Goal: Task Accomplishment & Management: Use online tool/utility

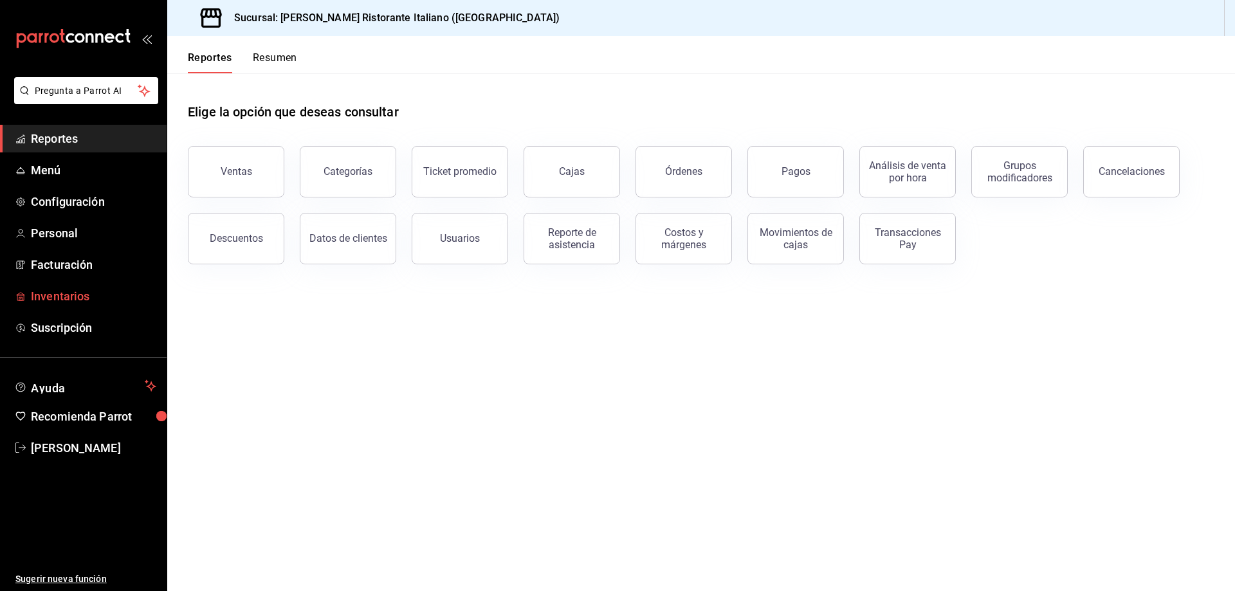
click at [57, 296] on span "Inventarios" at bounding box center [93, 295] width 125 height 17
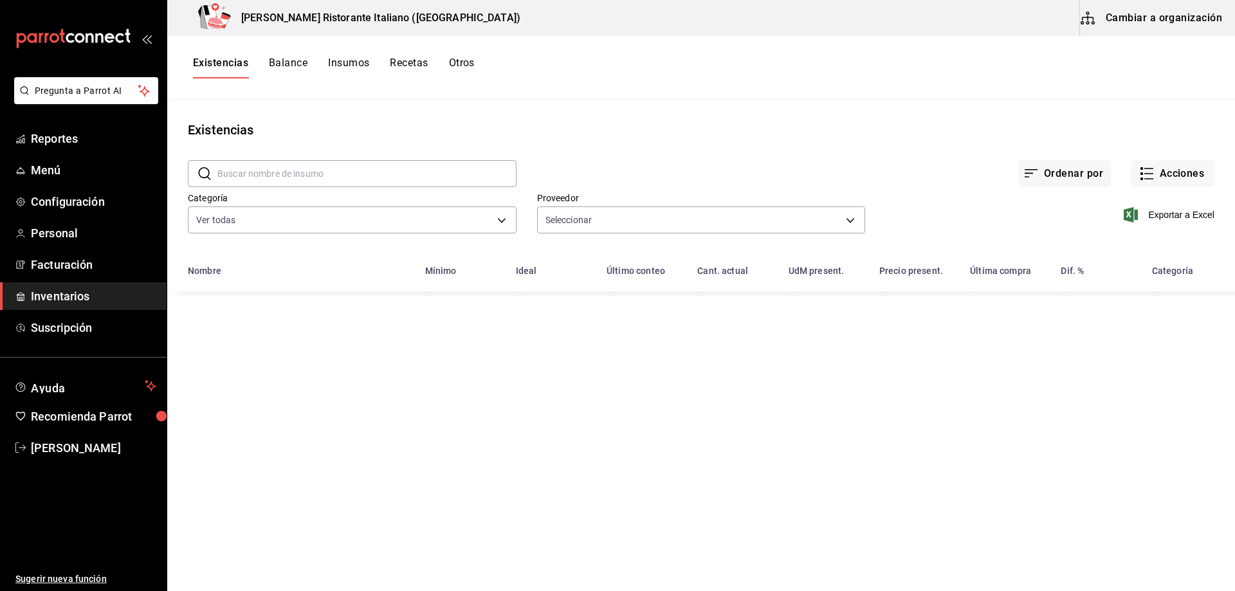
type input "b97900d1-c381-441d-adf0-1aa0f58ac97b,76896213-7f1b-4aba-8859-2ee2f5a42c9d,88e29…"
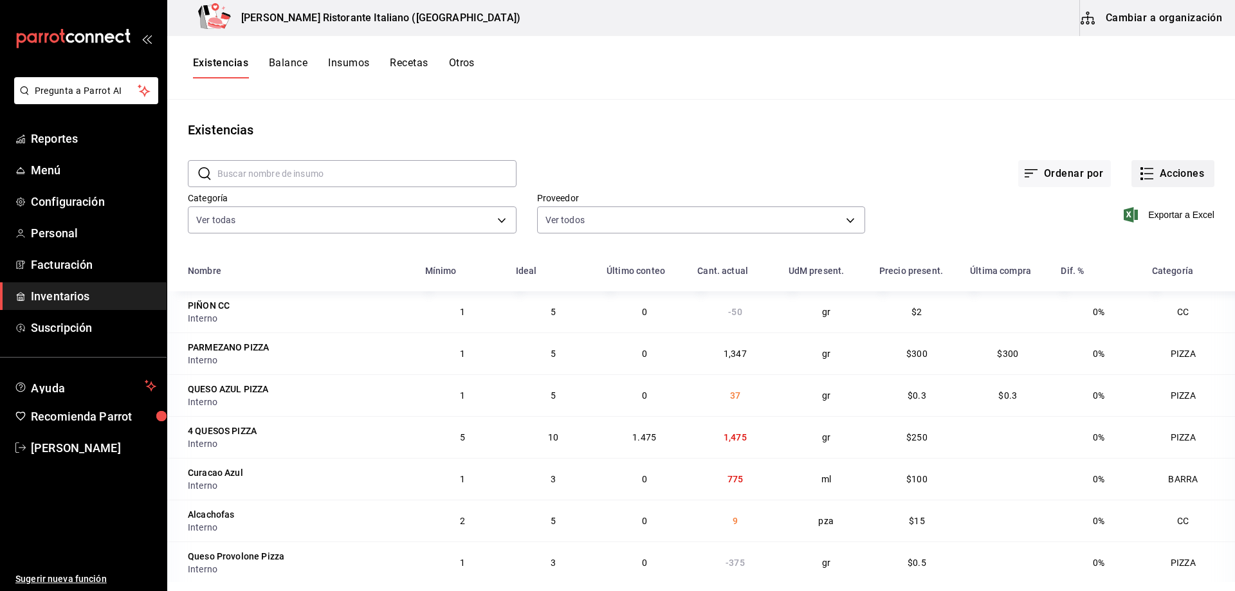
click at [1139, 171] on icon "button" at bounding box center [1146, 173] width 15 height 15
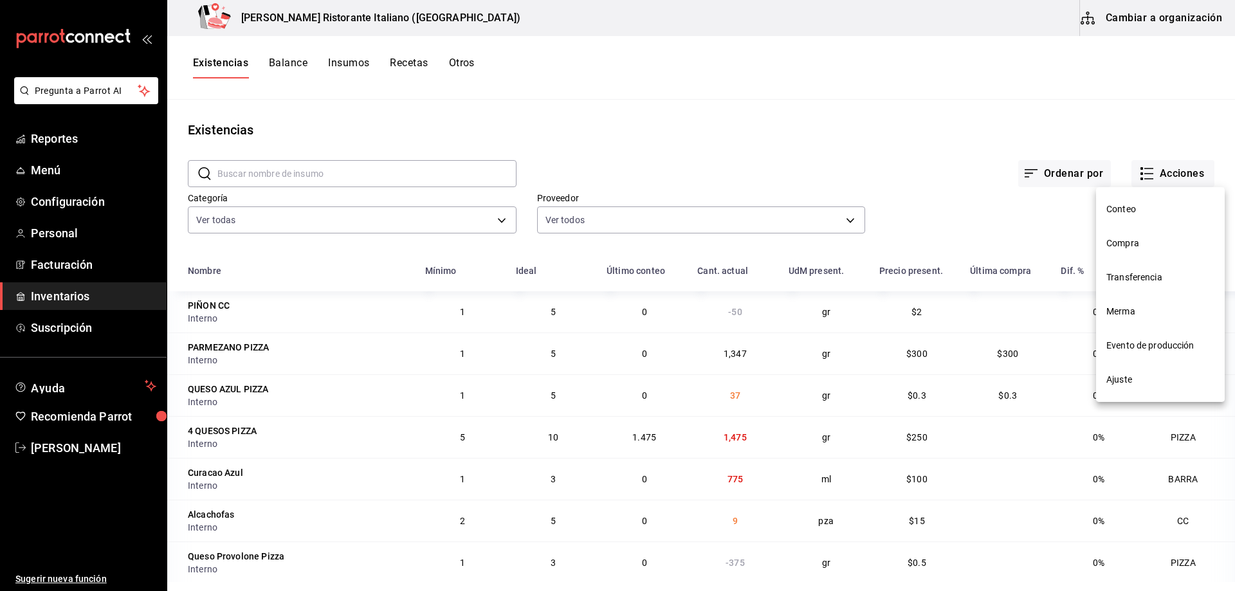
click at [1121, 241] on span "Compra" at bounding box center [1160, 244] width 108 height 14
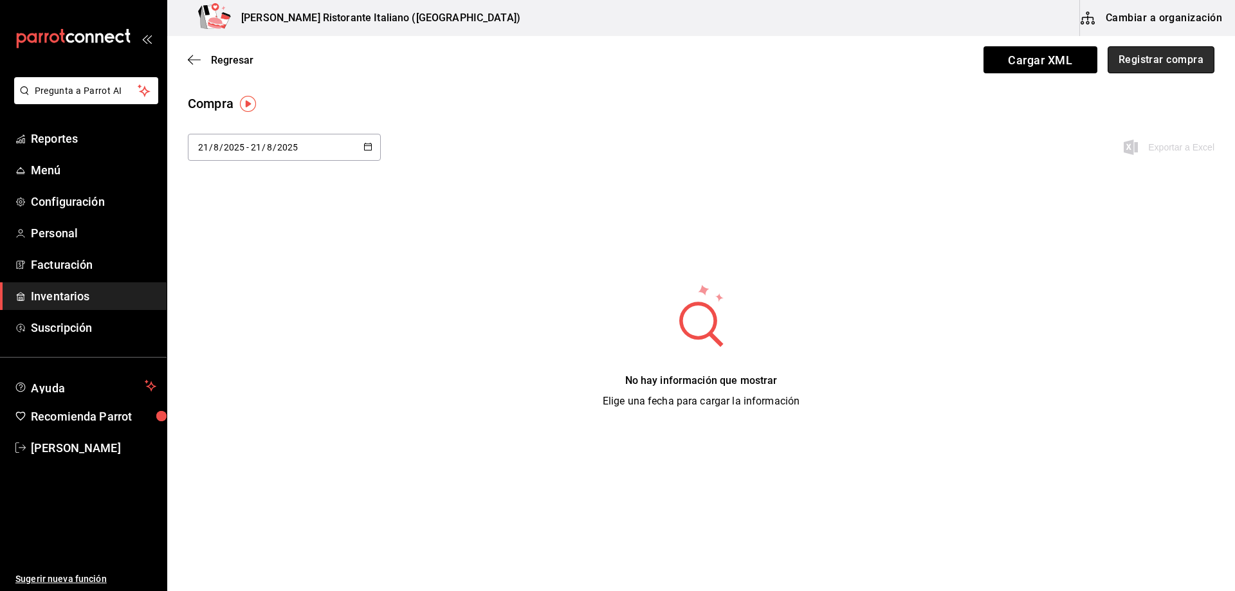
click at [1160, 57] on button "Registrar compra" at bounding box center [1160, 59] width 107 height 27
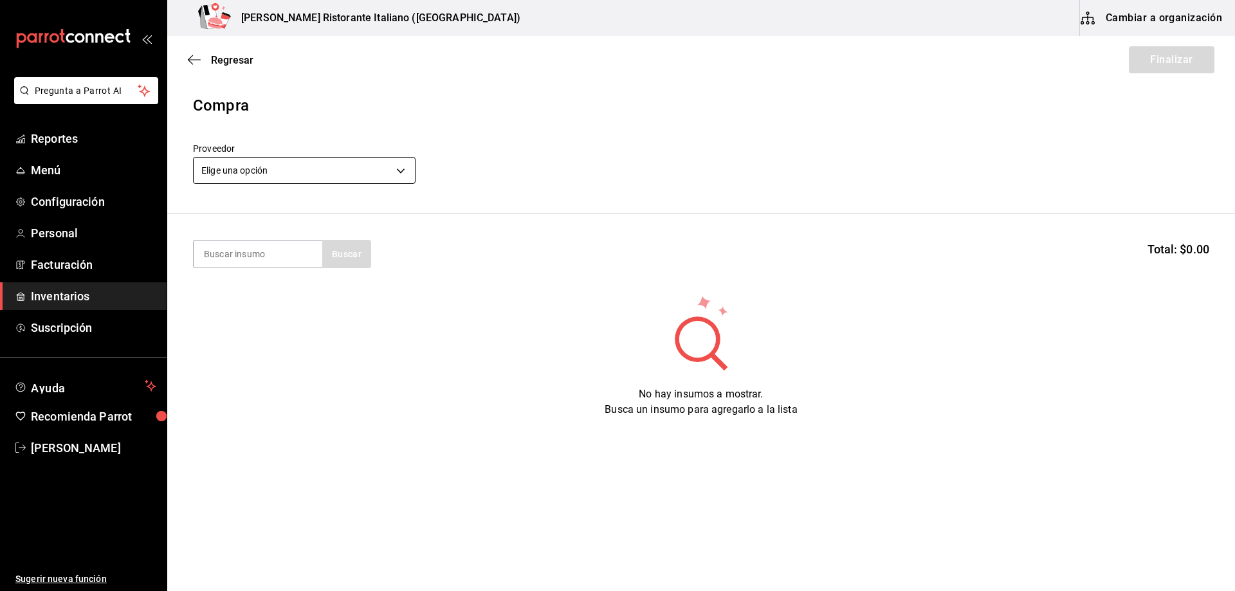
click at [388, 165] on body "Pregunta a Parrot AI Reportes Menú Configuración Personal Facturación Inventari…" at bounding box center [617, 259] width 1235 height 518
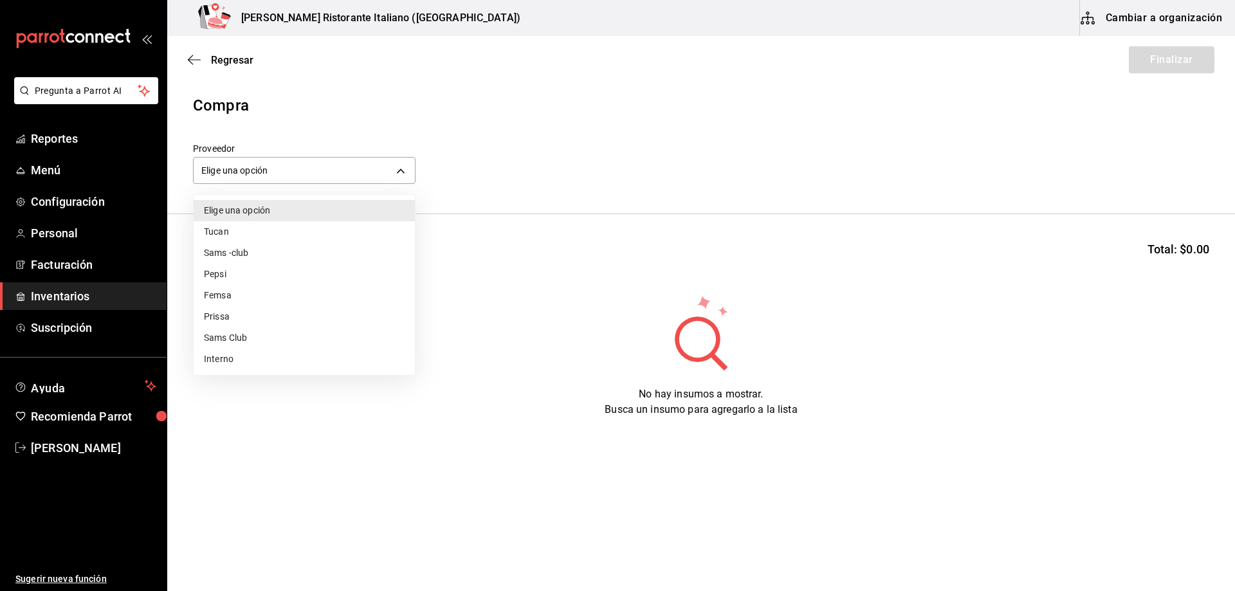
click at [229, 363] on li "Interno" at bounding box center [304, 358] width 221 height 21
type input "c6a919a6-4d7b-41a0-912d-64ff516ea06c"
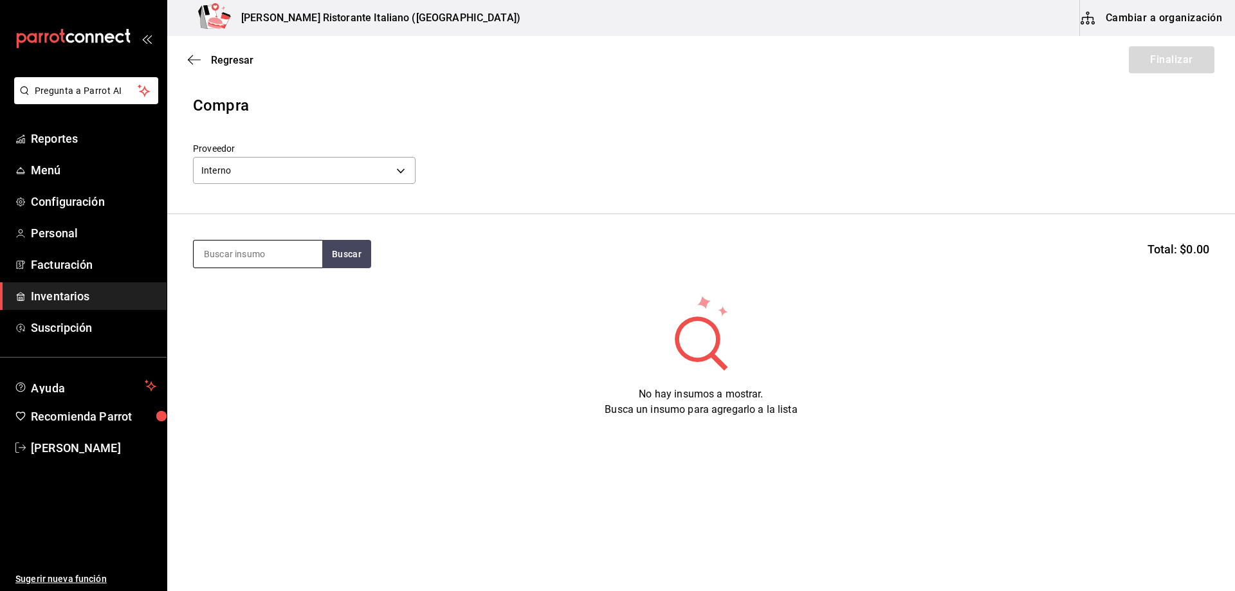
click at [249, 249] on input at bounding box center [258, 253] width 129 height 27
type input "champi"
click at [338, 253] on button "Buscar" at bounding box center [346, 254] width 49 height 28
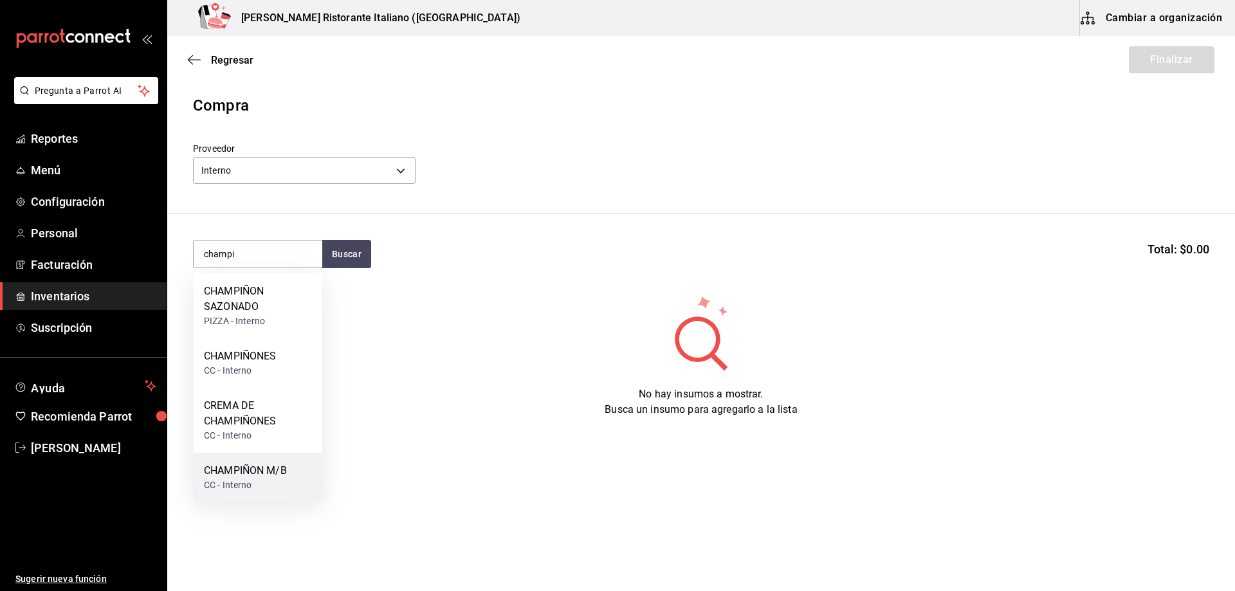
click at [271, 473] on div "CHAMPIÑON M/B" at bounding box center [245, 470] width 83 height 15
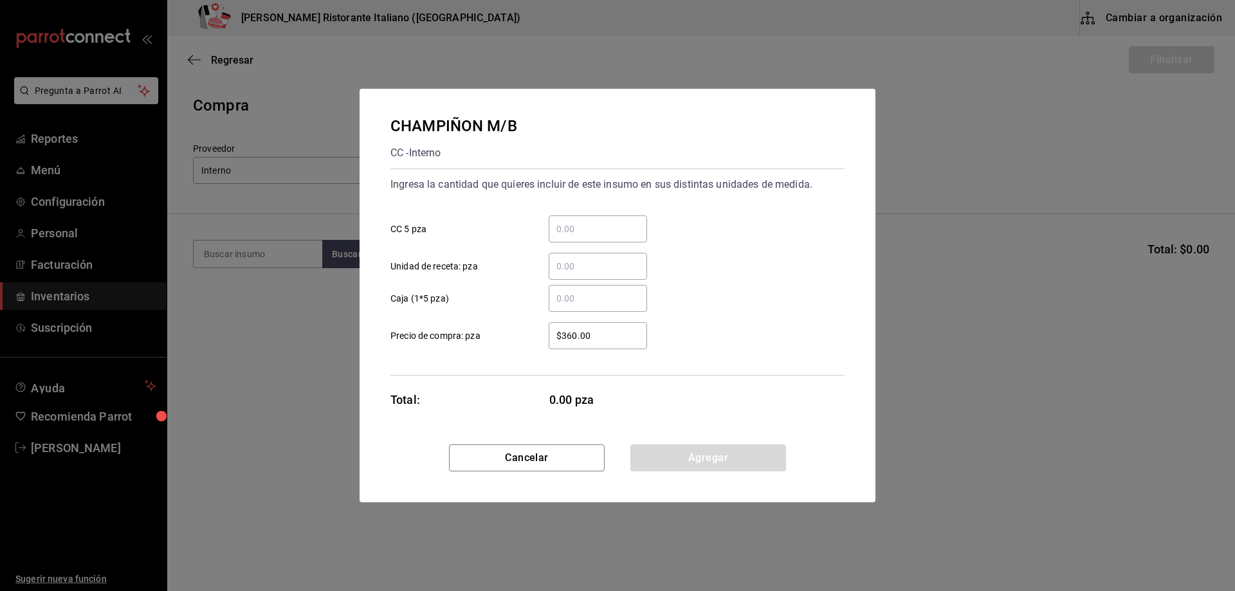
click at [585, 225] on input "​ CC 5 pza" at bounding box center [597, 228] width 98 height 15
type input "1"
click at [665, 462] on button "Agregar" at bounding box center [708, 457] width 156 height 27
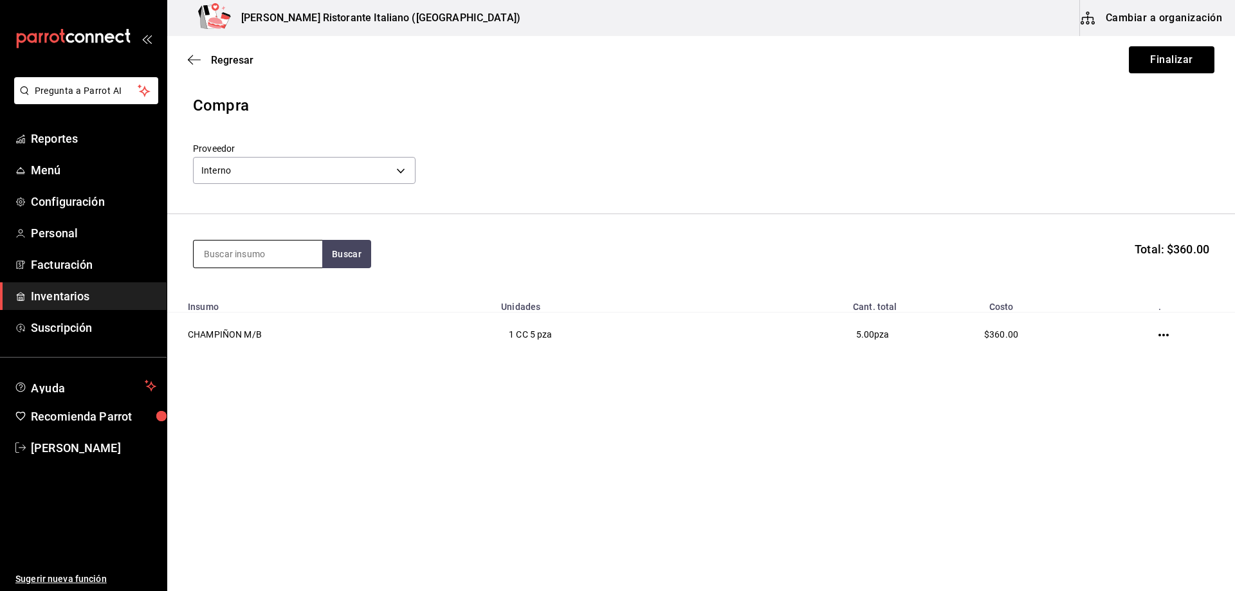
click at [278, 253] on input at bounding box center [258, 253] width 129 height 27
type input "carpa"
click at [343, 257] on button "Buscar" at bounding box center [346, 254] width 49 height 28
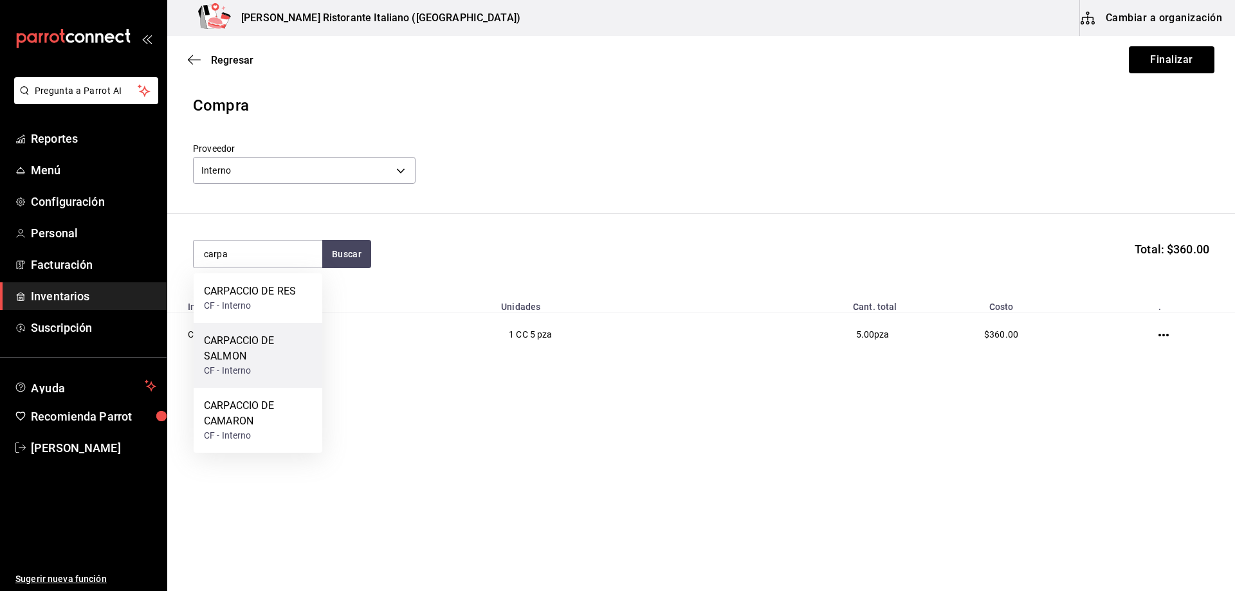
click at [244, 352] on div "CARPACCIO DE SALMON" at bounding box center [258, 348] width 108 height 31
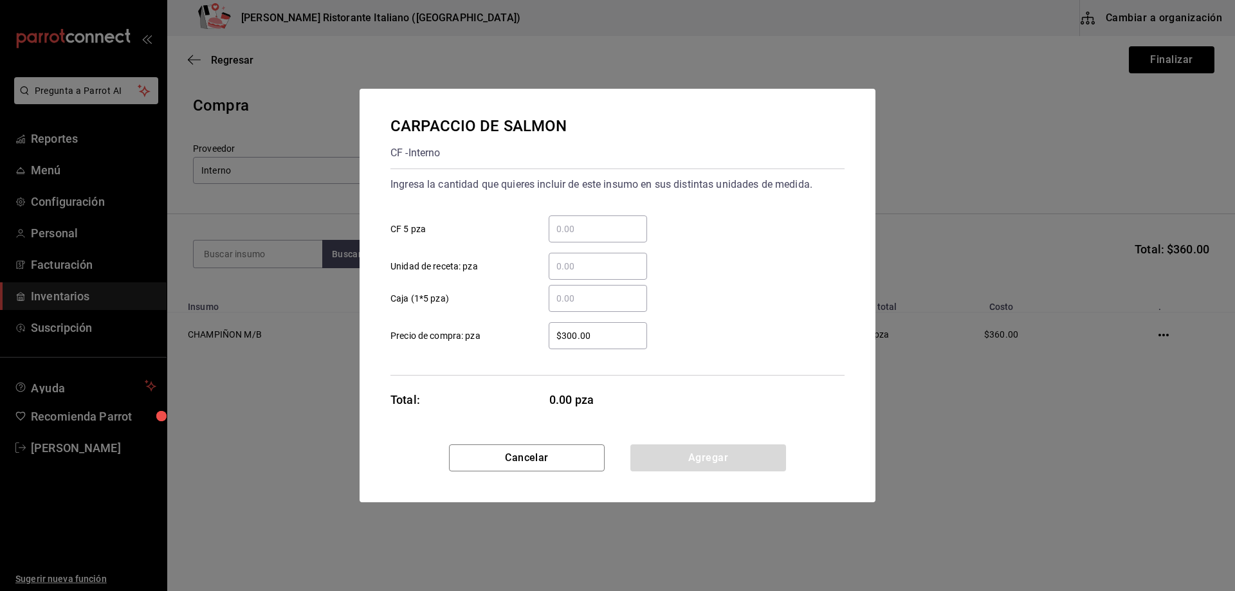
click at [588, 222] on input "​ CF 5 pza" at bounding box center [597, 228] width 98 height 15
type input "2"
click at [702, 459] on button "Agregar" at bounding box center [708, 457] width 156 height 27
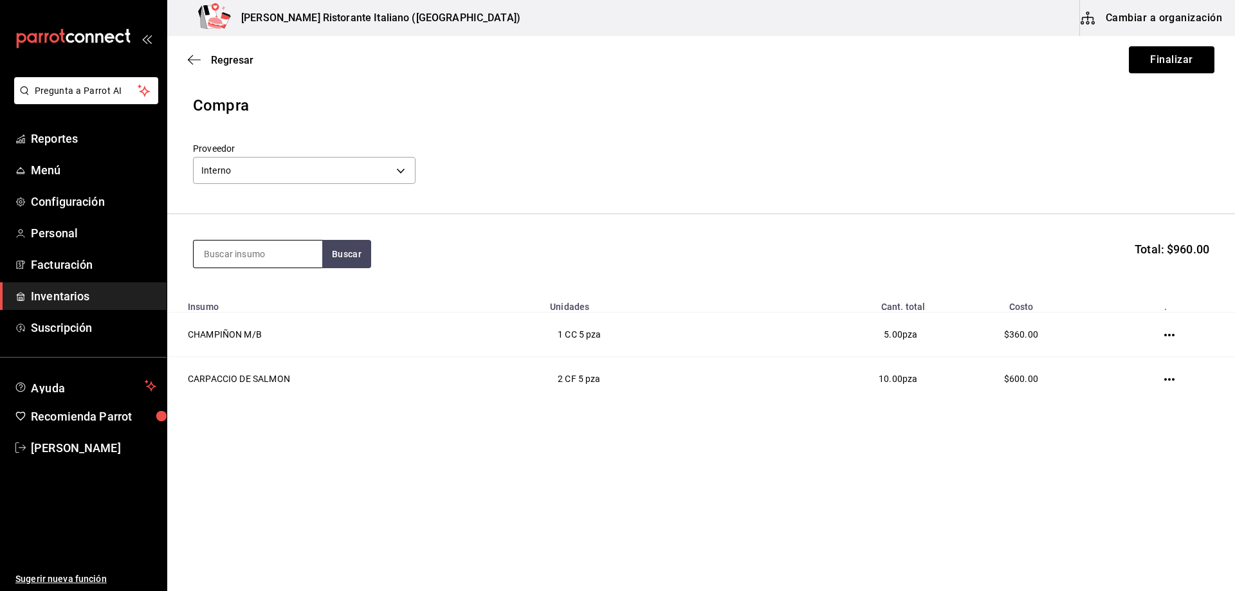
click at [247, 260] on input at bounding box center [258, 253] width 129 height 27
type input "marine"
click at [338, 261] on button "Buscar" at bounding box center [346, 254] width 49 height 28
click at [280, 291] on div "MARINERA CC - Interno" at bounding box center [258, 298] width 129 height 50
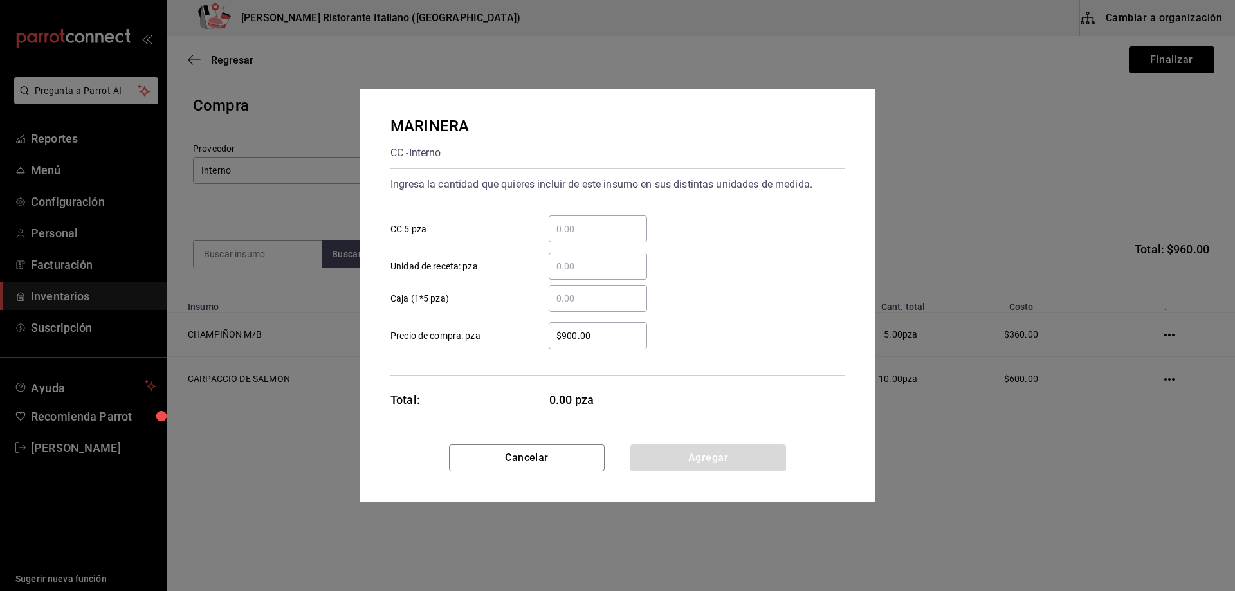
click at [583, 226] on input "​ CC 5 pza" at bounding box center [597, 228] width 98 height 15
type input "1"
click at [688, 466] on button "Agregar" at bounding box center [708, 457] width 156 height 27
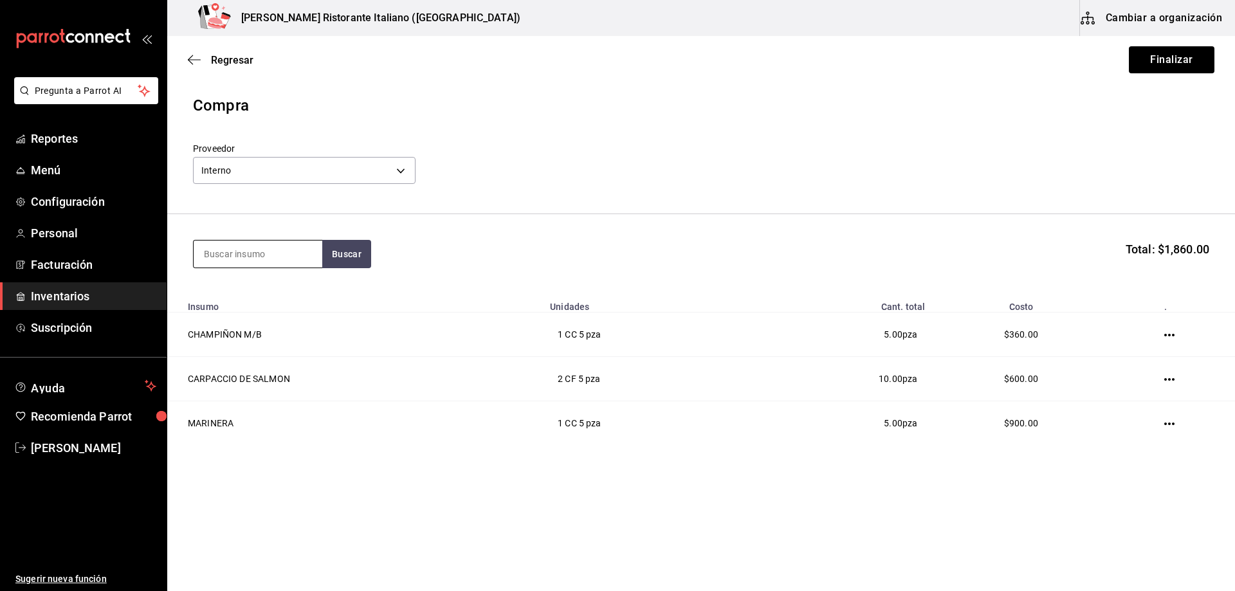
click at [279, 261] on input at bounding box center [258, 253] width 129 height 27
type input "peras"
click at [350, 262] on button "Buscar" at bounding box center [346, 254] width 49 height 28
click at [277, 294] on div "PERAS TAPA CF - Interno" at bounding box center [258, 298] width 129 height 50
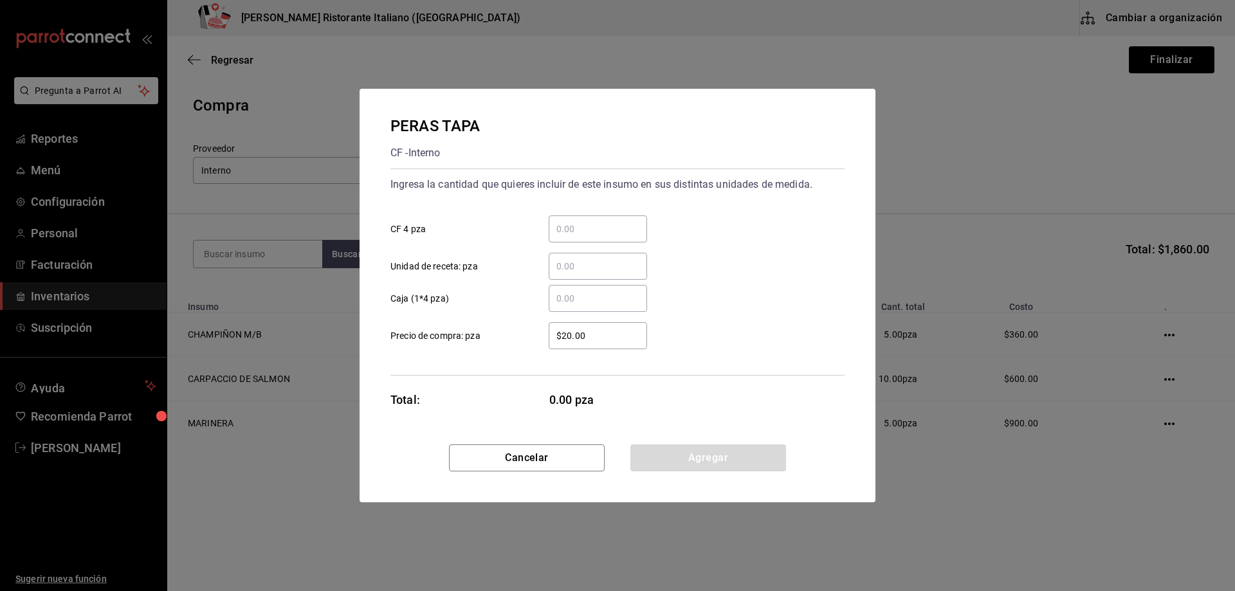
click at [561, 224] on input "​ CF 4 pza" at bounding box center [597, 228] width 98 height 15
type input "4"
click at [681, 460] on button "Agregar" at bounding box center [708, 457] width 156 height 27
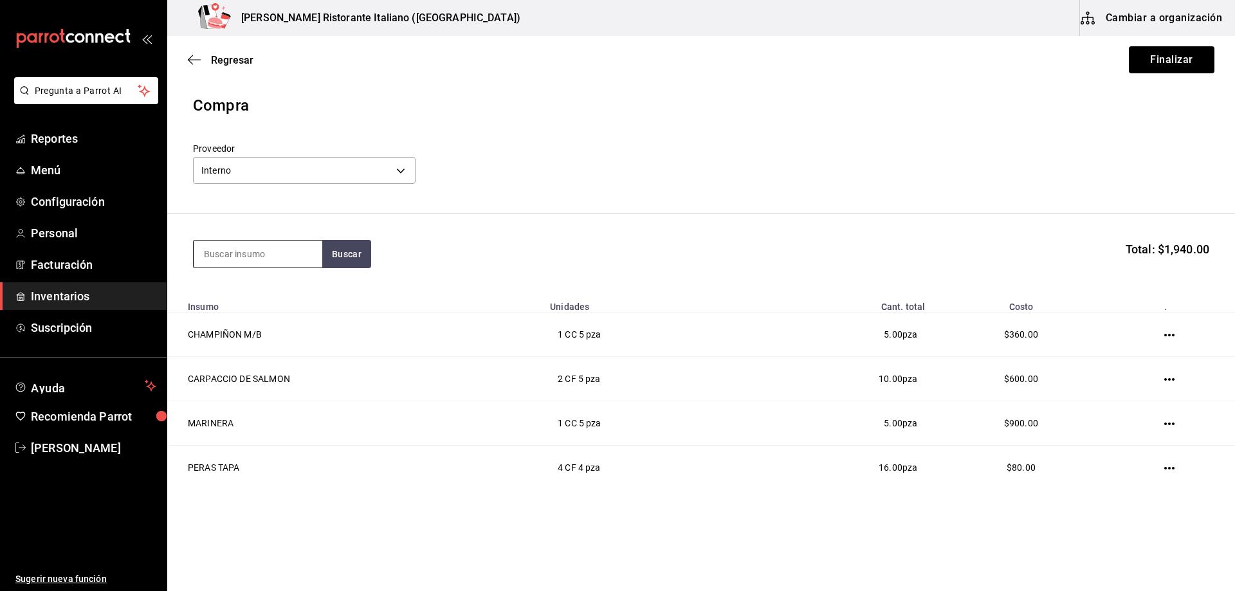
click at [269, 248] on input at bounding box center [258, 253] width 129 height 27
click at [339, 258] on button "Buscar" at bounding box center [346, 254] width 49 height 28
click at [291, 249] on input "nueces" at bounding box center [258, 253] width 129 height 27
click at [329, 261] on button "Buscar" at bounding box center [346, 254] width 49 height 28
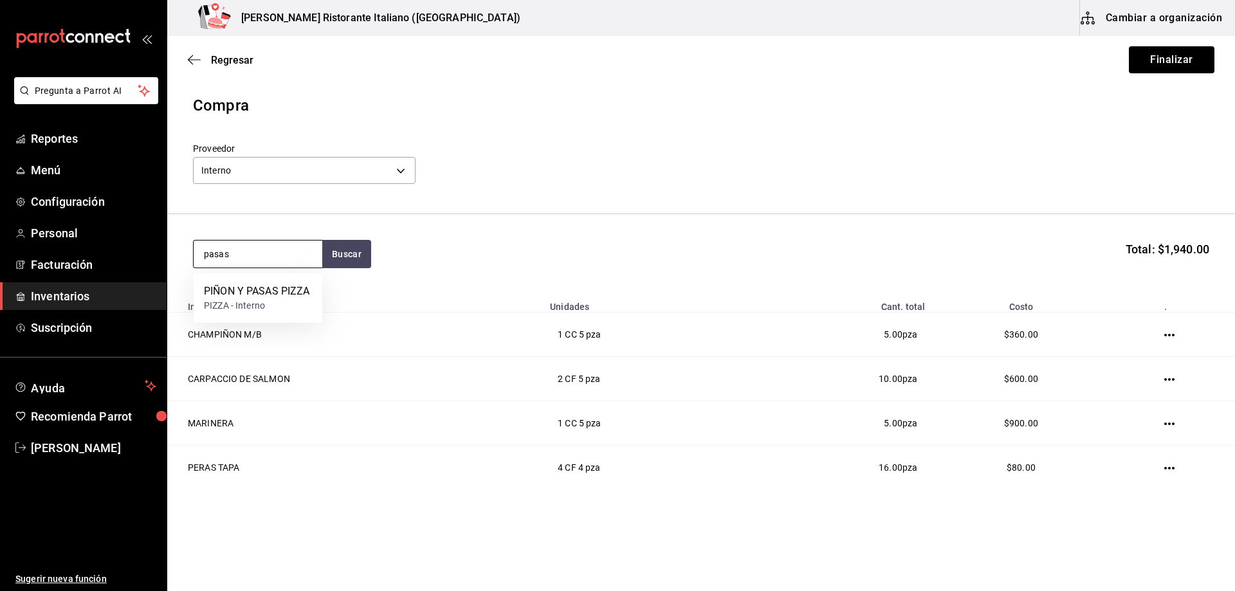
click at [268, 258] on input "pasas" at bounding box center [258, 253] width 129 height 27
type input "diabla"
click at [354, 251] on button "Buscar" at bounding box center [346, 254] width 49 height 28
click at [240, 310] on div "PIZZA - Interno" at bounding box center [234, 306] width 61 height 14
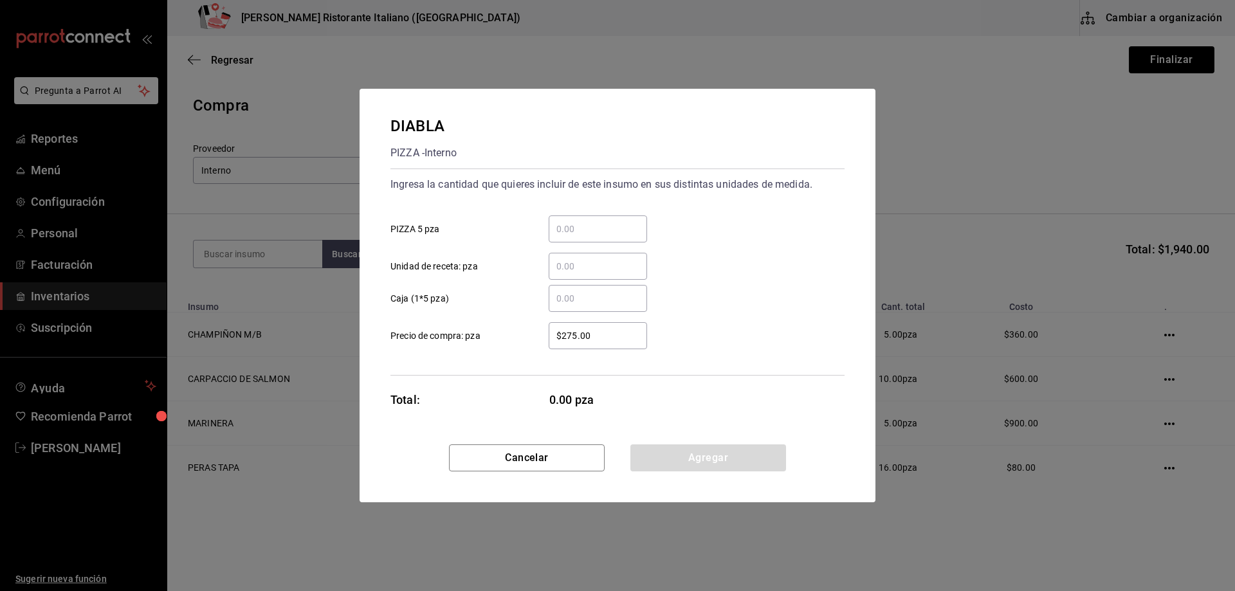
click at [593, 230] on input "​ PIZZA 5 pza" at bounding box center [597, 228] width 98 height 15
type input "2"
click at [707, 453] on button "Agregar" at bounding box center [708, 457] width 156 height 27
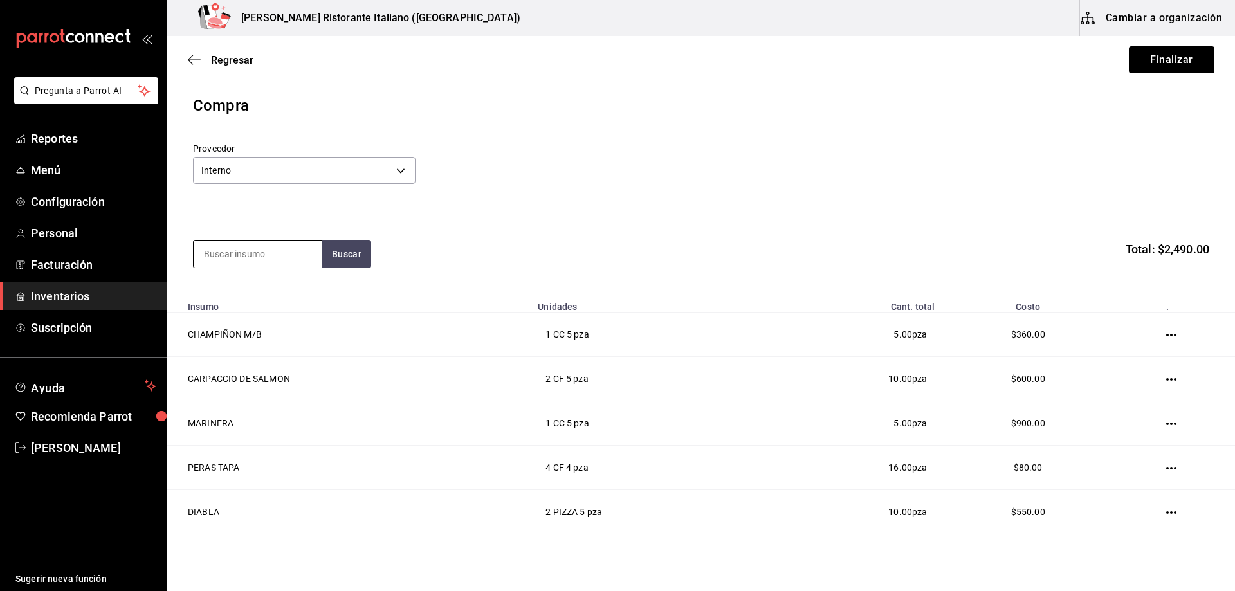
click at [253, 248] on input at bounding box center [258, 253] width 129 height 27
type input "scamp"
click at [341, 260] on button "Buscar" at bounding box center [346, 254] width 49 height 28
click at [293, 285] on div "SCAMPI PIZZA - Interno" at bounding box center [258, 298] width 129 height 50
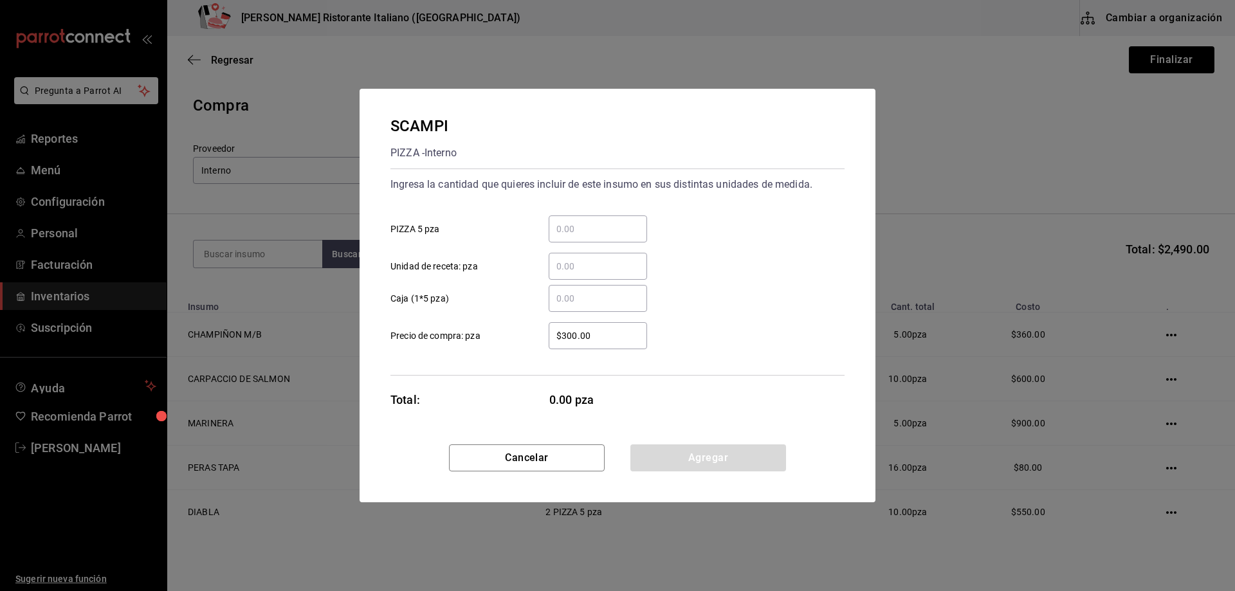
click at [568, 222] on input "​ PIZZA 5 pza" at bounding box center [597, 228] width 98 height 15
type input "2"
click at [683, 451] on button "Agregar" at bounding box center [708, 457] width 156 height 27
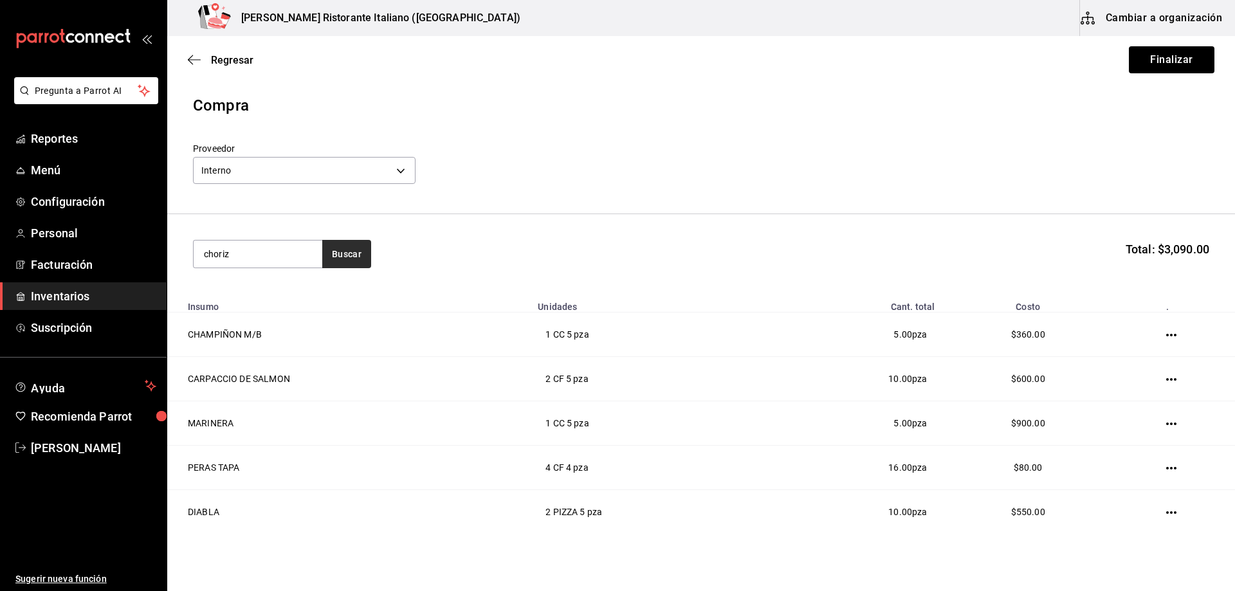
type input "choriz"
click at [354, 257] on button "Buscar" at bounding box center [346, 254] width 49 height 28
click at [291, 294] on div "CHORIZO PIZZA - Interno" at bounding box center [258, 298] width 129 height 50
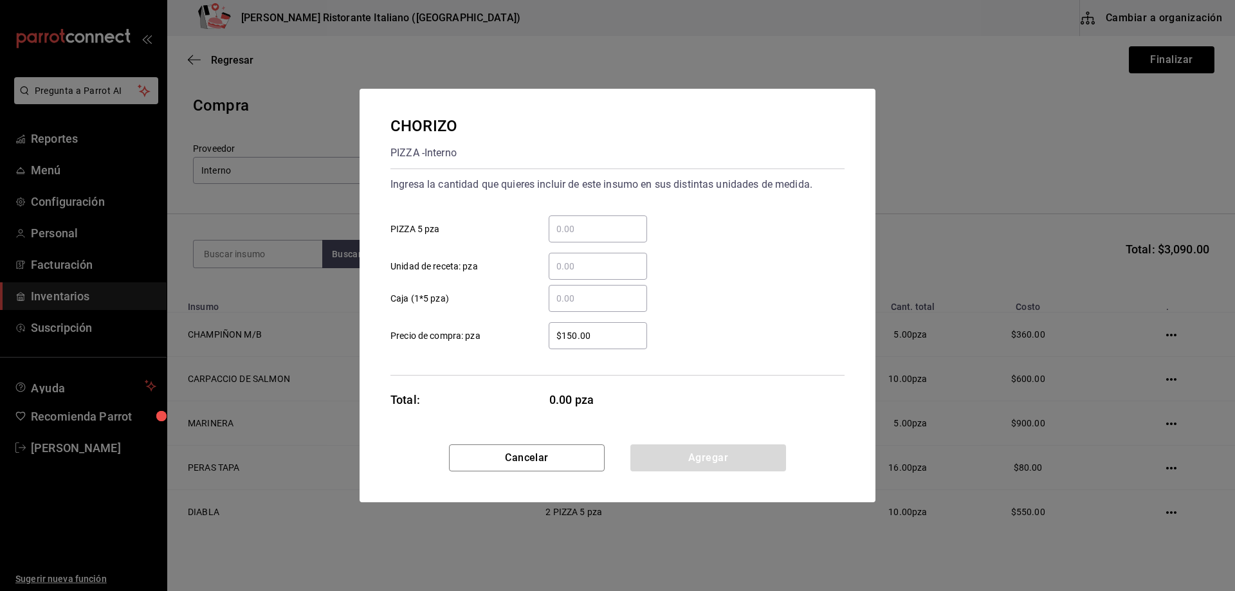
click at [579, 228] on input "​ PIZZA 5 pza" at bounding box center [597, 228] width 98 height 15
type input "2"
click at [696, 458] on button "Agregar" at bounding box center [708, 457] width 156 height 27
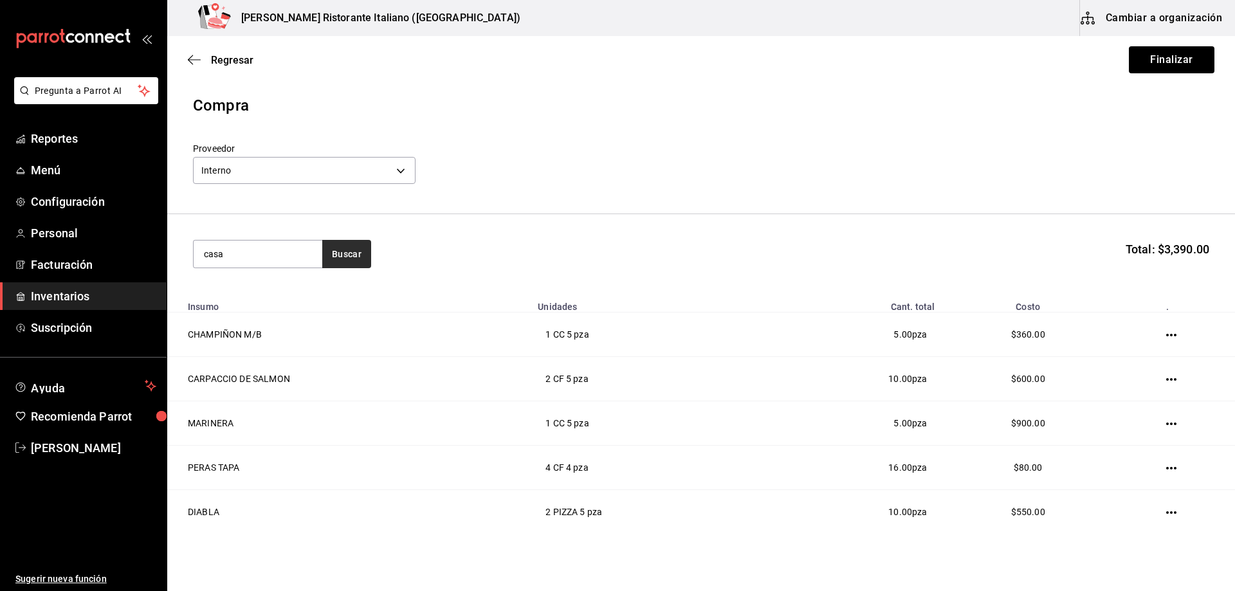
type input "casa"
click at [341, 251] on button "Buscar" at bounding box center [346, 254] width 49 height 28
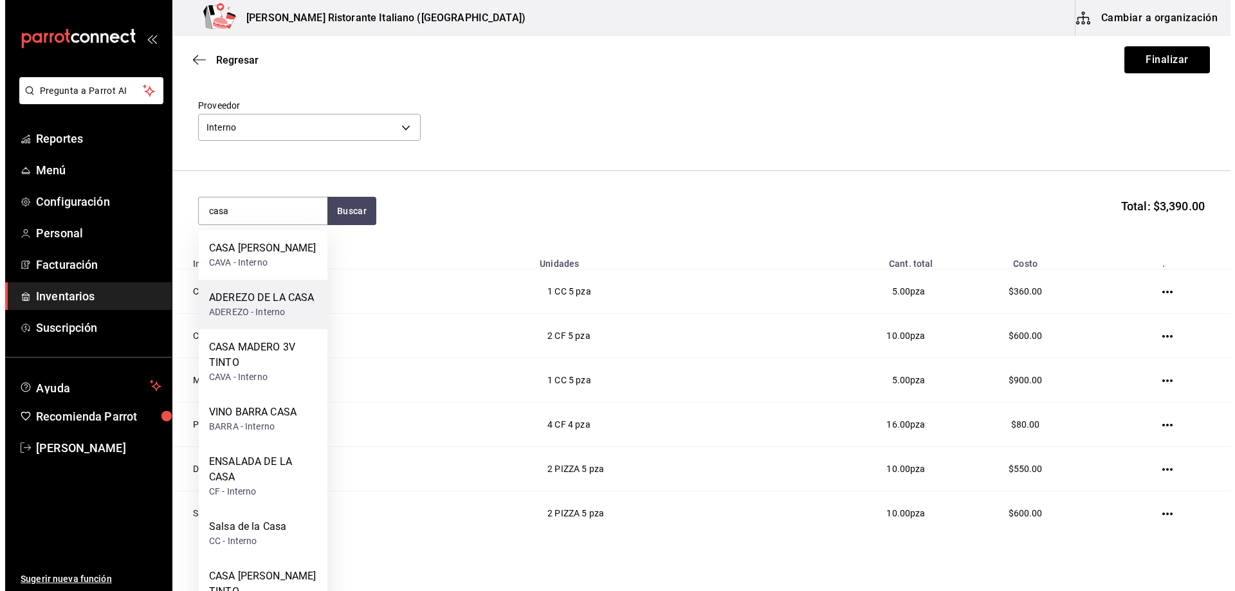
scroll to position [64, 0]
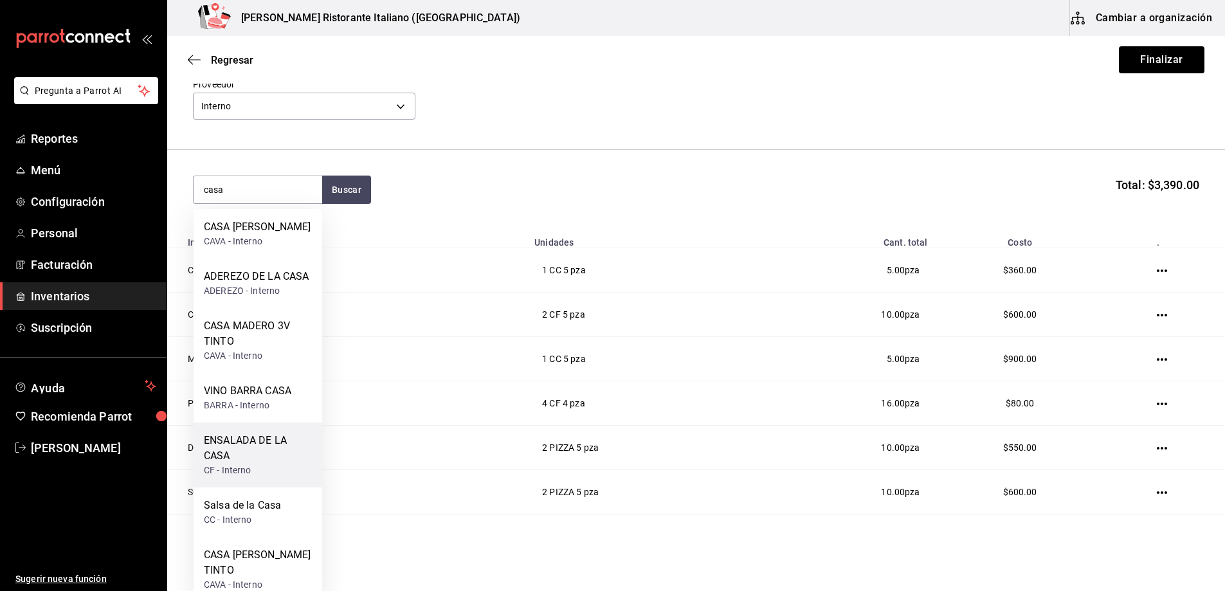
click at [247, 446] on div "ENSALADA DE LA CASA" at bounding box center [258, 448] width 108 height 31
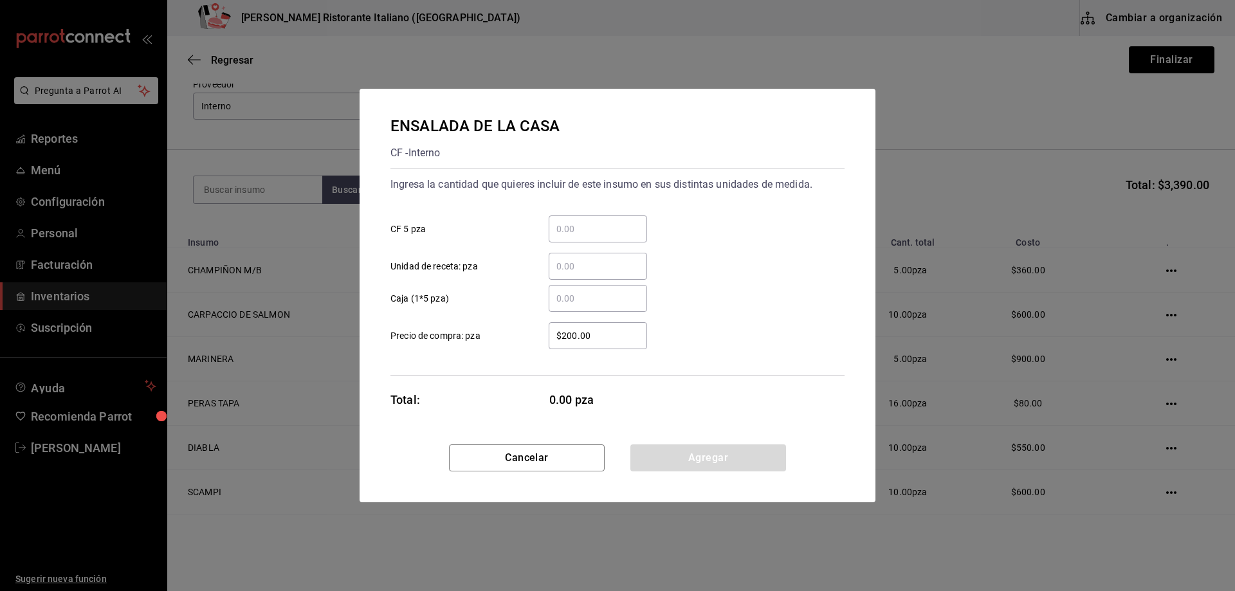
click at [569, 220] on div "​" at bounding box center [597, 228] width 98 height 27
click at [569, 221] on input "​ CF 5 pza" at bounding box center [597, 228] width 98 height 15
type input "2"
click at [686, 461] on button "Agregar" at bounding box center [708, 457] width 156 height 27
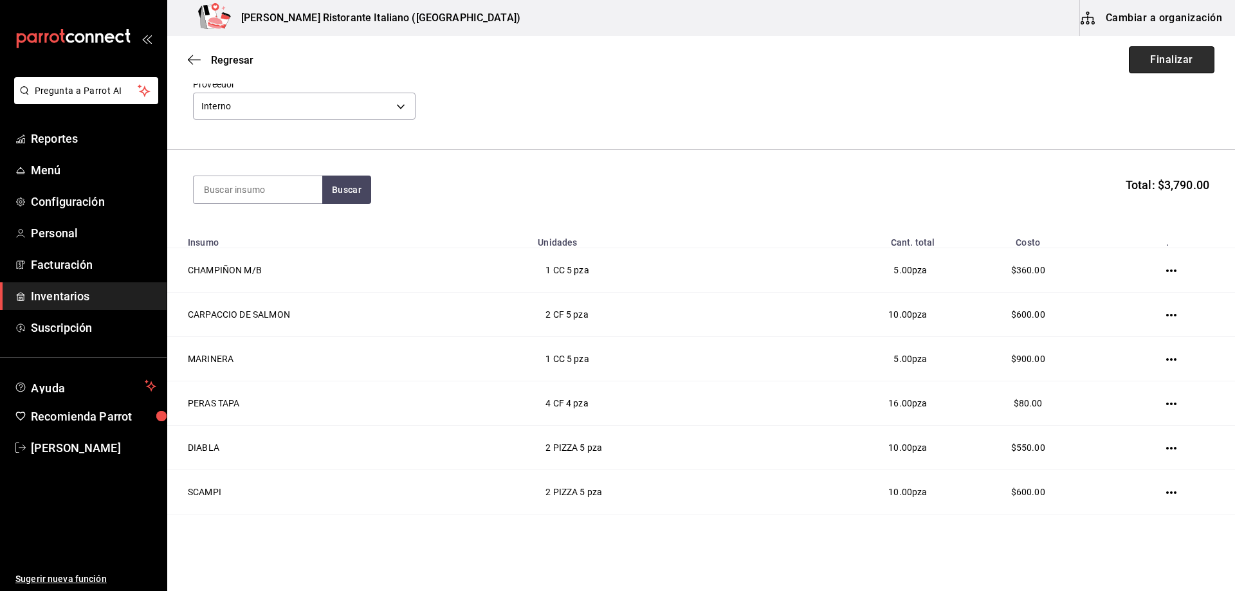
click at [1142, 63] on button "Finalizar" at bounding box center [1171, 59] width 86 height 27
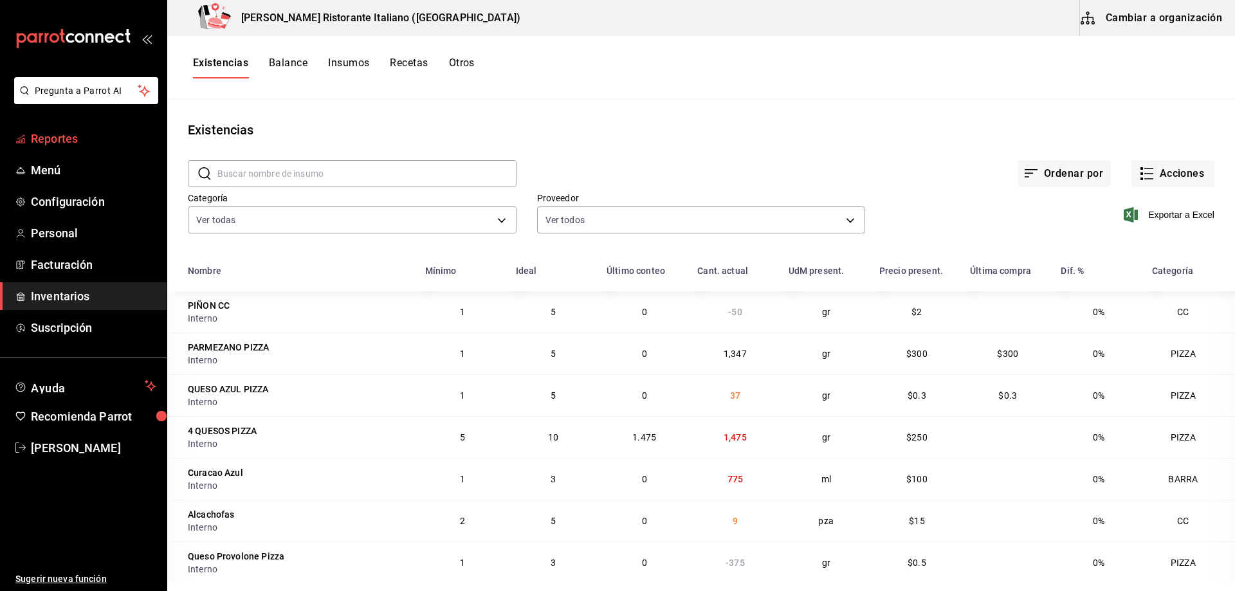
click at [57, 137] on span "Reportes" at bounding box center [93, 138] width 125 height 17
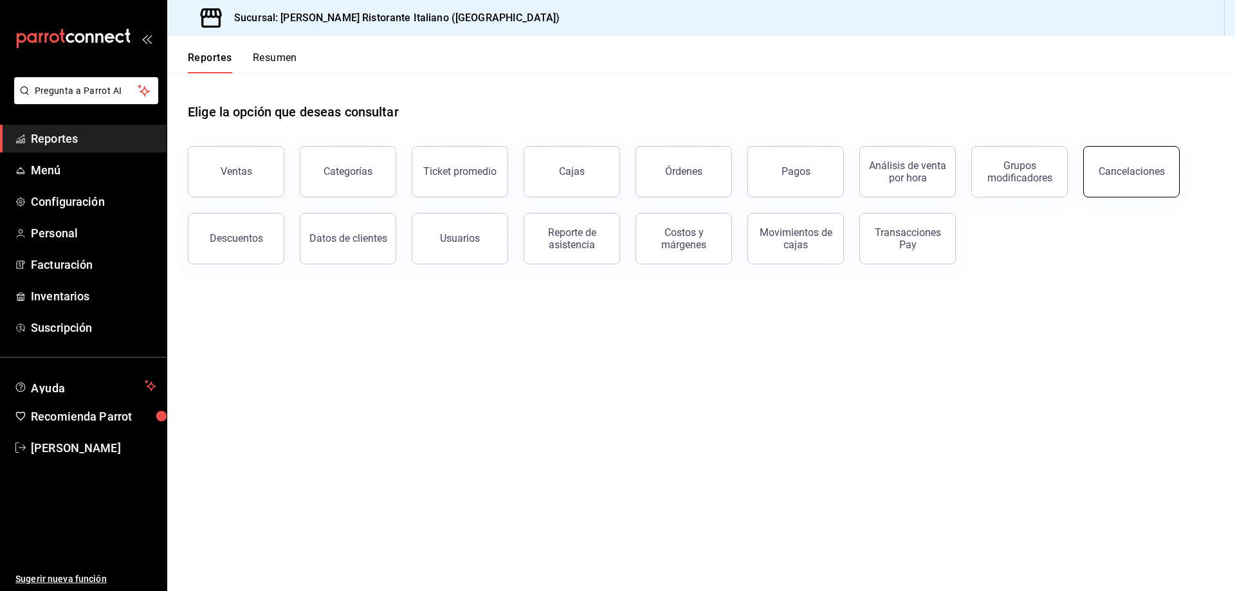
click at [1100, 162] on button "Cancelaciones" at bounding box center [1131, 171] width 96 height 51
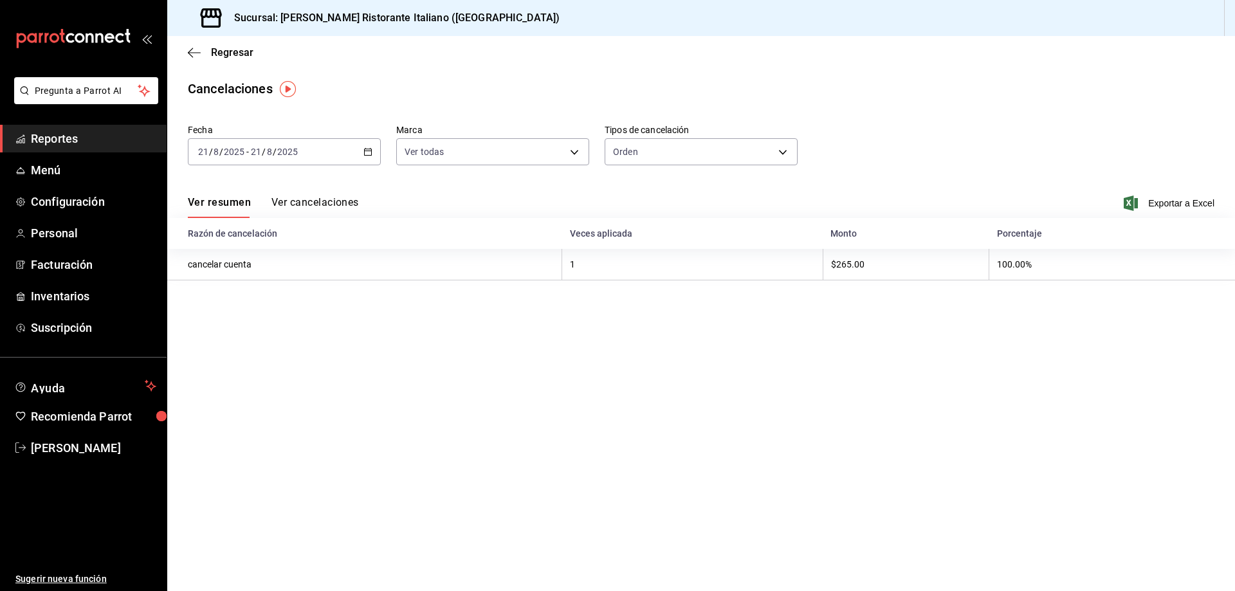
click at [323, 201] on button "Ver cancelaciones" at bounding box center [314, 207] width 87 height 22
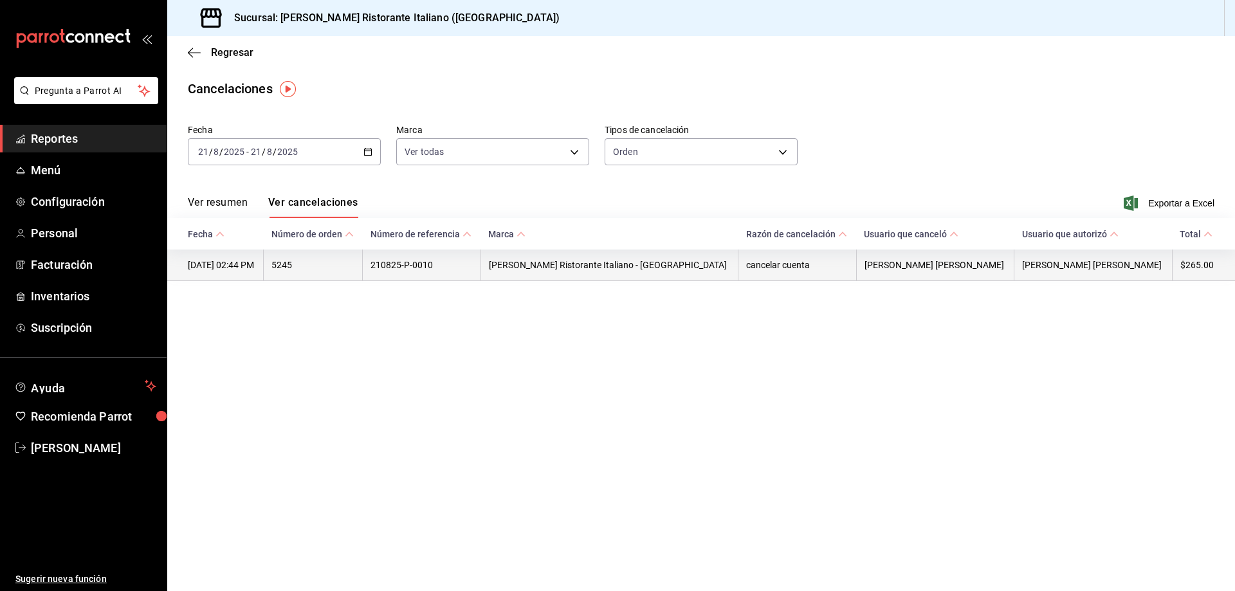
click at [536, 266] on th "[PERSON_NAME] Ristorante Italiano - [GEOGRAPHIC_DATA]" at bounding box center [609, 265] width 258 height 32
click at [264, 268] on th "[DATE] 02:44 PM" at bounding box center [215, 265] width 96 height 32
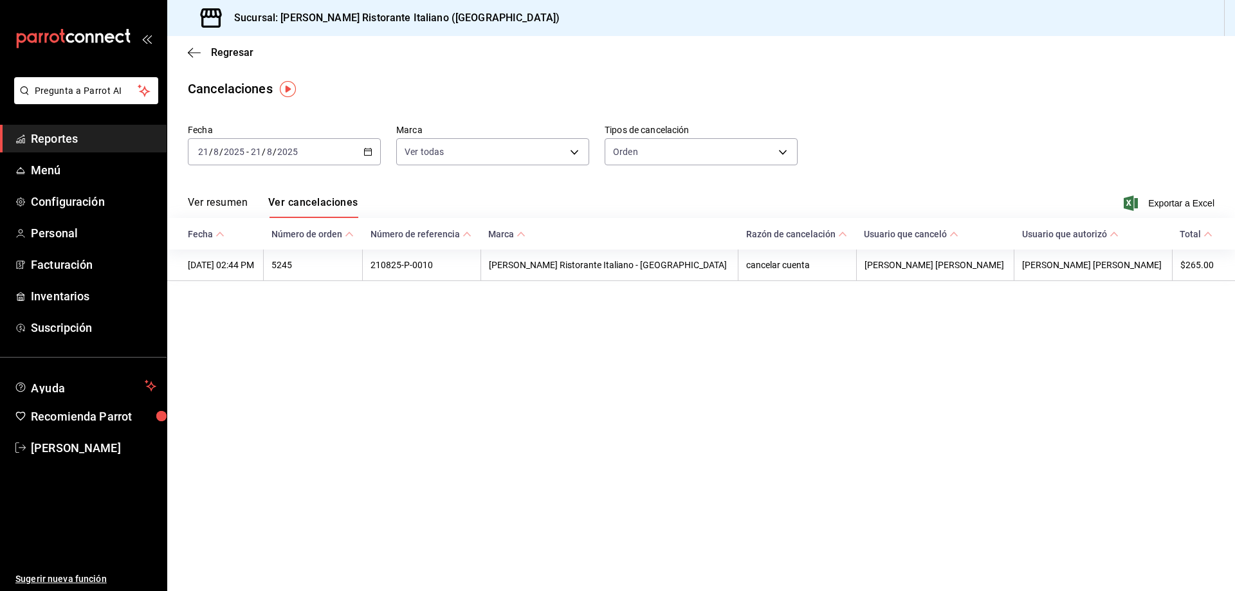
click at [296, 302] on main "Regresar Cancelaciones Fecha [DATE] [DATE] - [DATE] [DATE] Marca Ver todas [obj…" at bounding box center [700, 313] width 1067 height 555
click at [235, 54] on span "Regresar" at bounding box center [232, 52] width 42 height 12
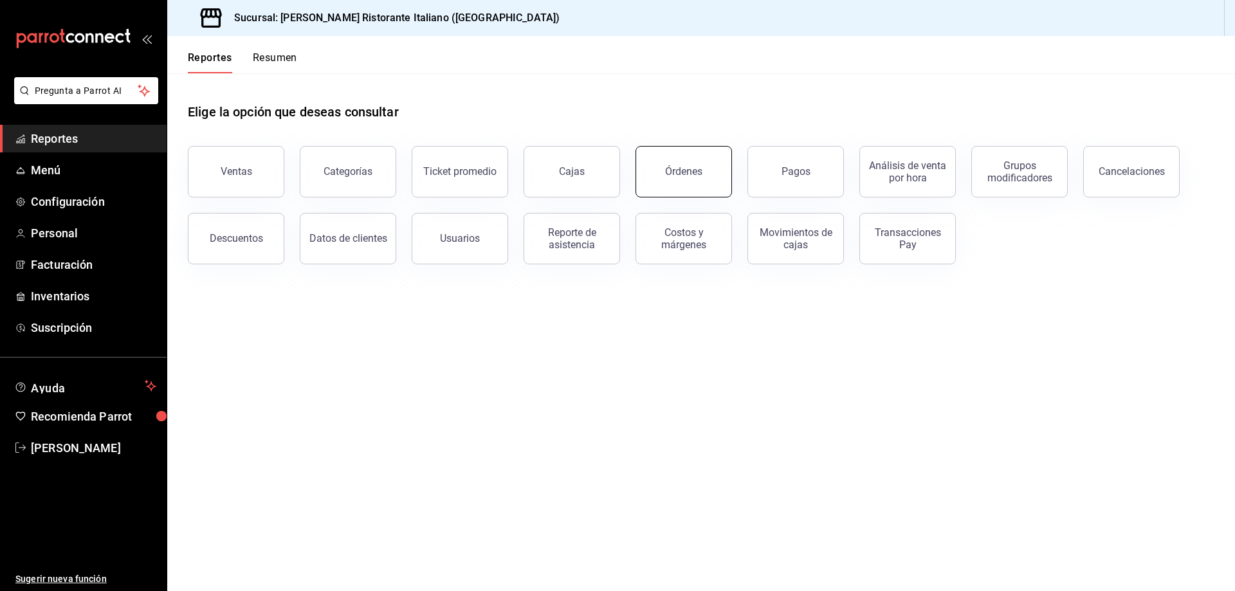
click at [684, 167] on div "Órdenes" at bounding box center [683, 171] width 37 height 12
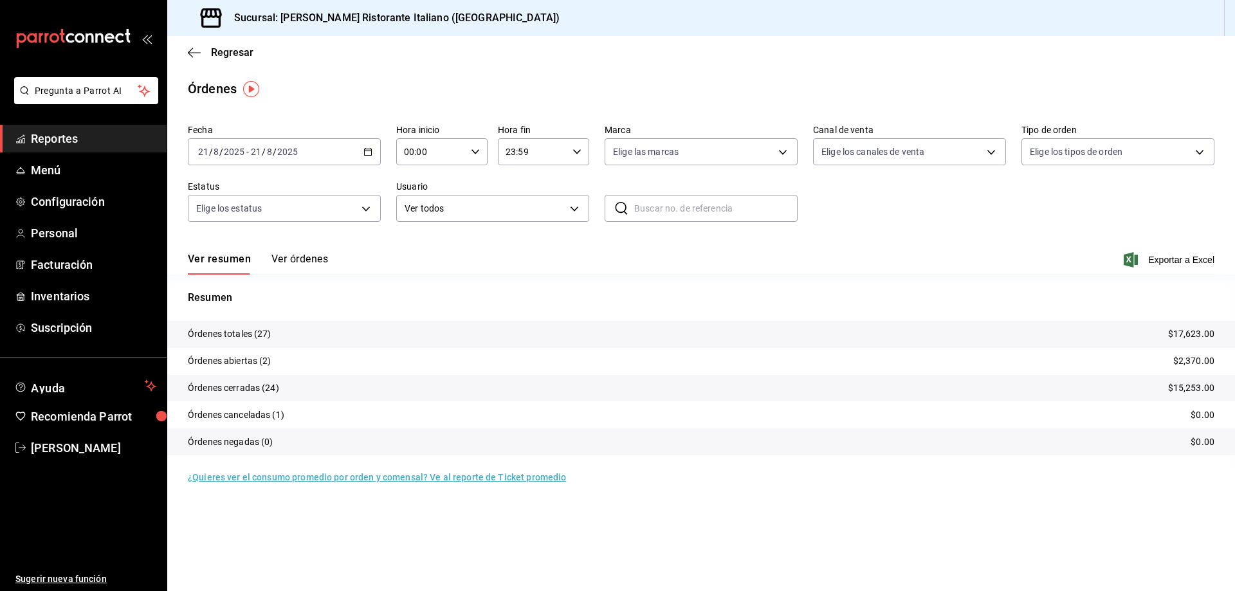
click at [316, 260] on button "Ver órdenes" at bounding box center [299, 264] width 57 height 22
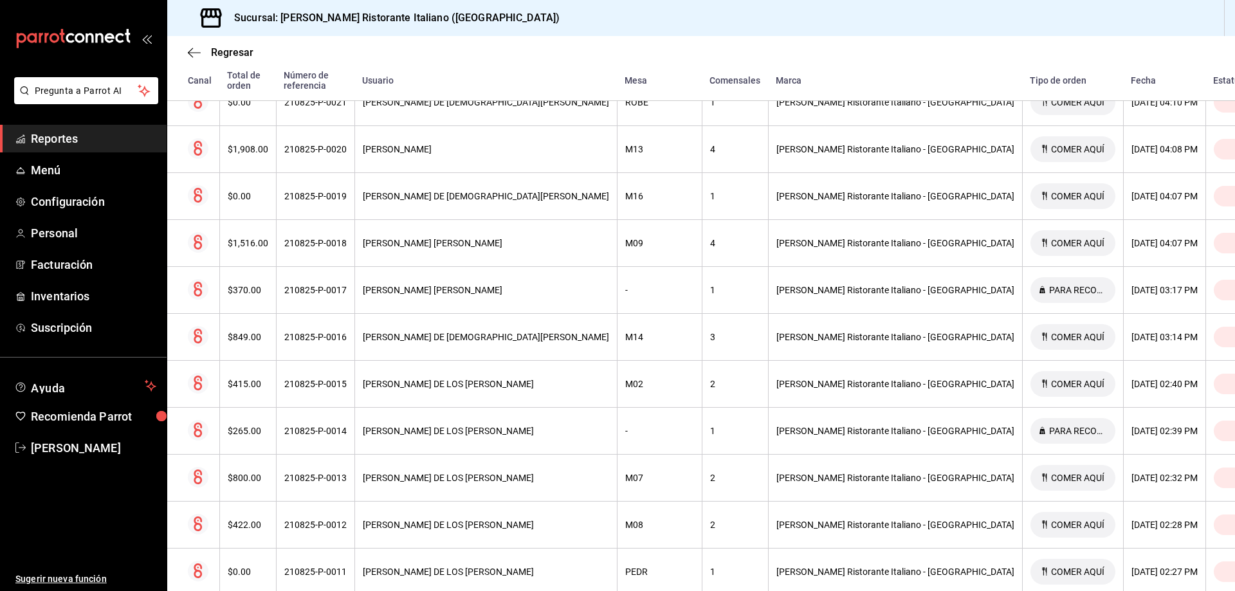
scroll to position [1029, 0]
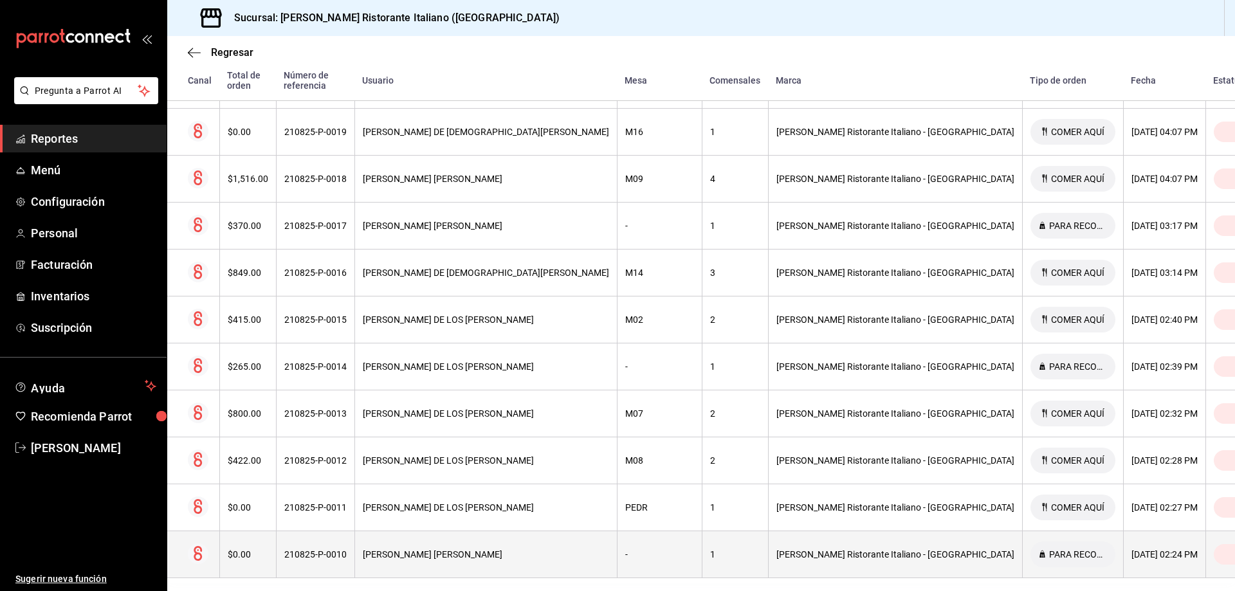
click at [347, 549] on div "210825-P-0010" at bounding box center [315, 554] width 62 height 10
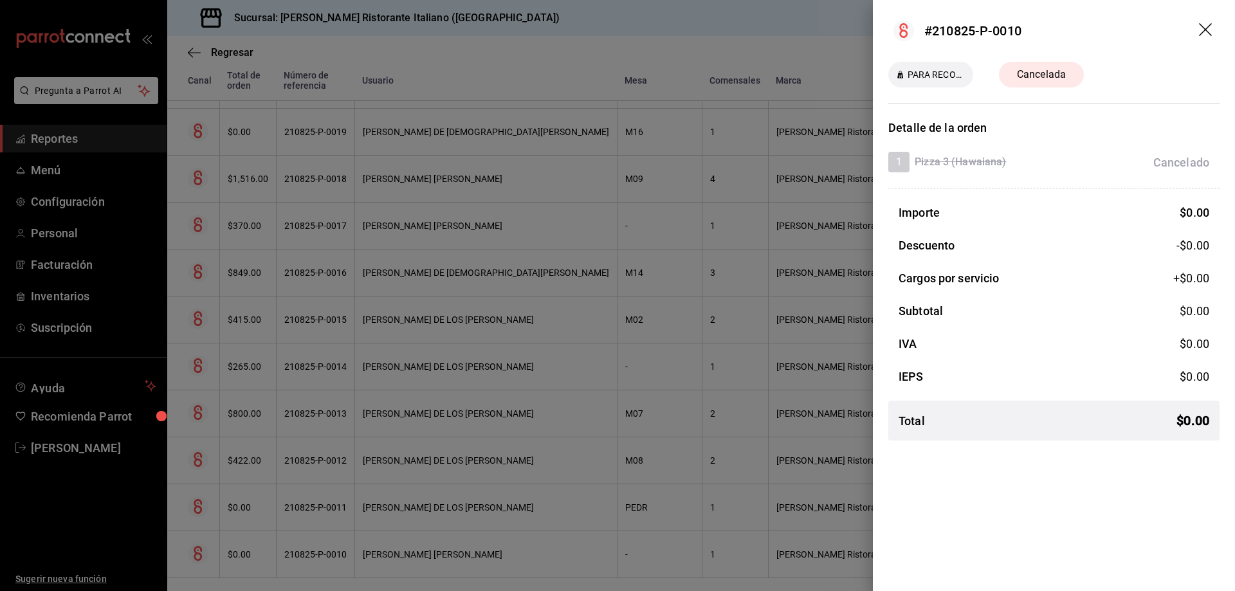
click at [1206, 29] on icon "drag" at bounding box center [1205, 29] width 13 height 13
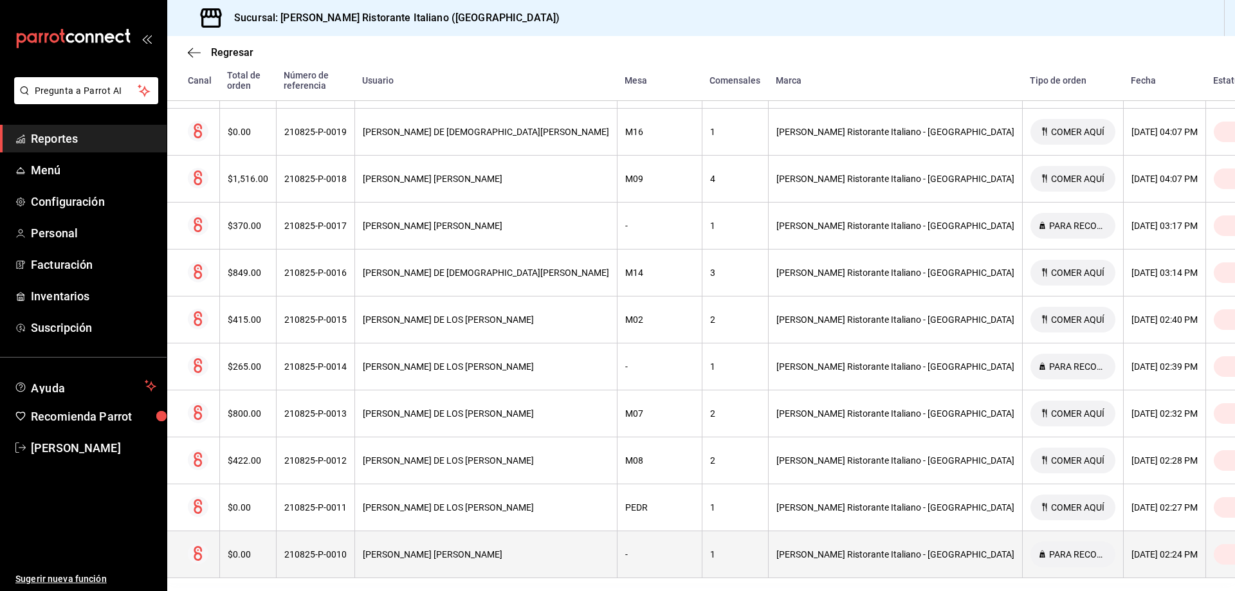
scroll to position [1032, 0]
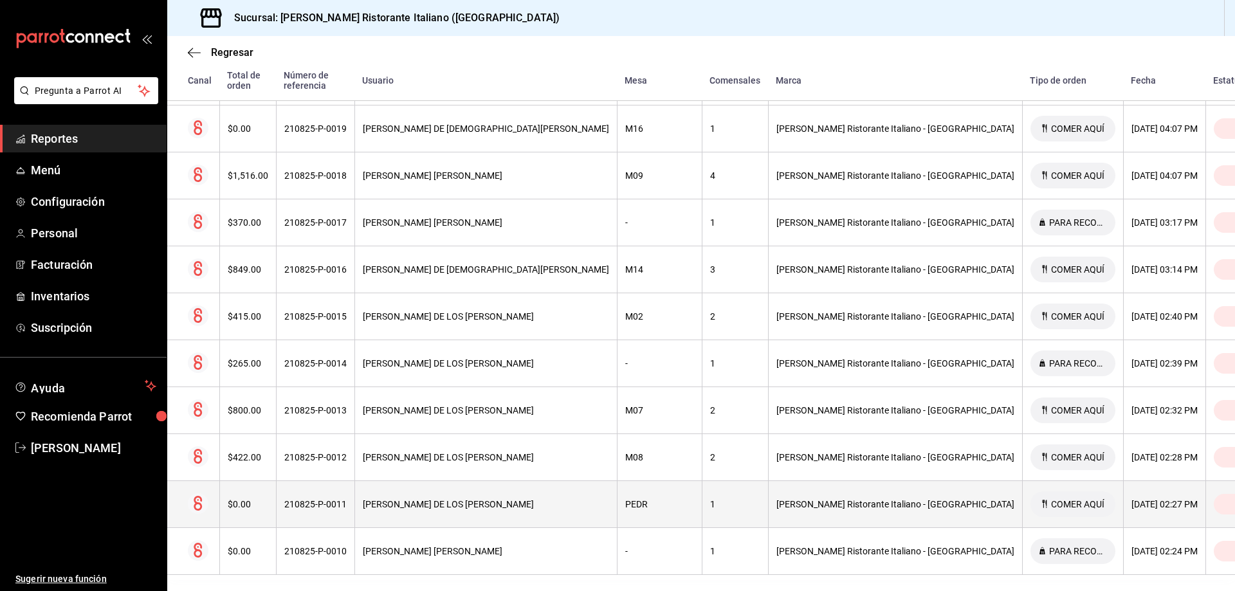
click at [802, 499] on div "[PERSON_NAME] Ristorante Italiano - [GEOGRAPHIC_DATA]" at bounding box center [895, 504] width 238 height 10
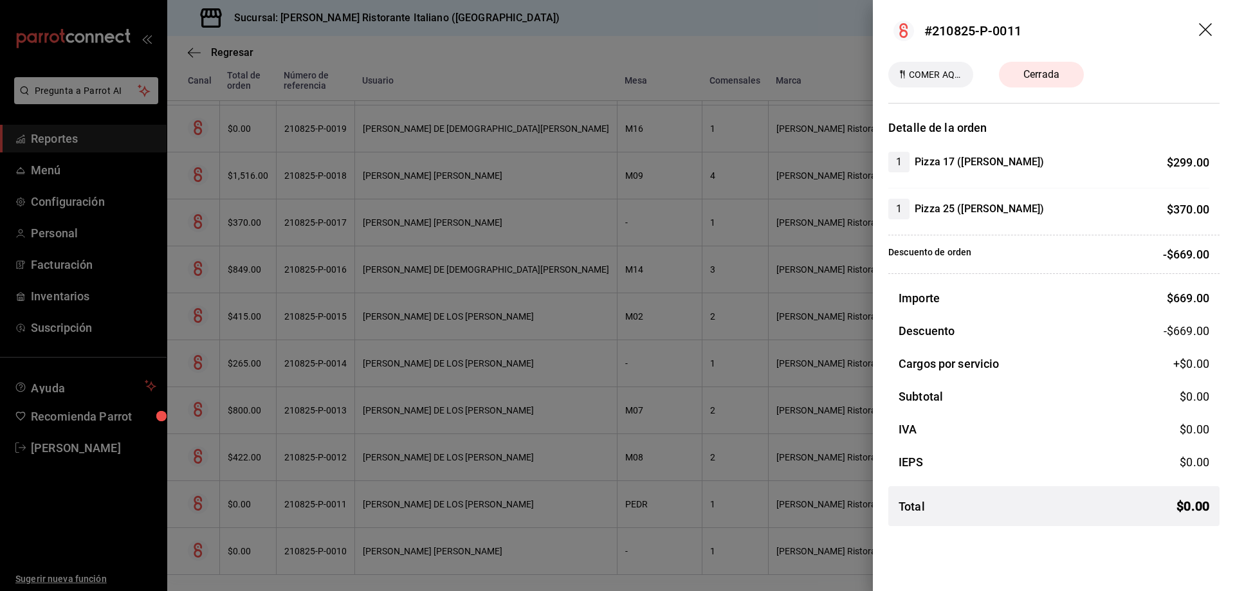
click at [1208, 30] on icon "drag" at bounding box center [1206, 30] width 15 height 15
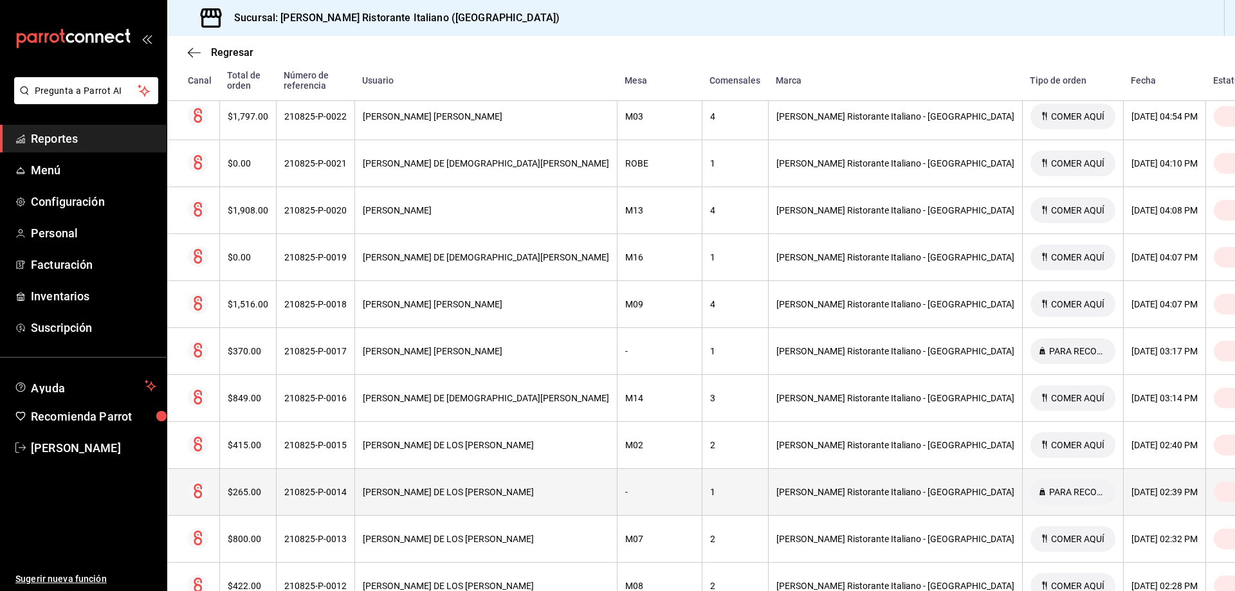
scroll to position [839, 0]
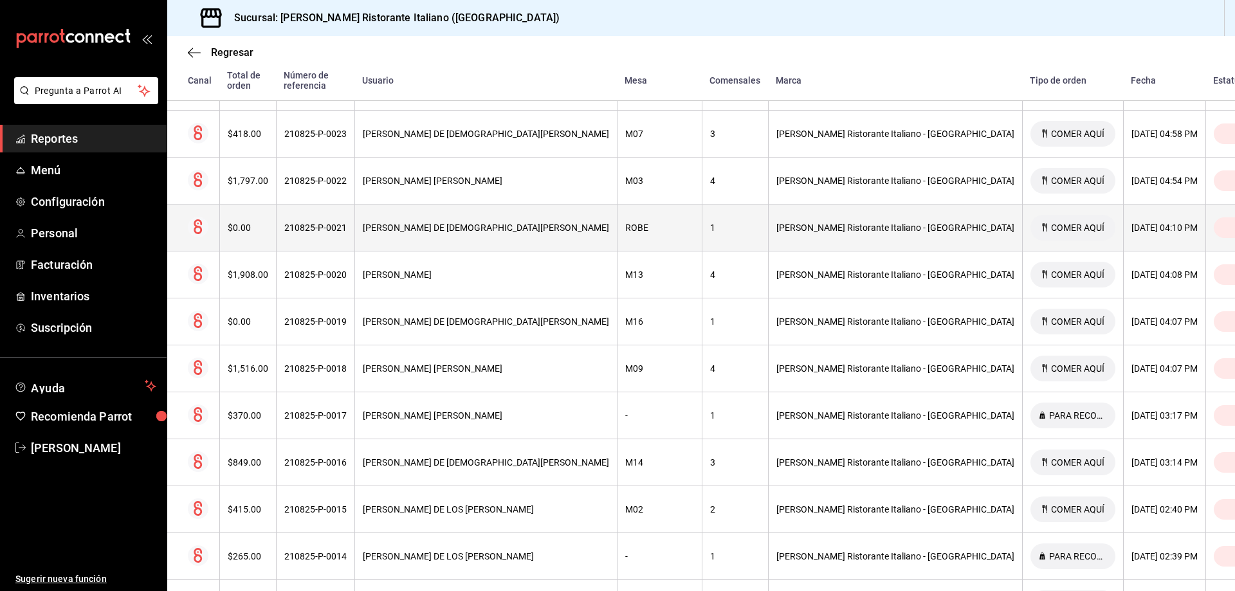
click at [513, 222] on div "[PERSON_NAME] DE [DEMOGRAPHIC_DATA][PERSON_NAME]" at bounding box center [486, 227] width 246 height 10
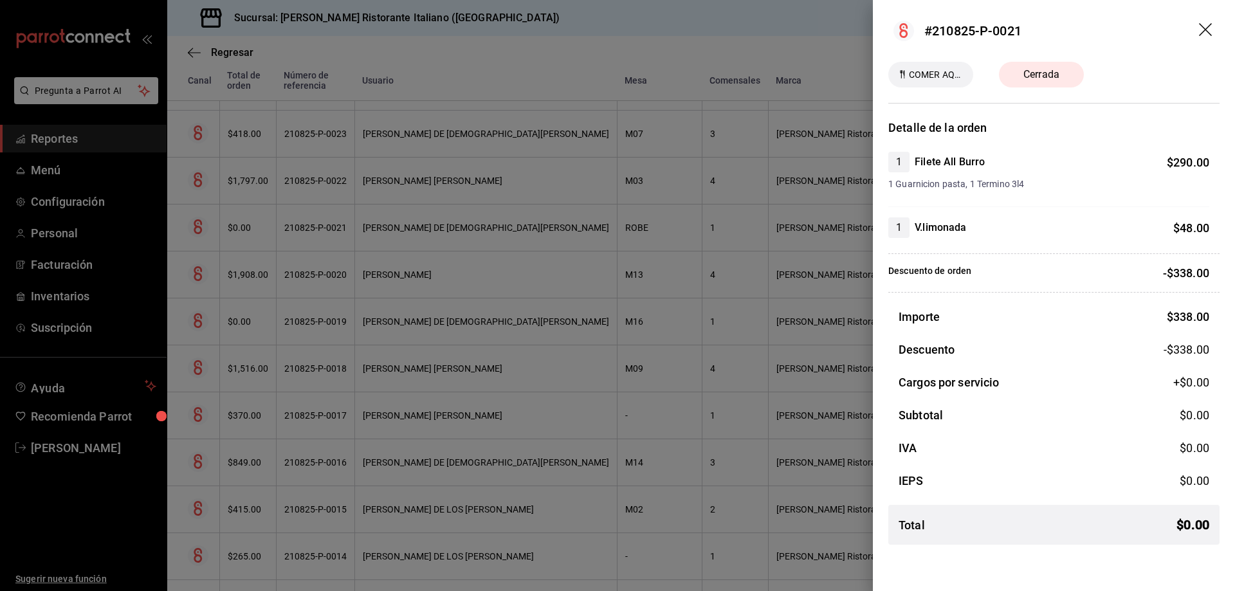
click at [1207, 23] on icon "drag" at bounding box center [1206, 30] width 15 height 15
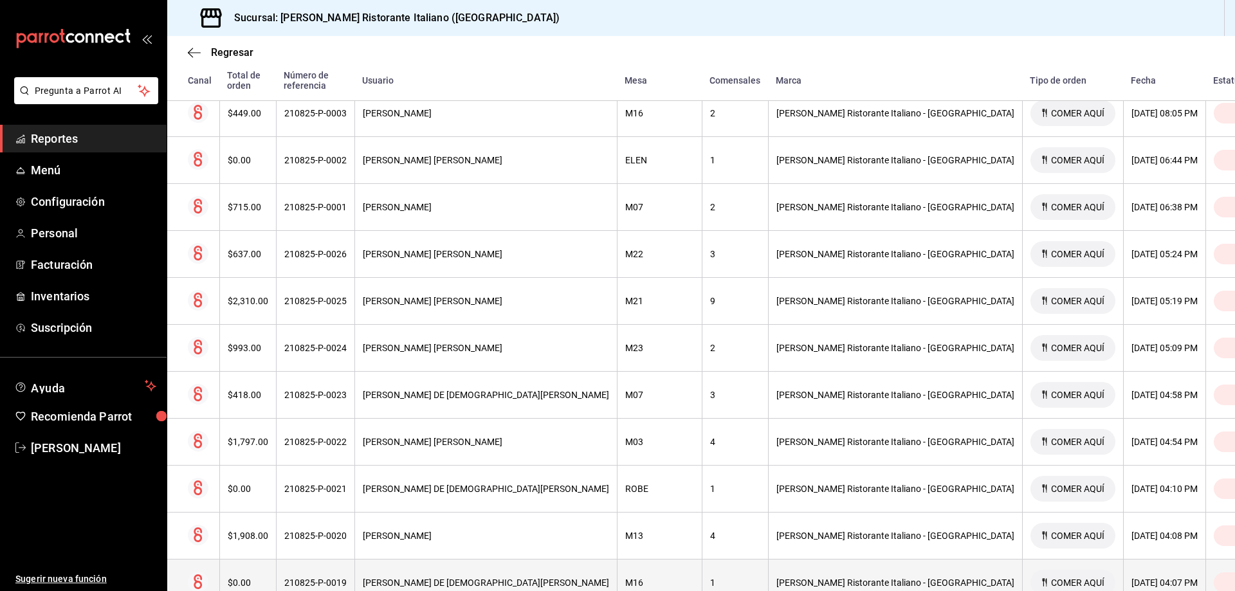
scroll to position [518, 0]
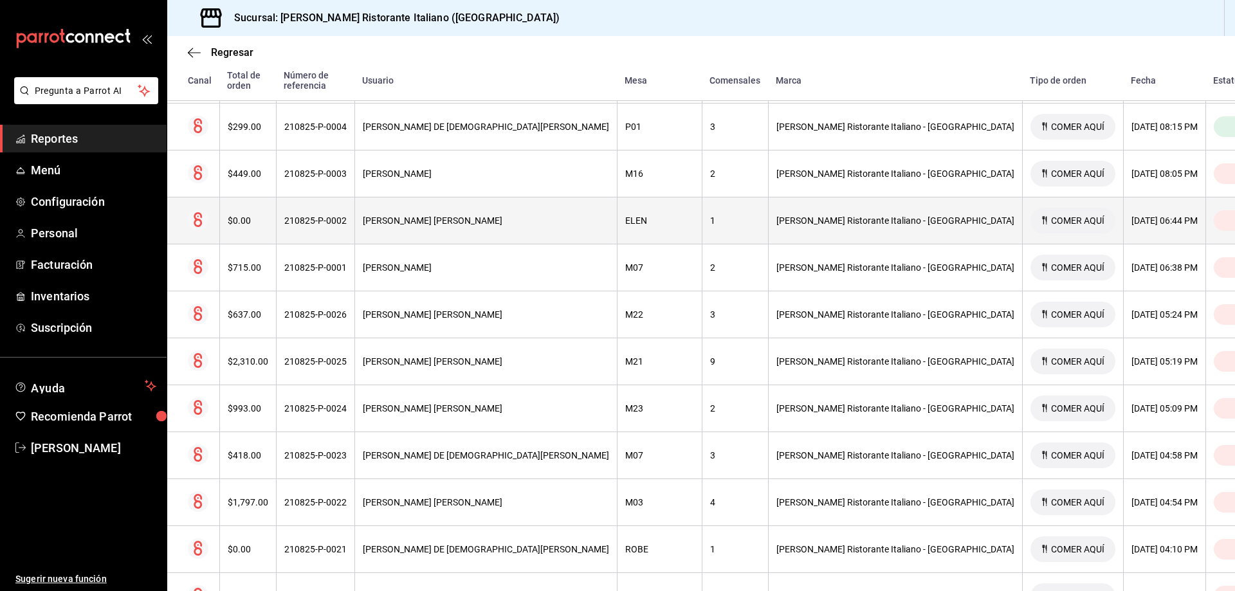
click at [504, 215] on div "[PERSON_NAME] [PERSON_NAME]" at bounding box center [486, 220] width 246 height 10
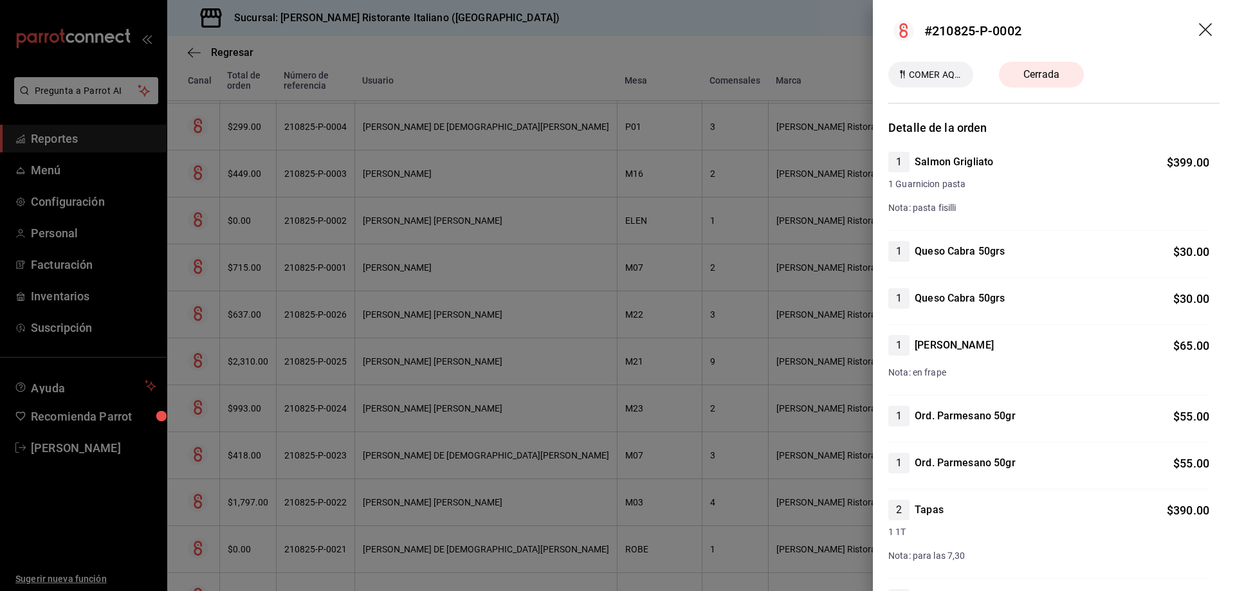
click at [1199, 30] on icon "drag" at bounding box center [1205, 29] width 13 height 13
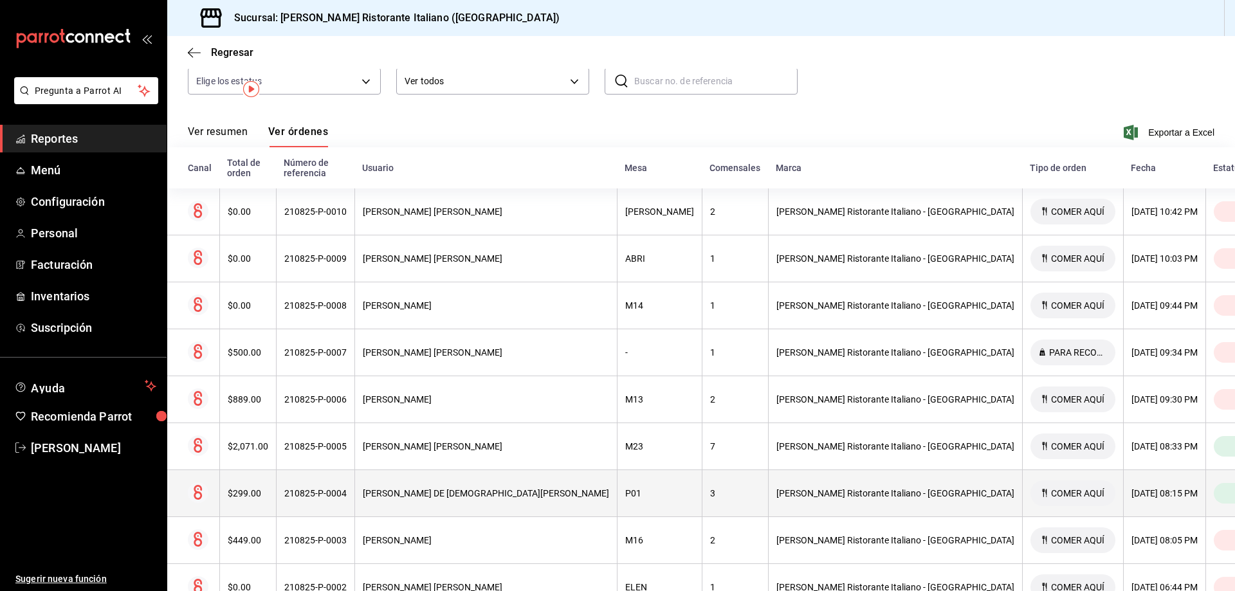
scroll to position [0, 0]
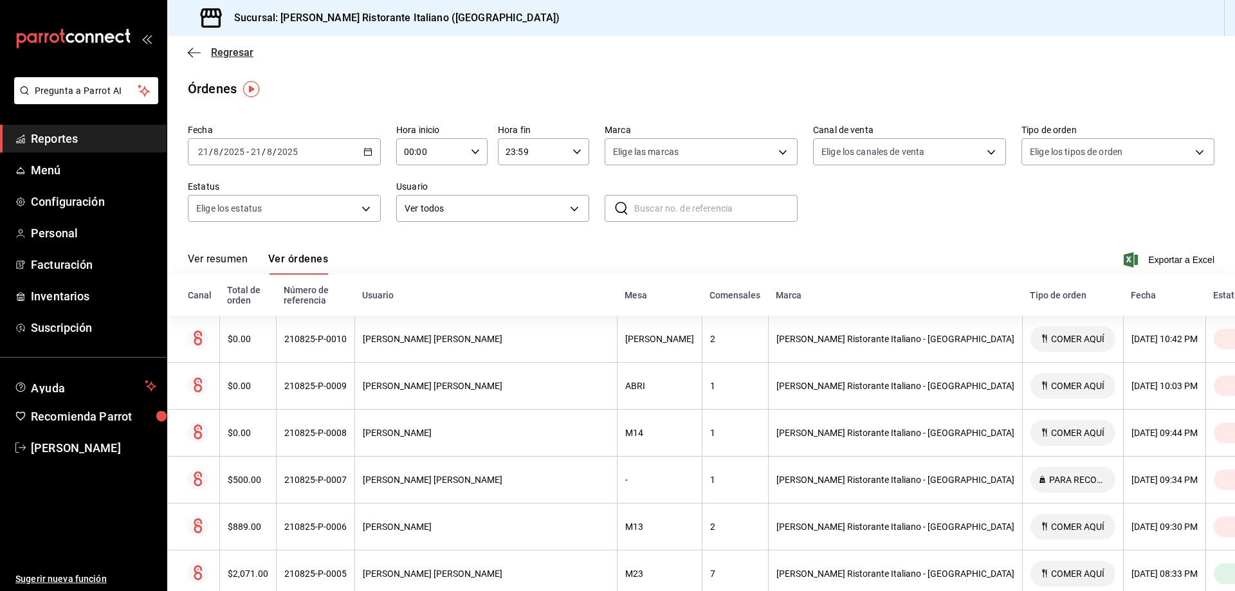
click at [224, 54] on span "Regresar" at bounding box center [232, 52] width 42 height 12
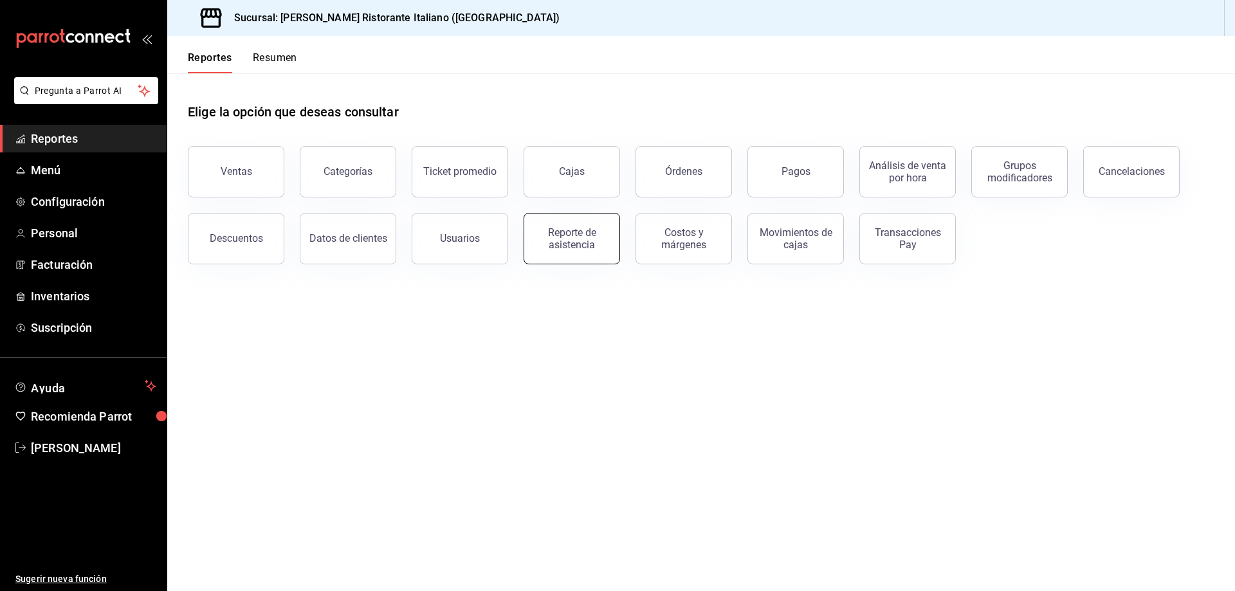
click at [579, 240] on div "Reporte de asistencia" at bounding box center [572, 238] width 80 height 24
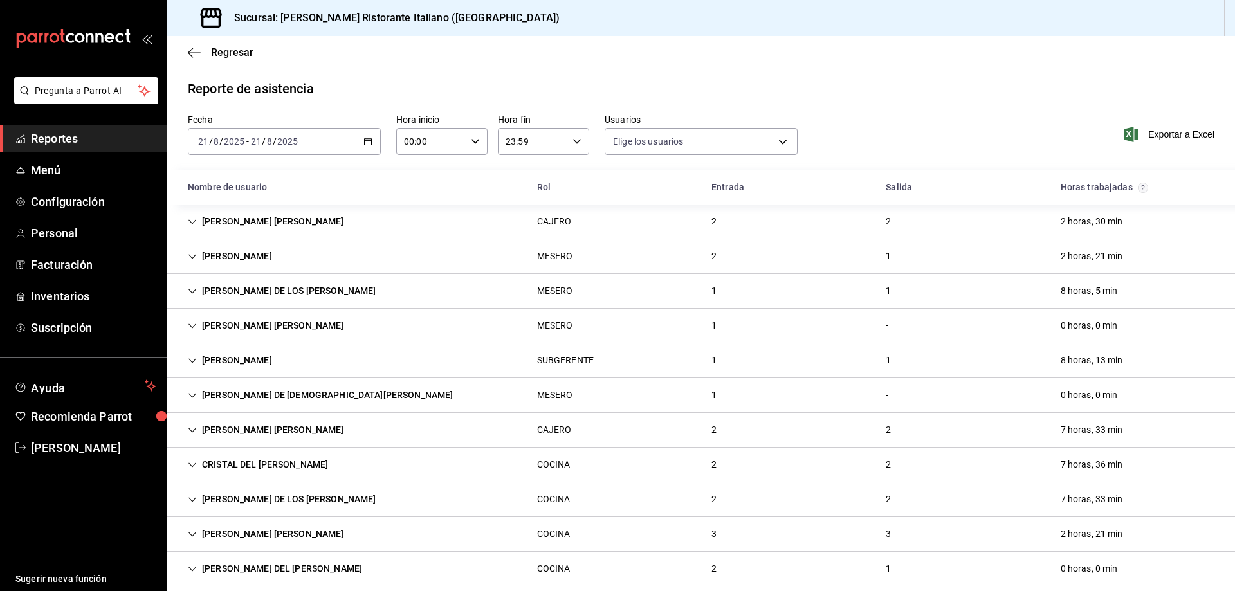
type input "fbaa1dcd-9b1b-42d3-8417-c392ee4ac69c,c847f7ff-4ec8-4711-b402-dbc889304ff0,82cd9…"
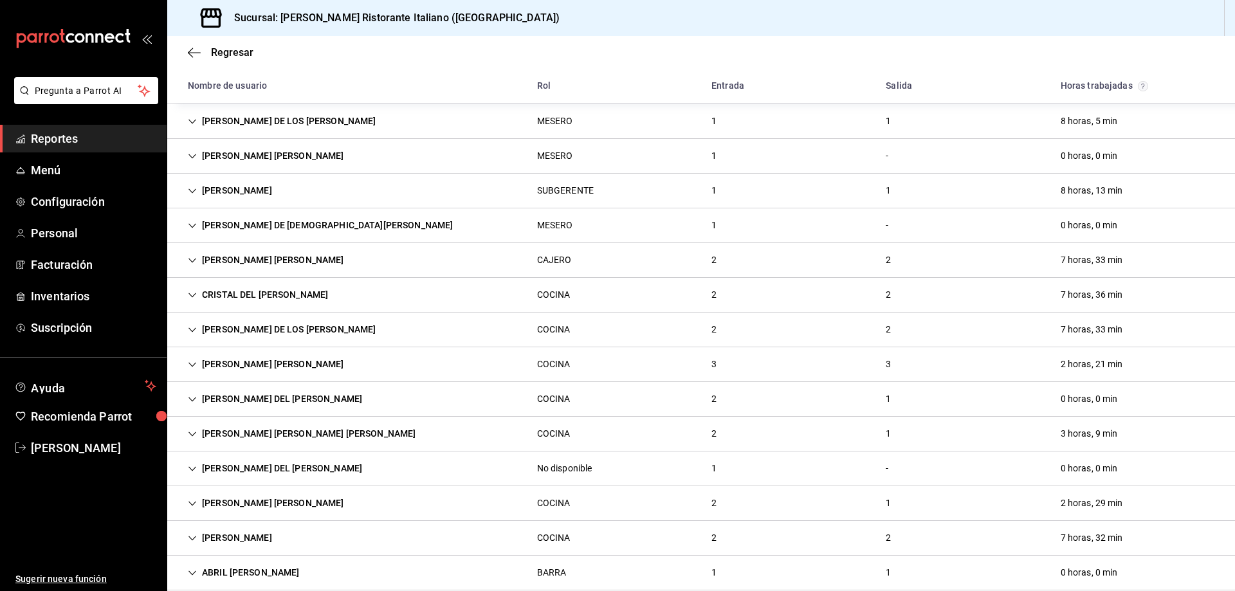
scroll to position [190, 0]
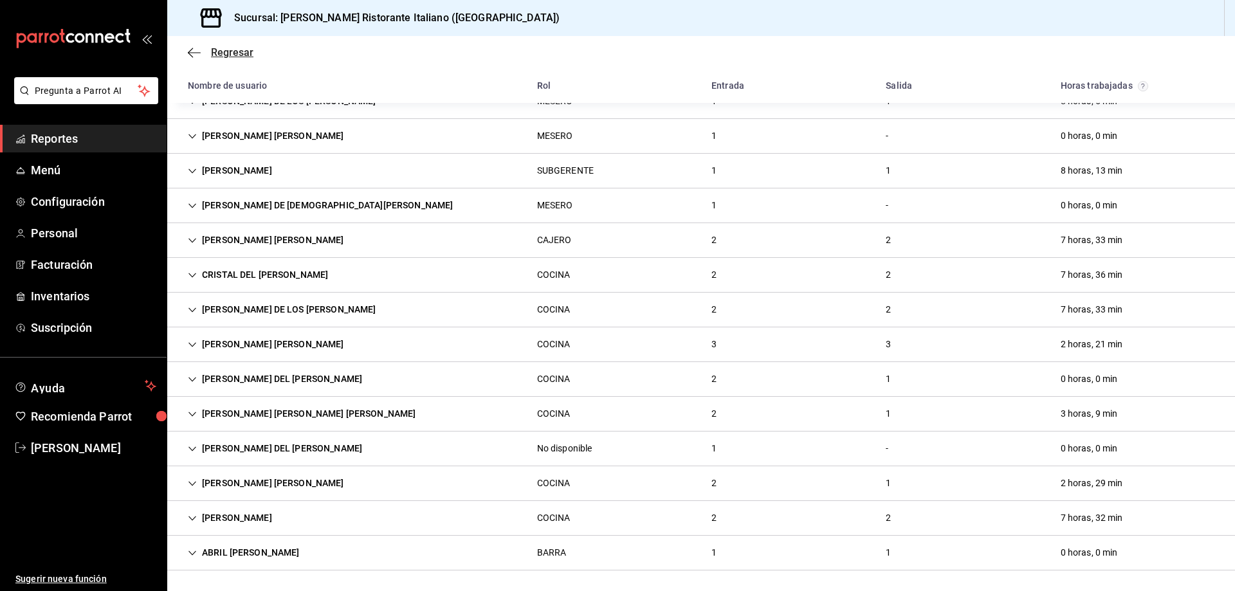
click at [224, 48] on span "Regresar" at bounding box center [232, 52] width 42 height 12
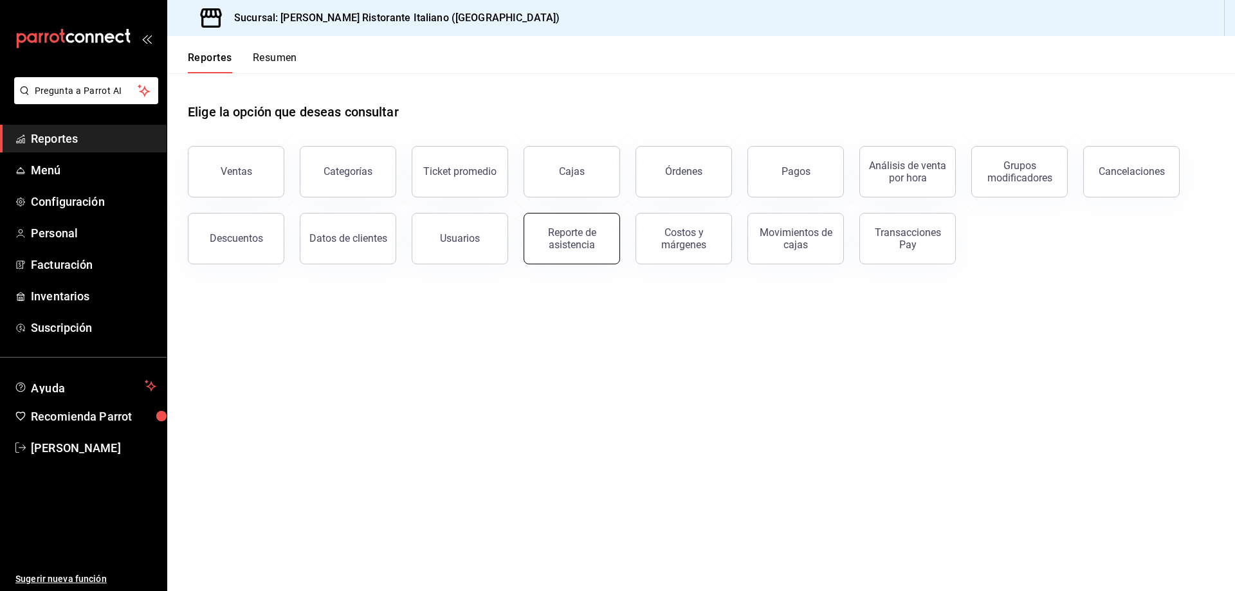
click at [568, 228] on div "Reporte de asistencia" at bounding box center [572, 238] width 80 height 24
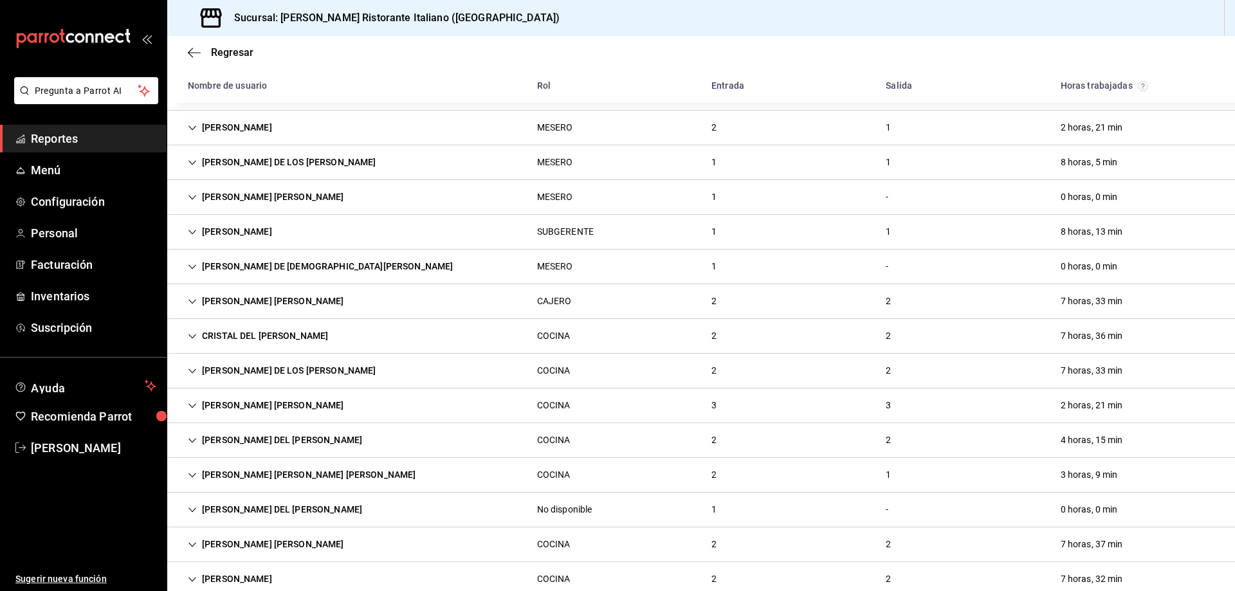
scroll to position [190, 0]
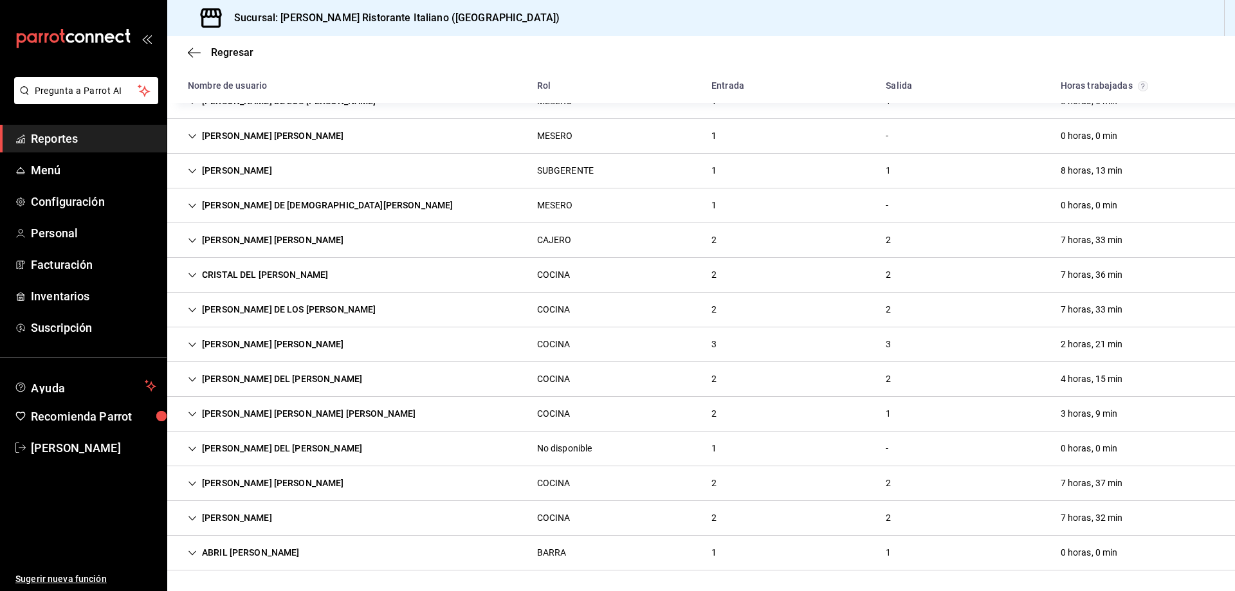
click at [715, 550] on div "1" at bounding box center [714, 553] width 26 height 24
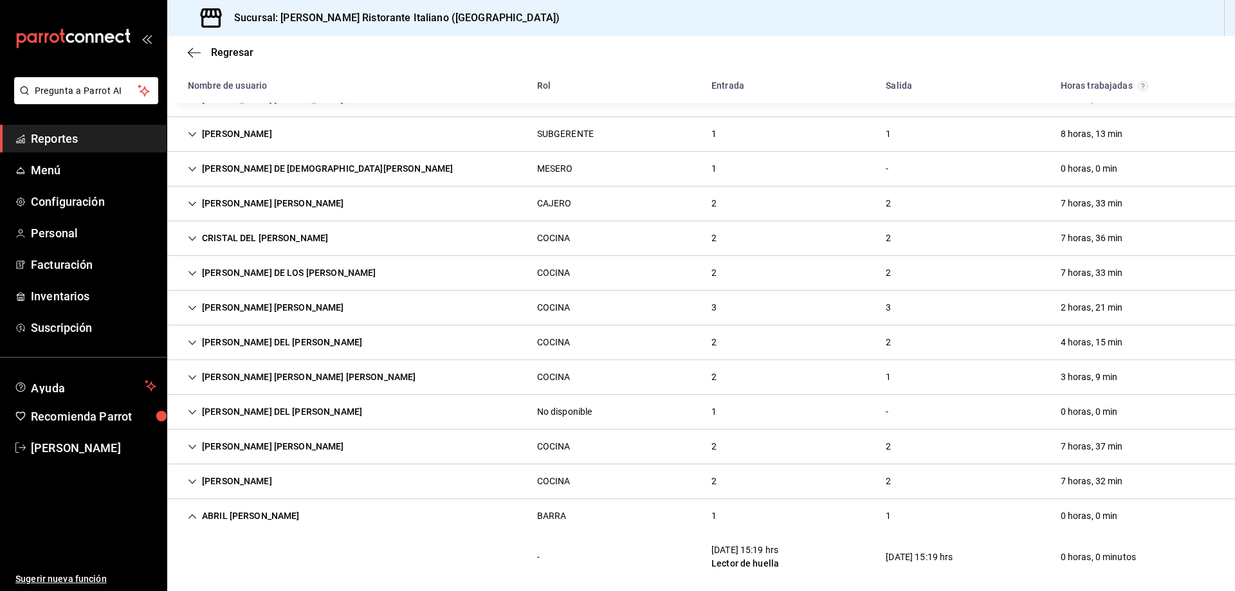
scroll to position [237, 0]
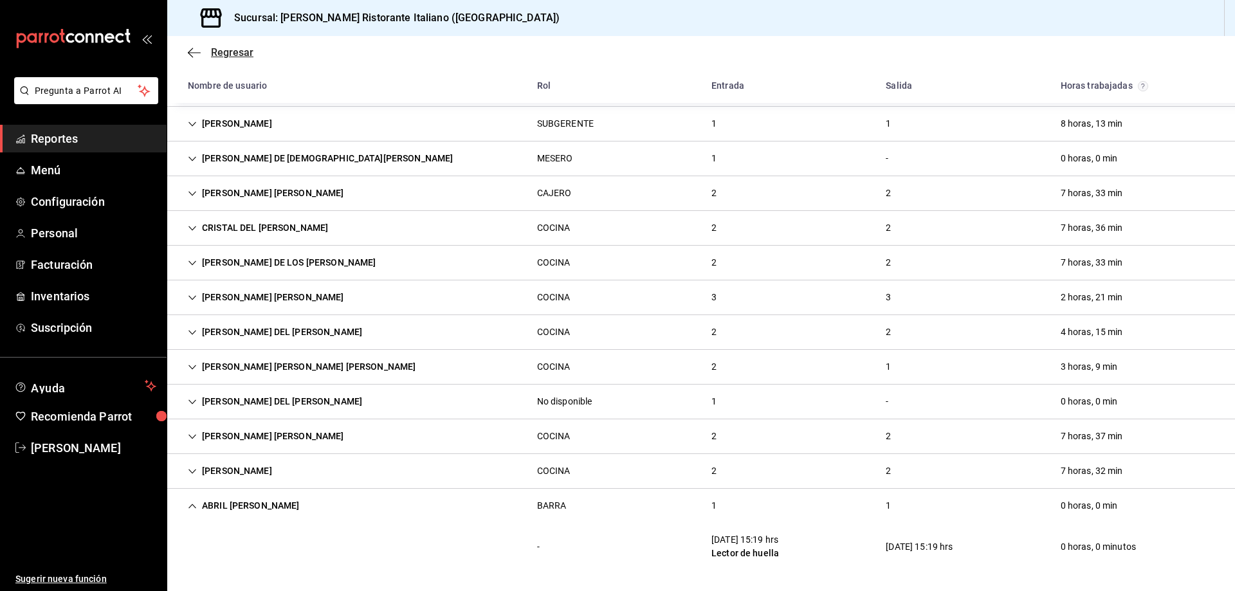
click at [228, 57] on span "Regresar" at bounding box center [232, 52] width 42 height 12
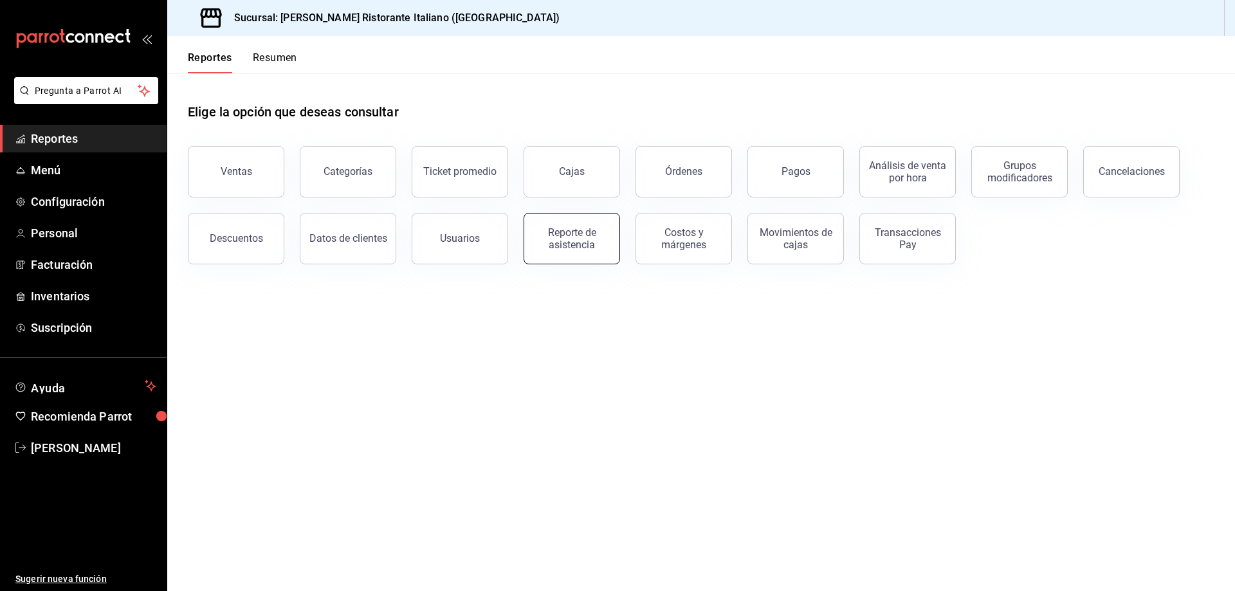
click at [580, 239] on div "Reporte de asistencia" at bounding box center [572, 238] width 80 height 24
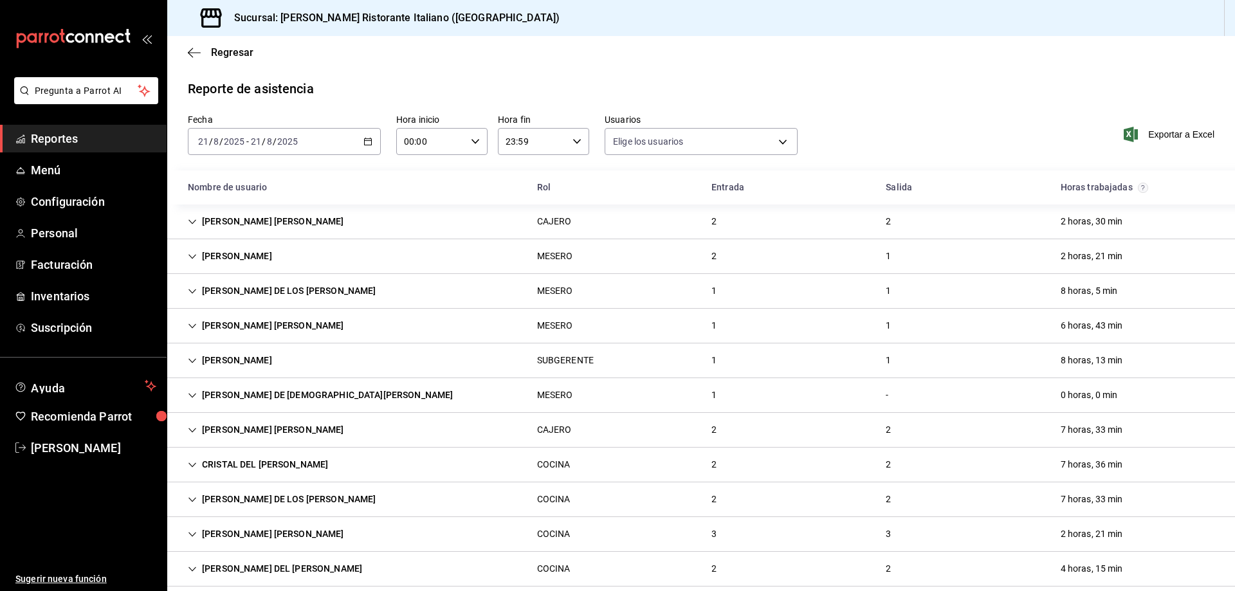
type input "fbaa1dcd-9b1b-42d3-8417-c392ee4ac69c,c847f7ff-4ec8-4711-b402-dbc889304ff0,82cd9…"
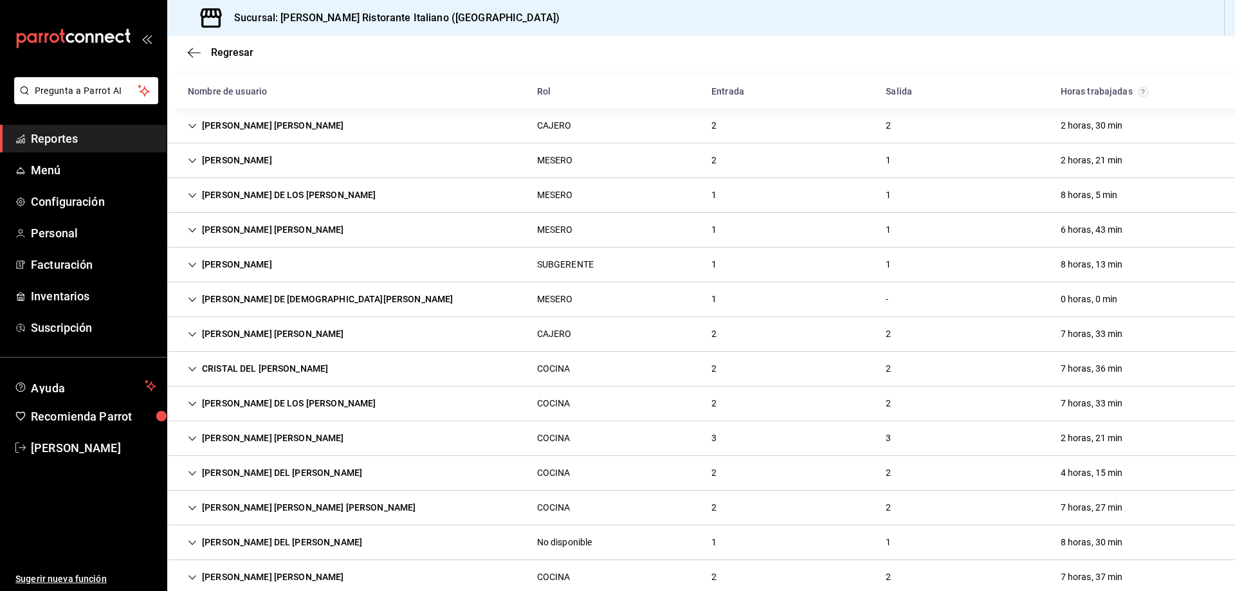
scroll to position [190, 0]
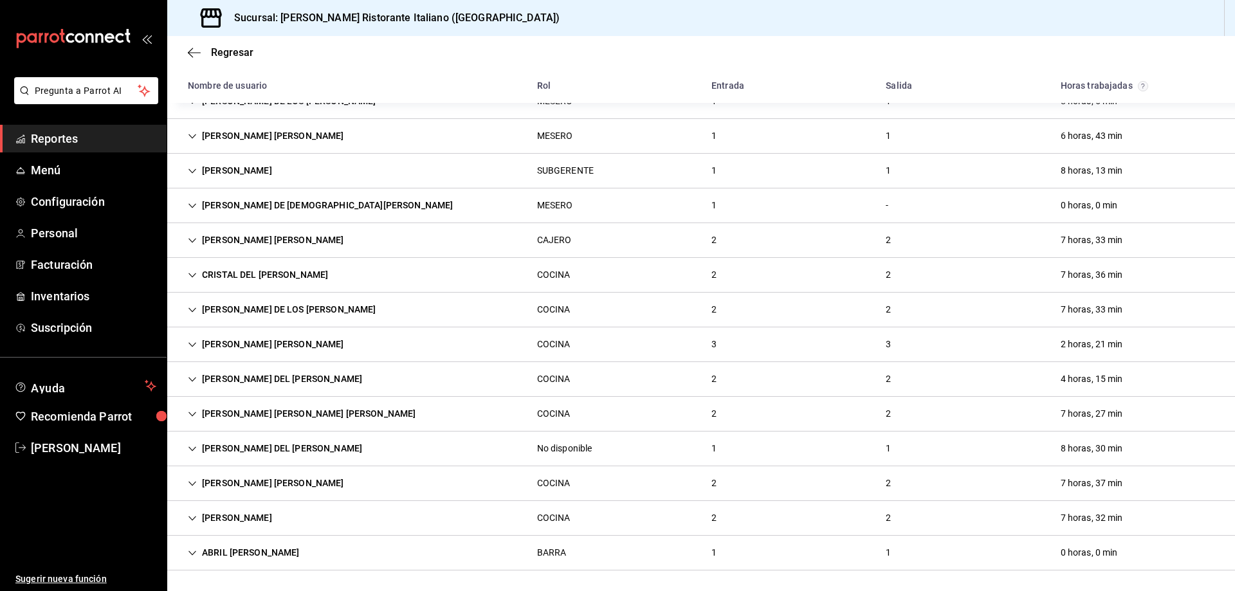
click at [208, 549] on div "ABRIL [PERSON_NAME]" at bounding box center [243, 553] width 132 height 24
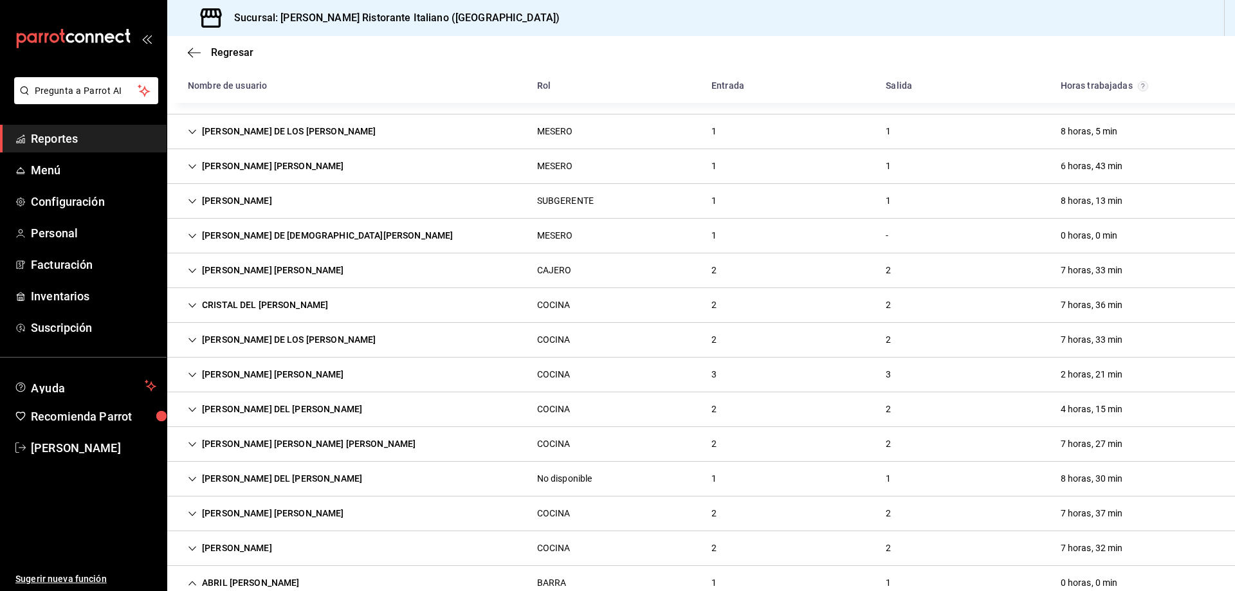
scroll to position [237, 0]
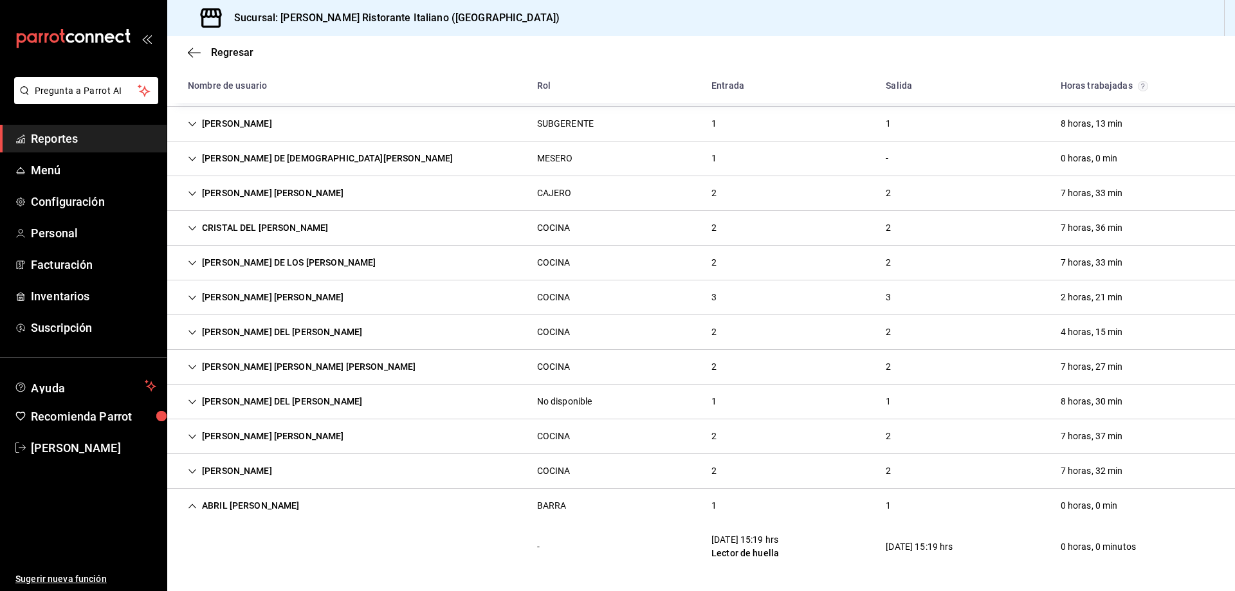
click at [194, 508] on icon "Cell" at bounding box center [192, 506] width 9 height 9
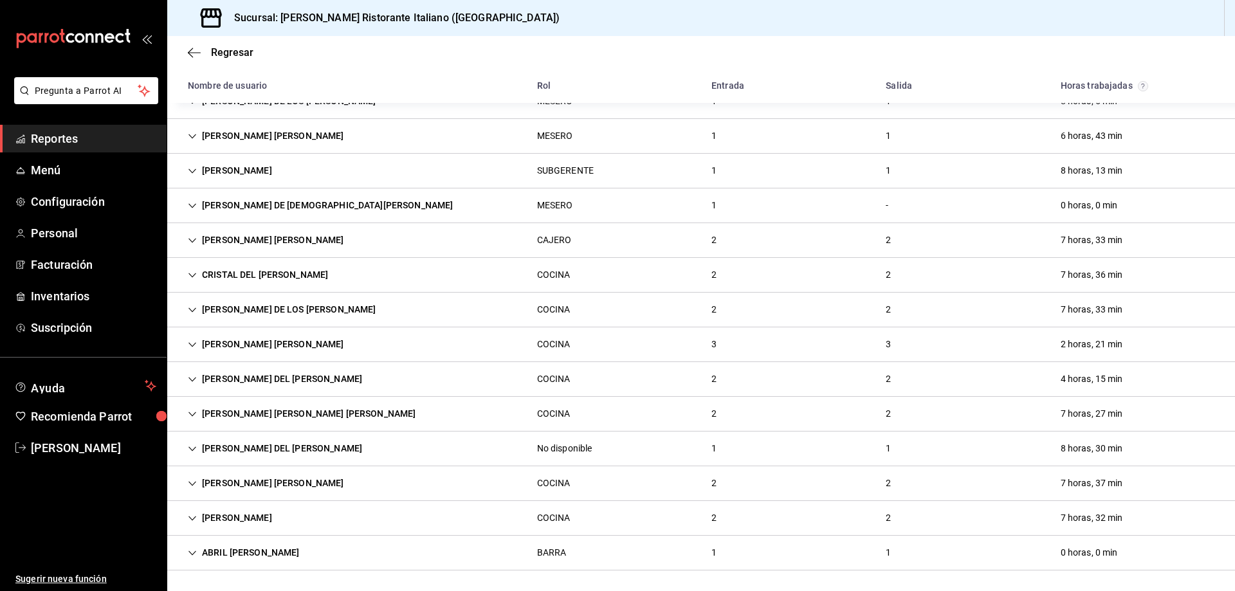
scroll to position [190, 0]
click at [197, 410] on div "[PERSON_NAME] [PERSON_NAME] [PERSON_NAME]" at bounding box center [301, 414] width 248 height 24
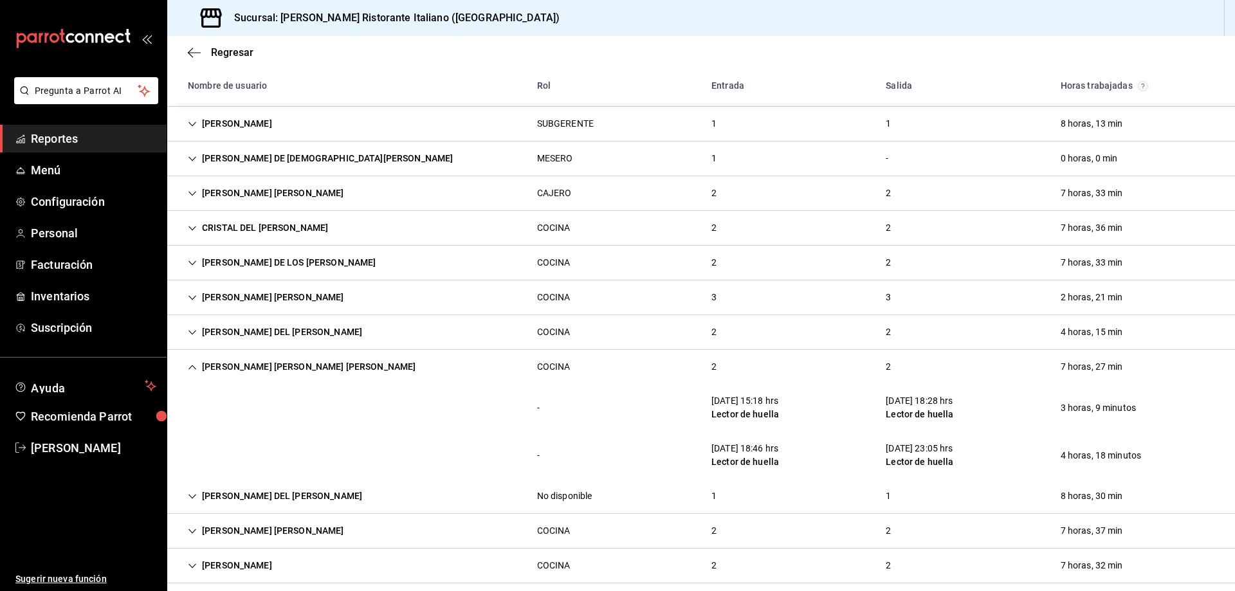
scroll to position [237, 0]
click at [190, 365] on icon "Cell" at bounding box center [192, 367] width 9 height 9
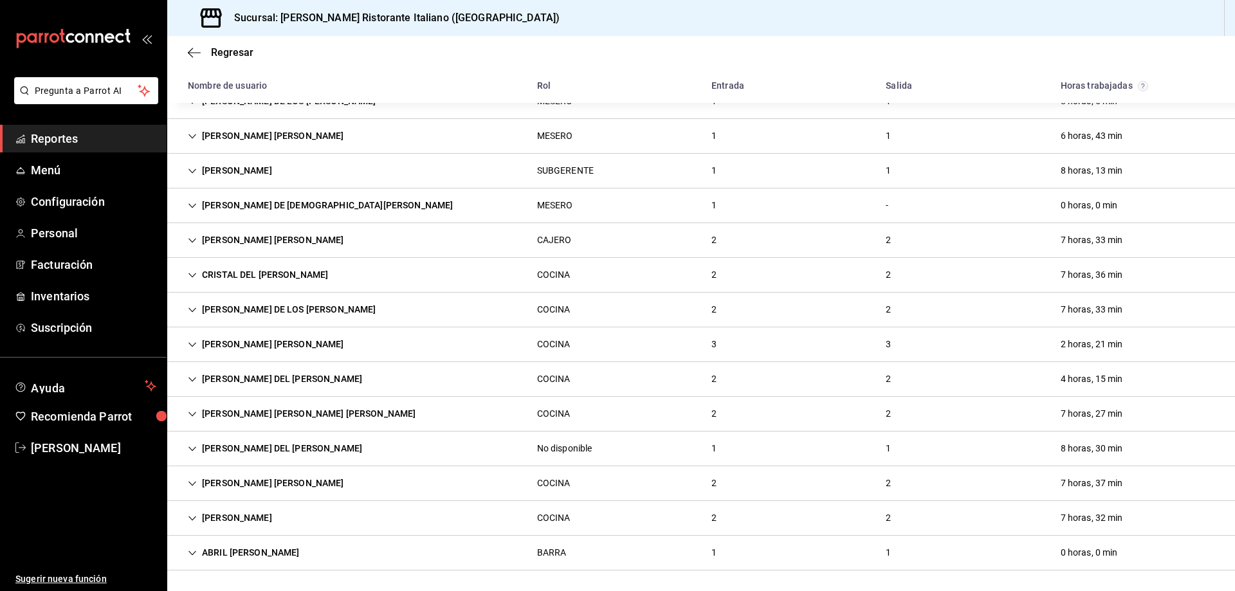
scroll to position [190, 0]
click at [188, 377] on icon "Cell" at bounding box center [192, 379] width 9 height 9
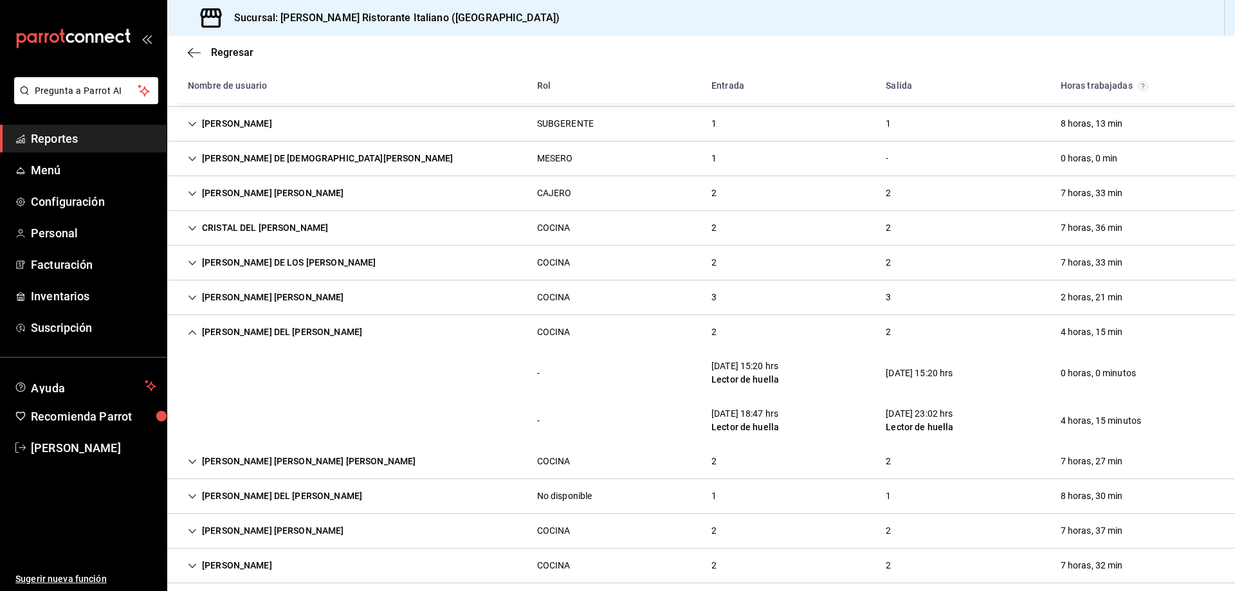
scroll to position [237, 0]
click at [190, 329] on icon "Cell" at bounding box center [192, 332] width 9 height 9
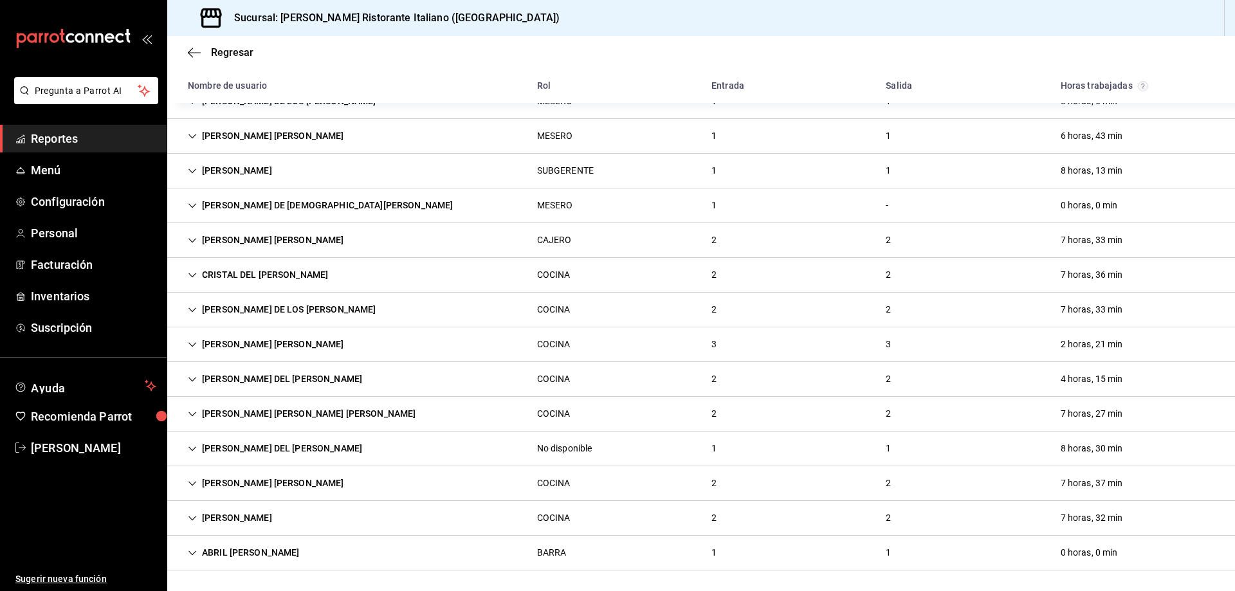
scroll to position [190, 0]
click at [194, 341] on icon "Cell" at bounding box center [192, 344] width 9 height 9
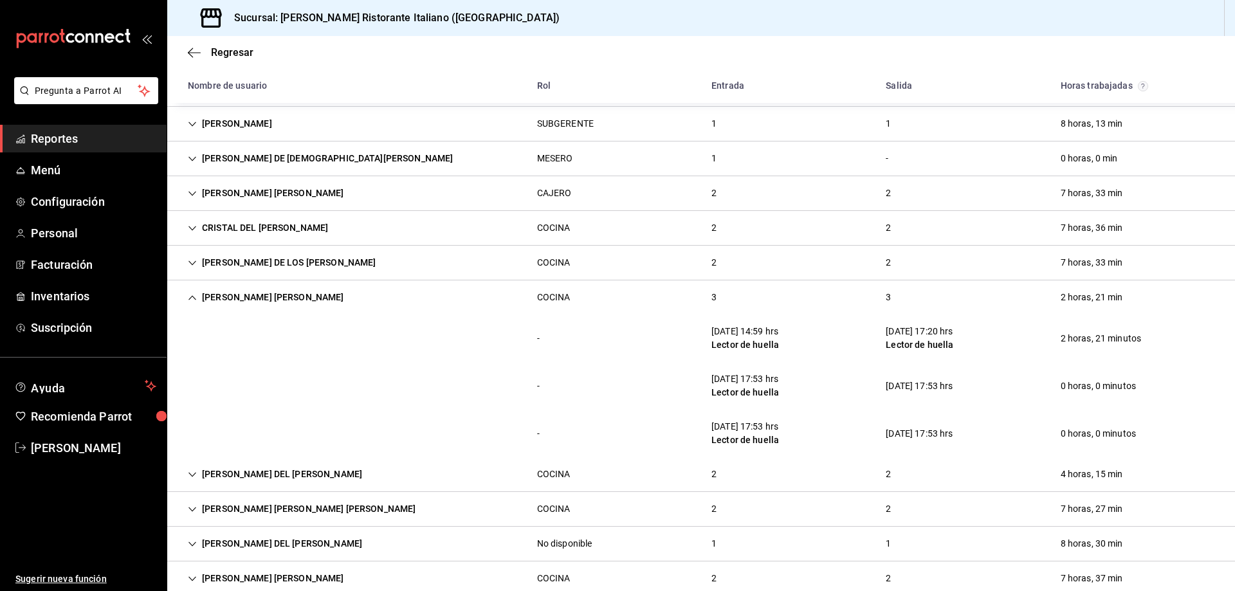
scroll to position [237, 0]
click at [190, 296] on icon "Cell" at bounding box center [192, 297] width 9 height 9
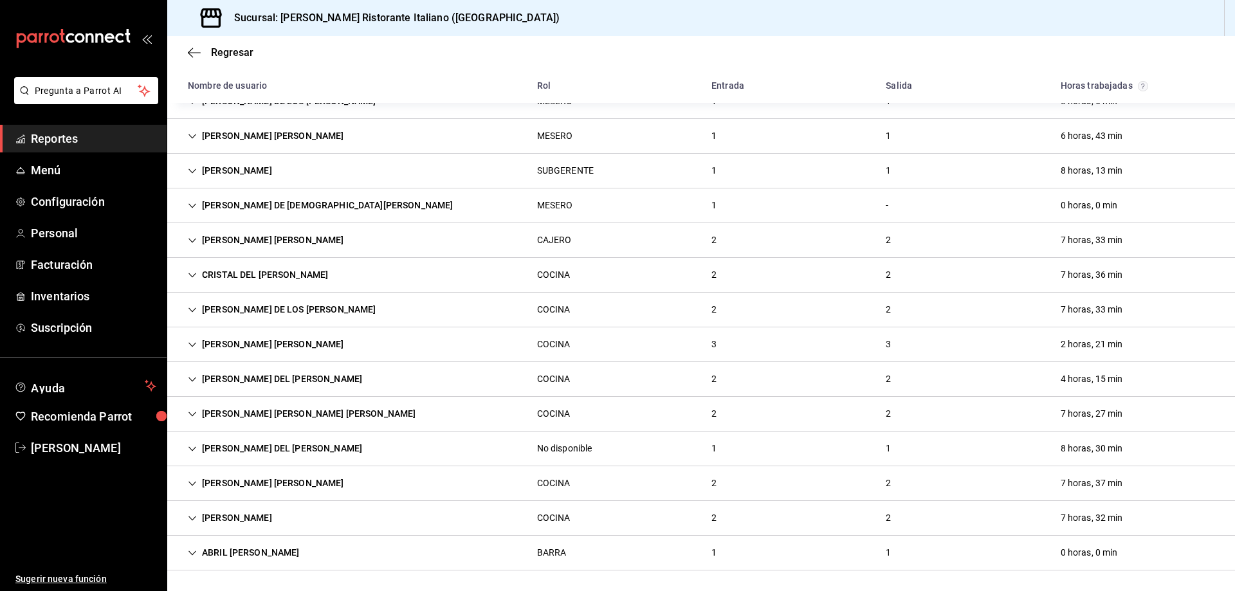
scroll to position [190, 0]
click at [189, 312] on icon "Cell" at bounding box center [192, 309] width 9 height 9
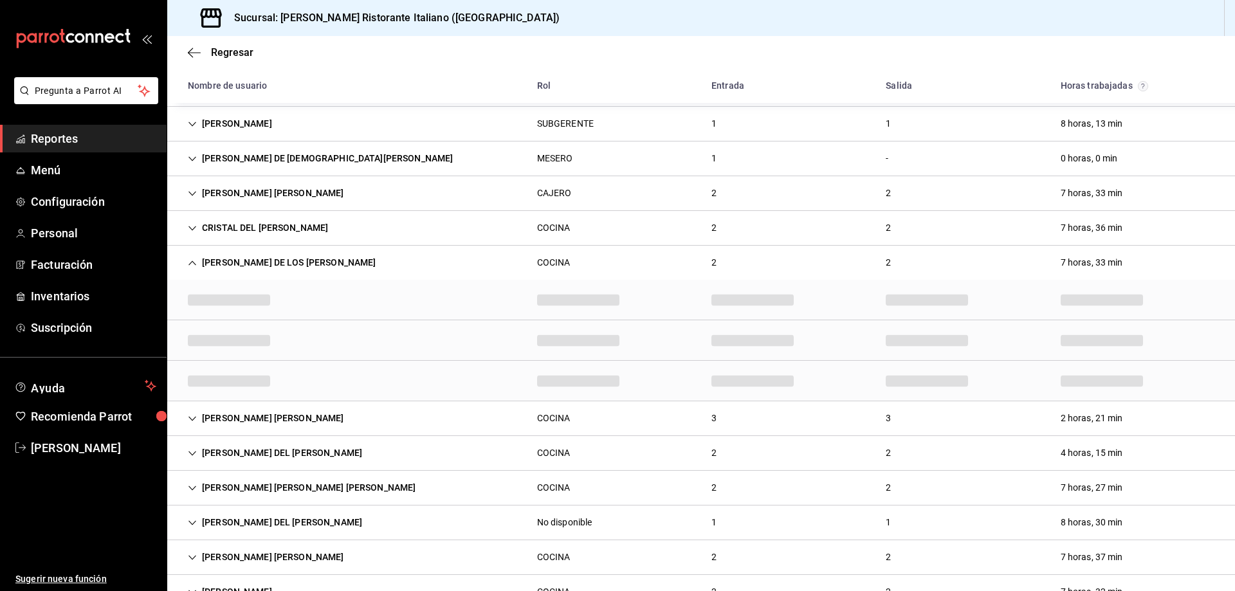
scroll to position [237, 0]
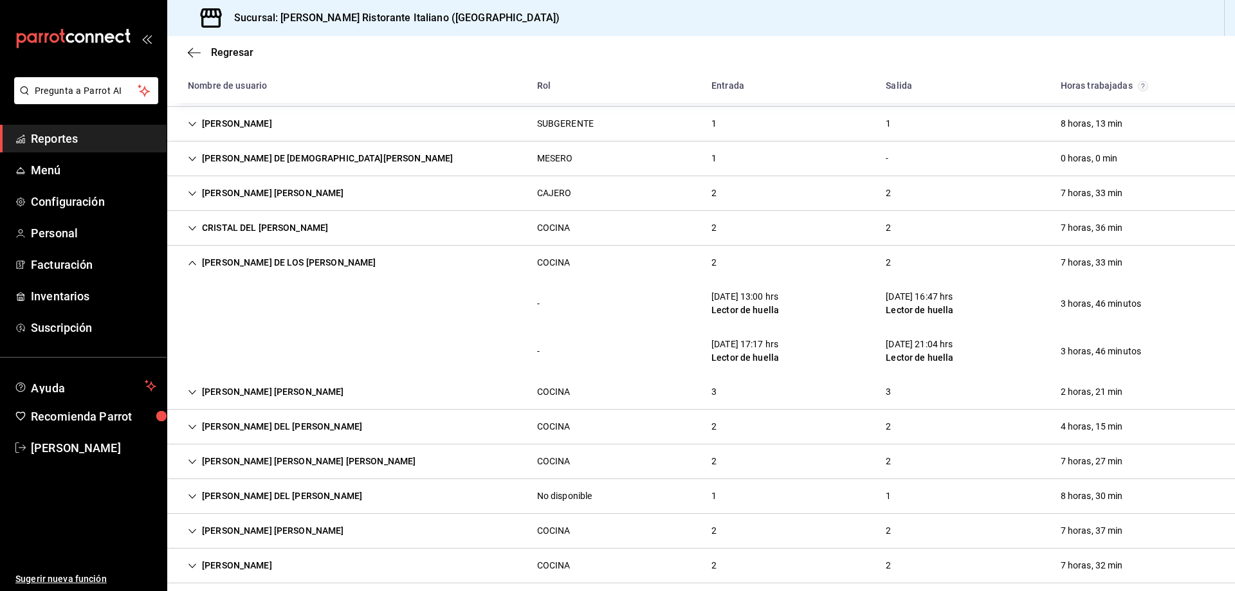
click at [189, 312] on div "- [DATE] 13:00 hrs Lector de huella [DATE] 16:47 hrs Lector de huella 3 horas, …" at bounding box center [700, 304] width 1067 height 48
click at [192, 264] on icon "Cell" at bounding box center [192, 262] width 9 height 9
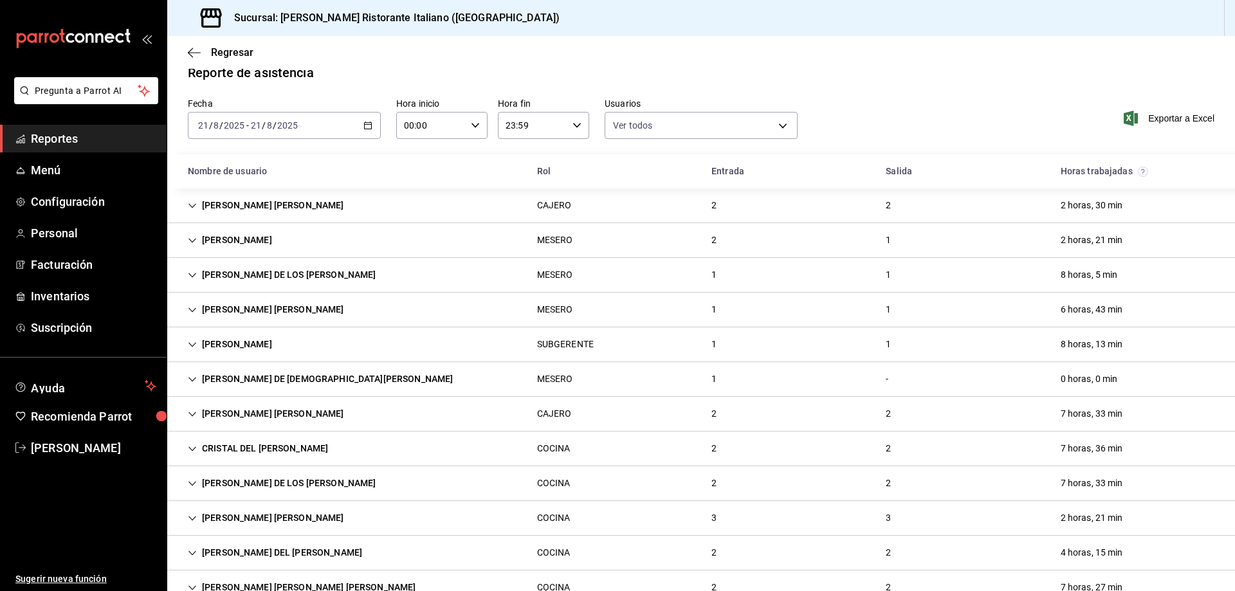
scroll to position [0, 0]
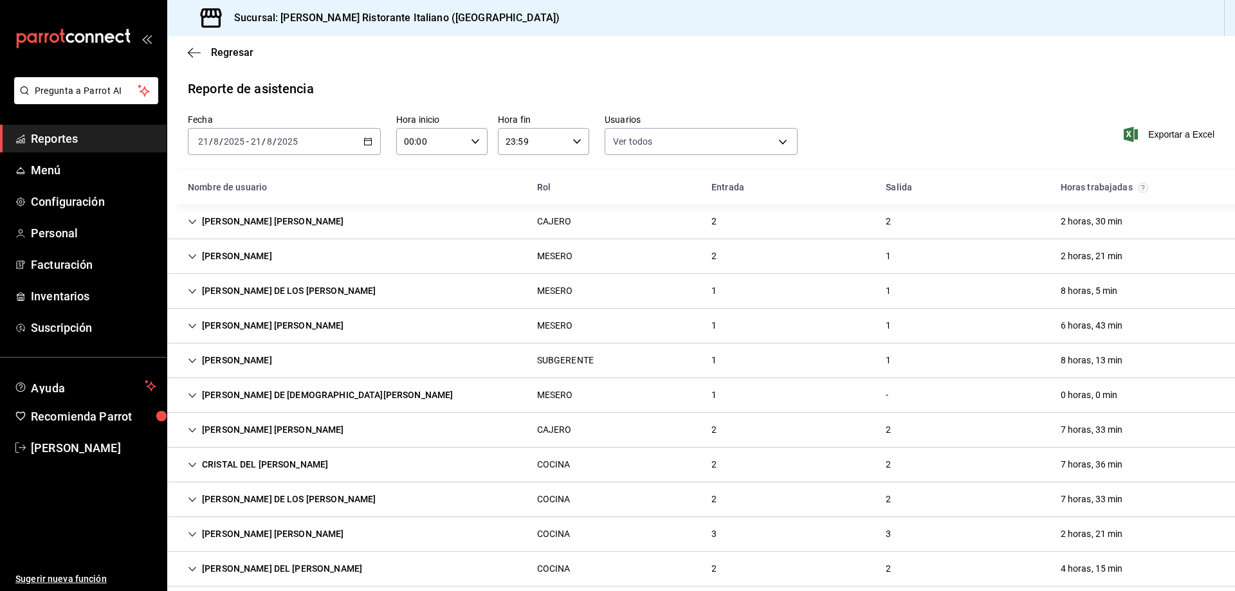
click at [73, 142] on span "Reportes" at bounding box center [93, 138] width 125 height 17
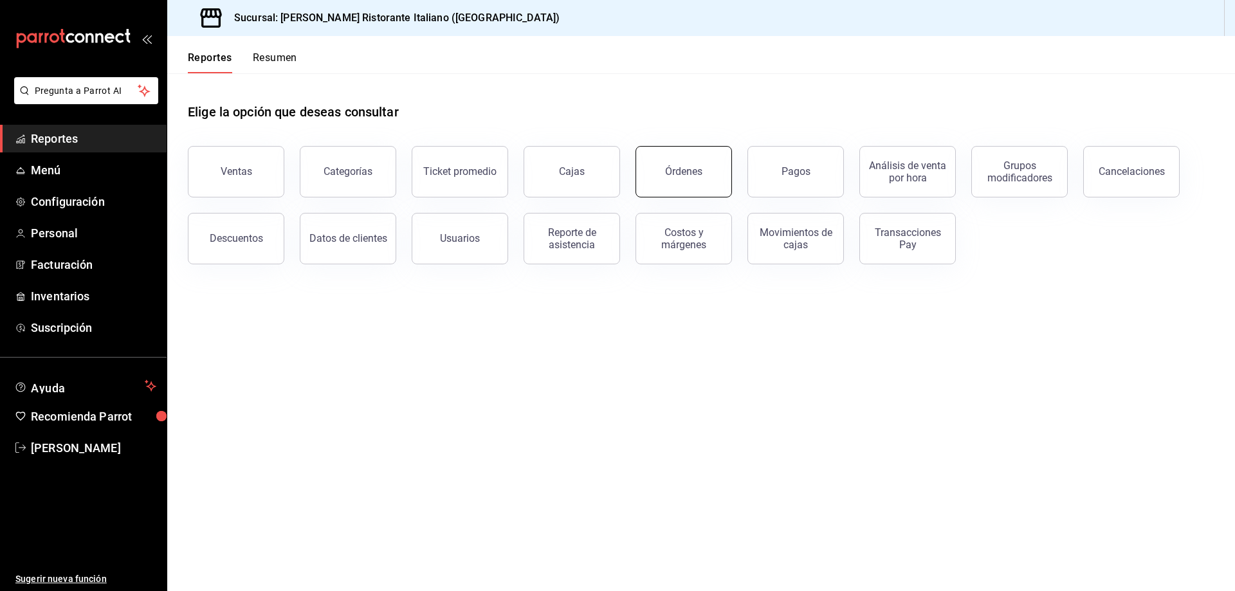
click at [698, 174] on div "Órdenes" at bounding box center [683, 171] width 37 height 12
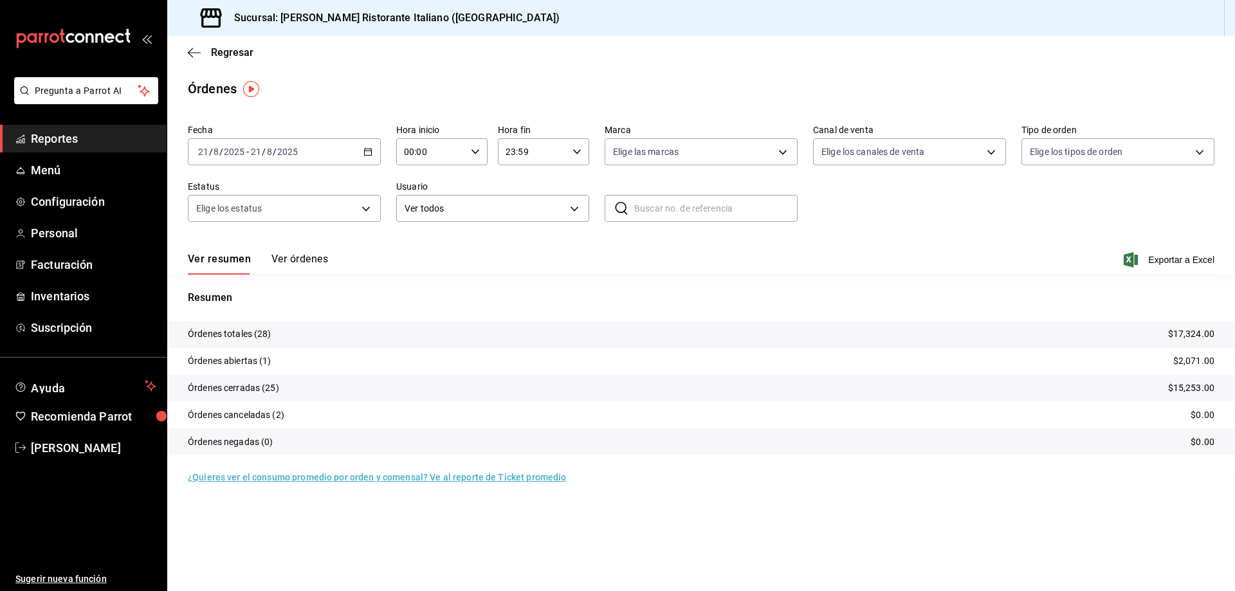
click at [309, 257] on button "Ver órdenes" at bounding box center [299, 264] width 57 height 22
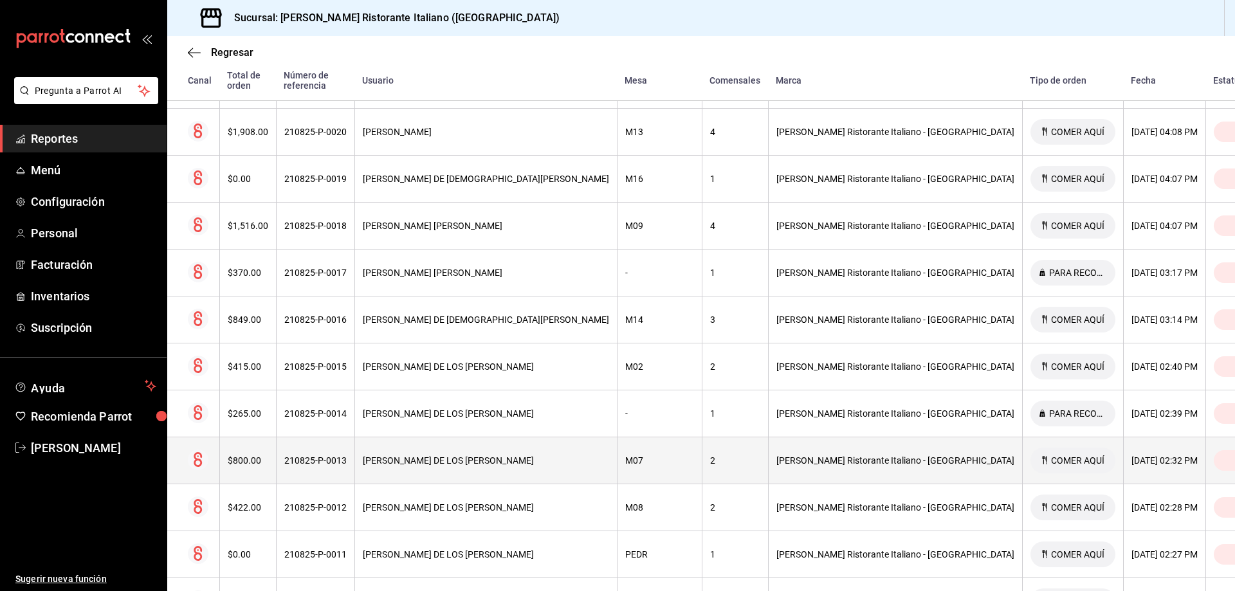
scroll to position [1079, 0]
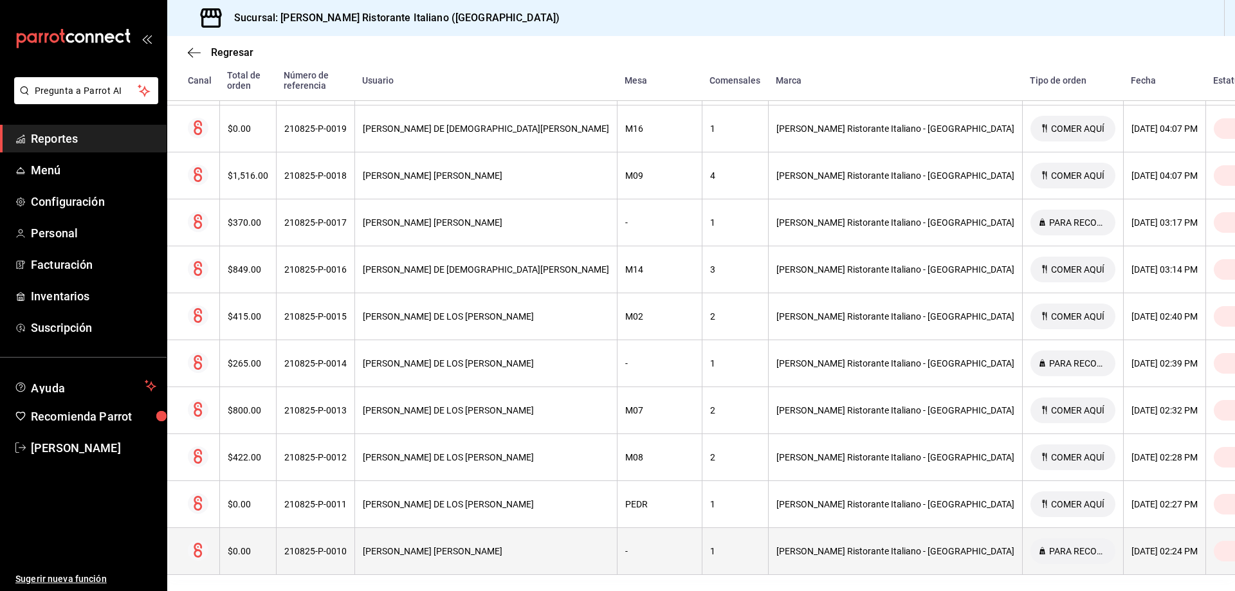
click at [1131, 546] on div "[DATE] 02:24 PM" at bounding box center [1164, 551] width 66 height 10
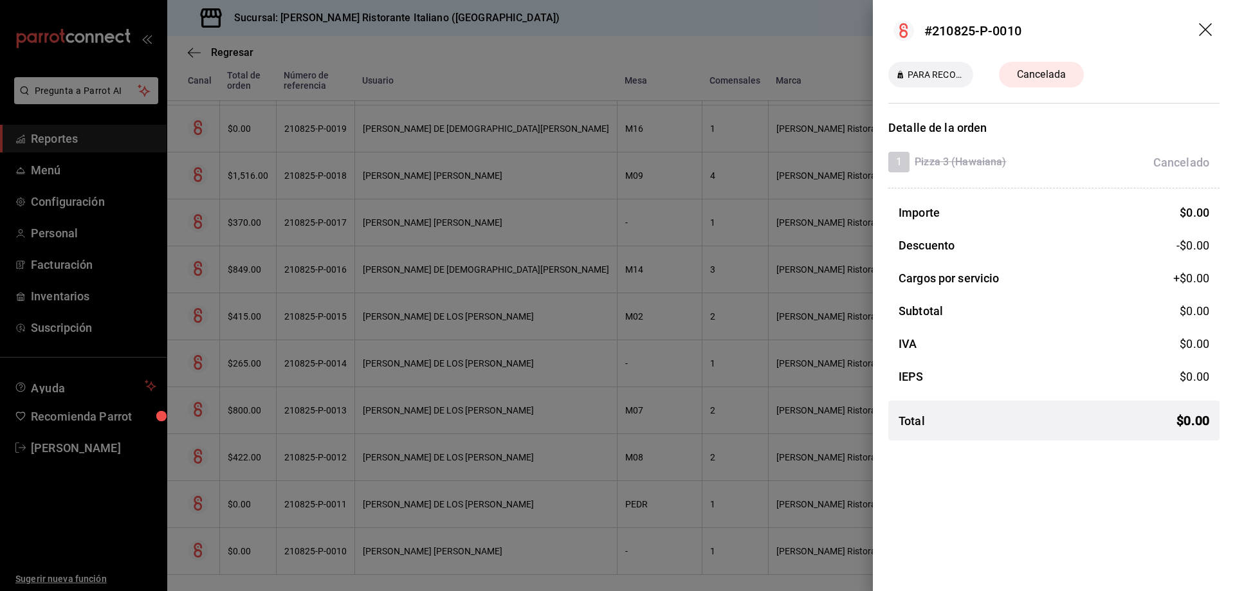
click at [1204, 30] on icon "drag" at bounding box center [1205, 29] width 13 height 13
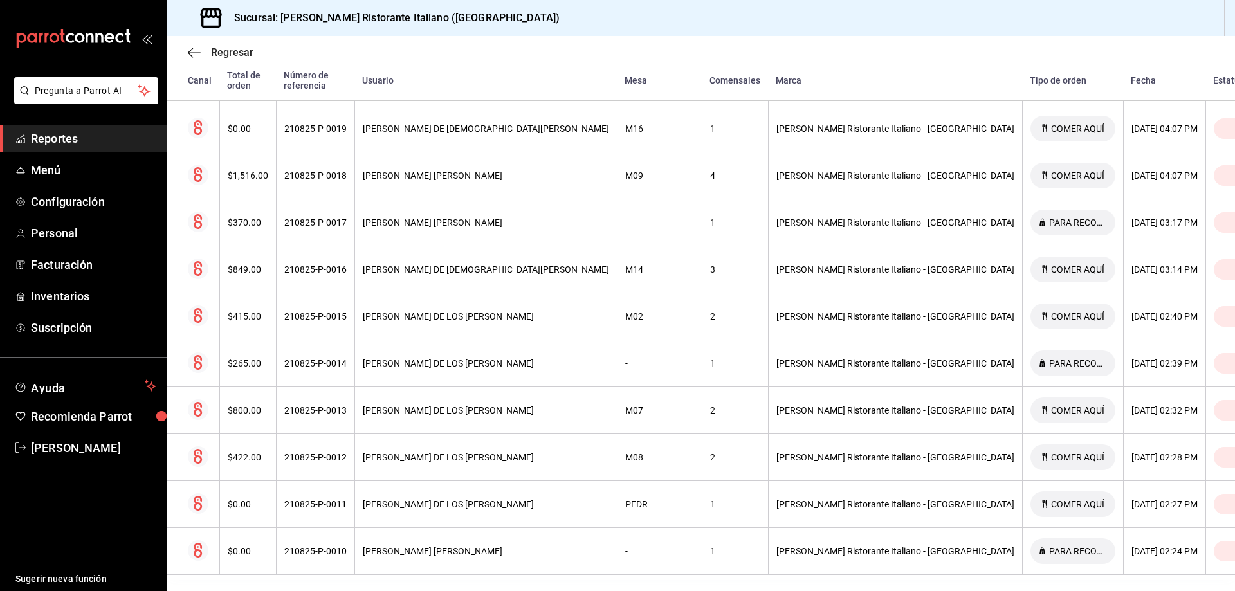
click at [217, 51] on span "Regresar" at bounding box center [232, 52] width 42 height 12
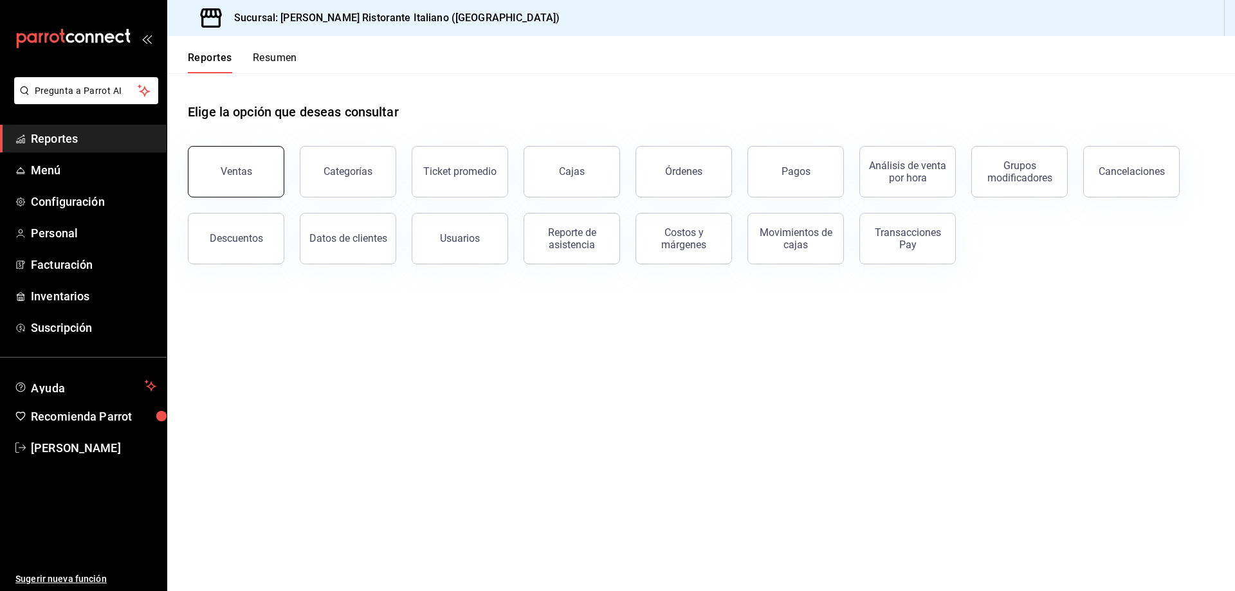
click at [236, 170] on div "Ventas" at bounding box center [237, 171] width 32 height 12
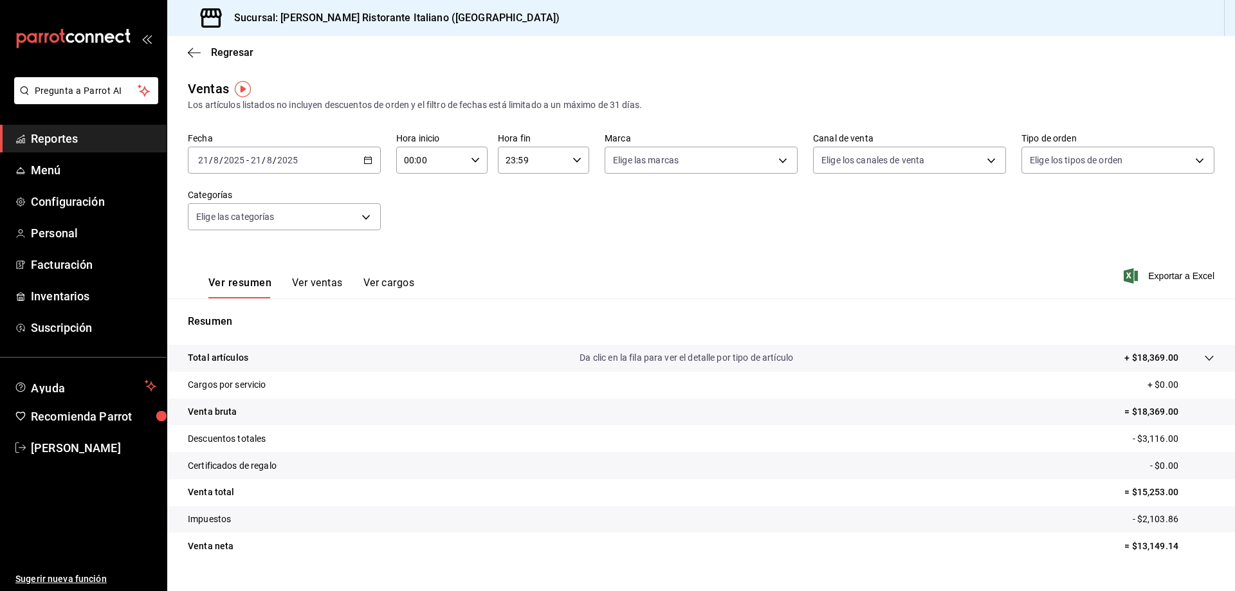
click at [325, 284] on button "Ver ventas" at bounding box center [317, 287] width 51 height 22
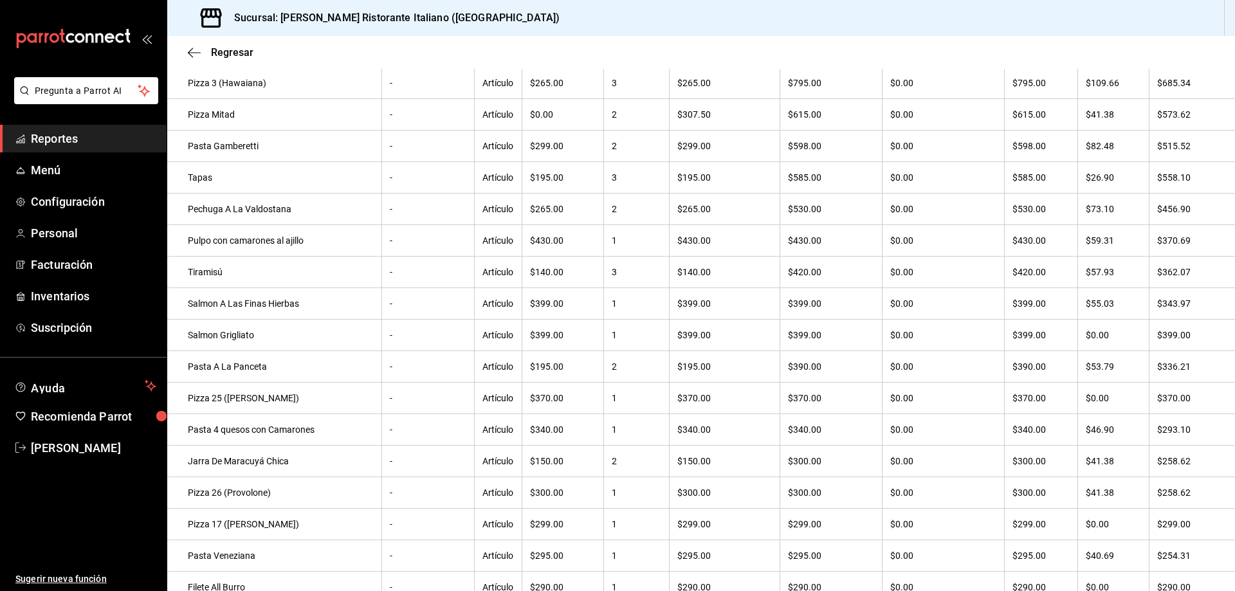
scroll to position [131, 0]
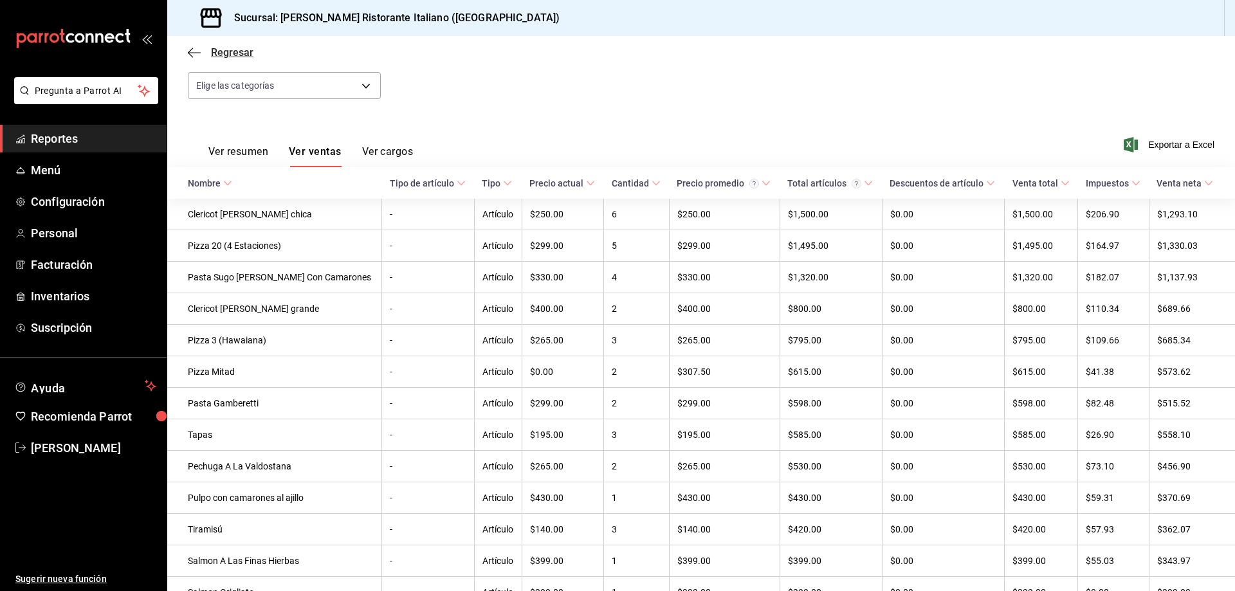
click at [212, 55] on span "Regresar" at bounding box center [232, 52] width 42 height 12
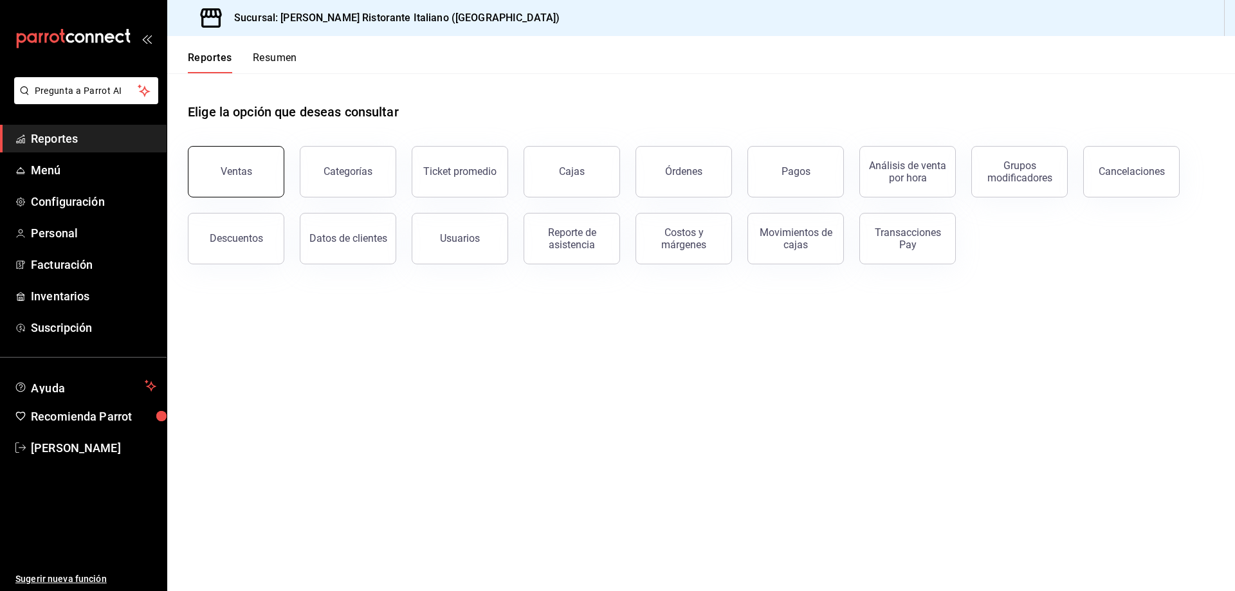
click at [236, 170] on div "Ventas" at bounding box center [237, 171] width 32 height 12
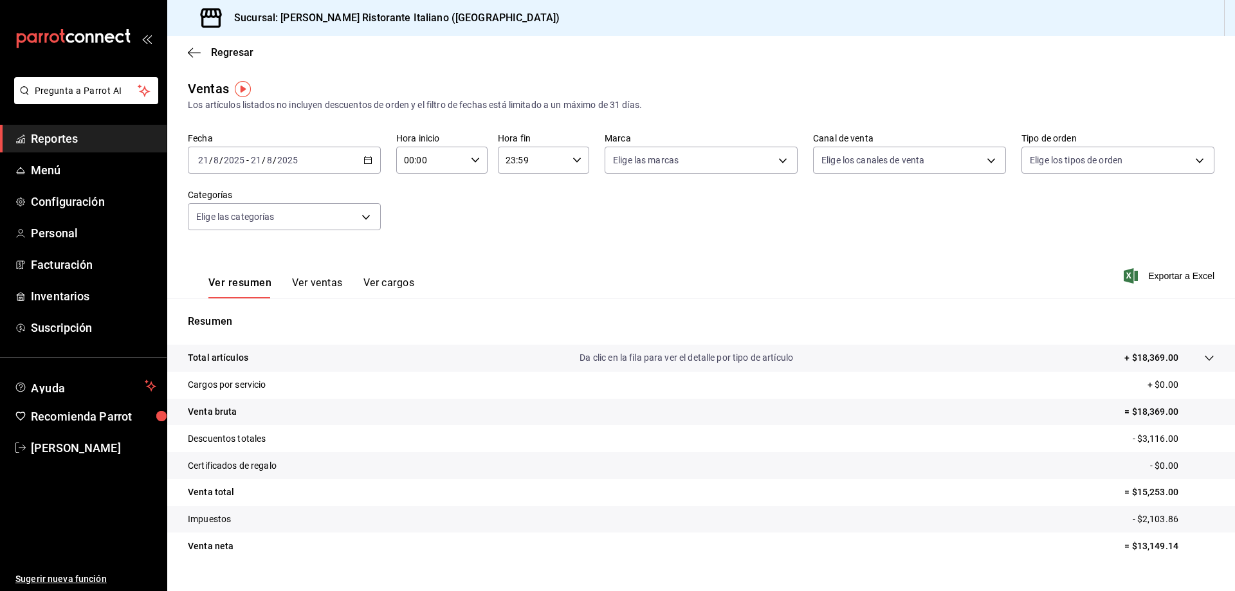
drag, startPoint x: 198, startPoint y: 52, endPoint x: 208, endPoint y: 69, distance: 19.6
click at [208, 69] on main "Regresar Ventas Los artículos listados no incluyen descuentos de orden y el fil…" at bounding box center [700, 326] width 1067 height 580
click at [396, 282] on button "Ver cargos" at bounding box center [388, 287] width 51 height 22
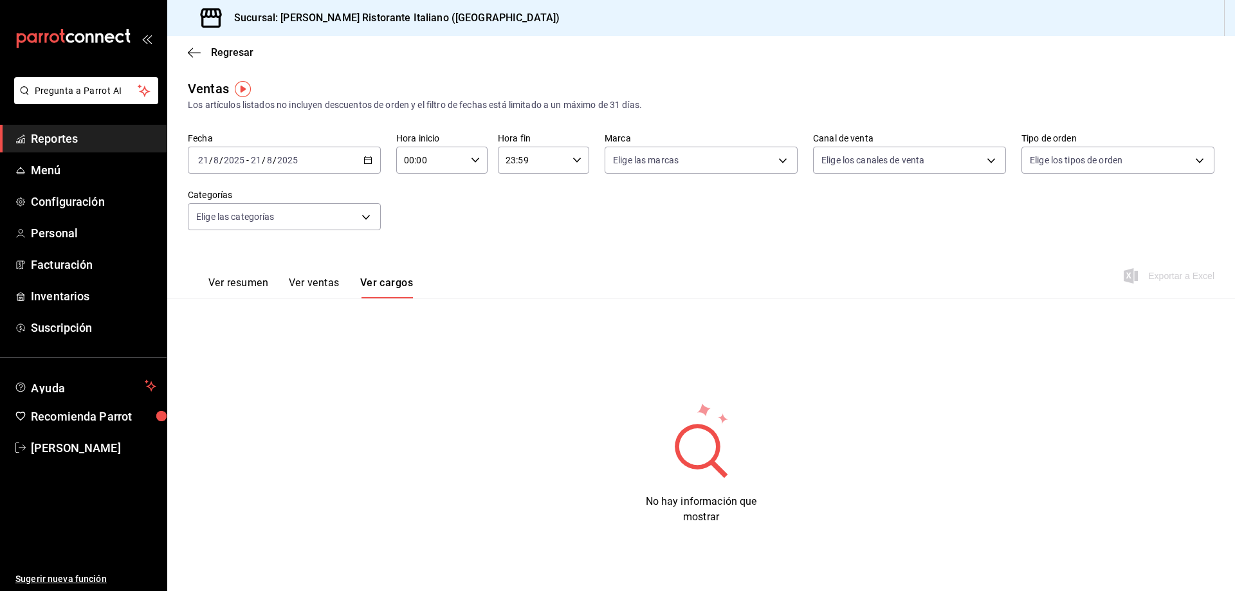
click at [333, 281] on button "Ver ventas" at bounding box center [314, 287] width 51 height 22
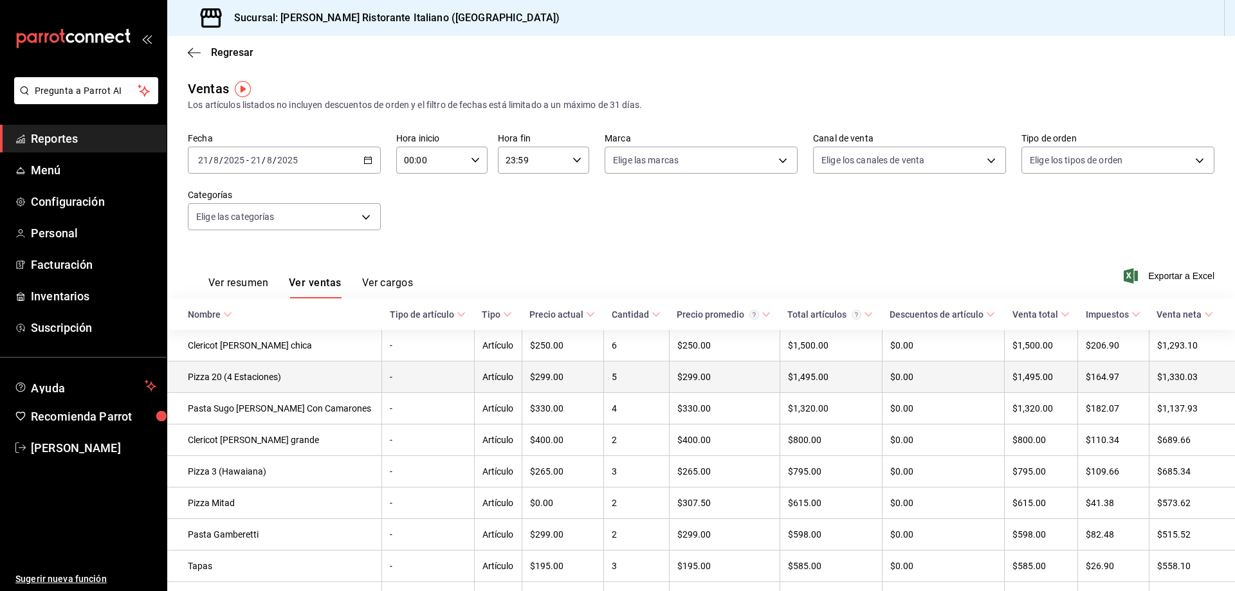
click at [231, 374] on td "Pizza 20 (4 Estaciones)" at bounding box center [274, 377] width 215 height 32
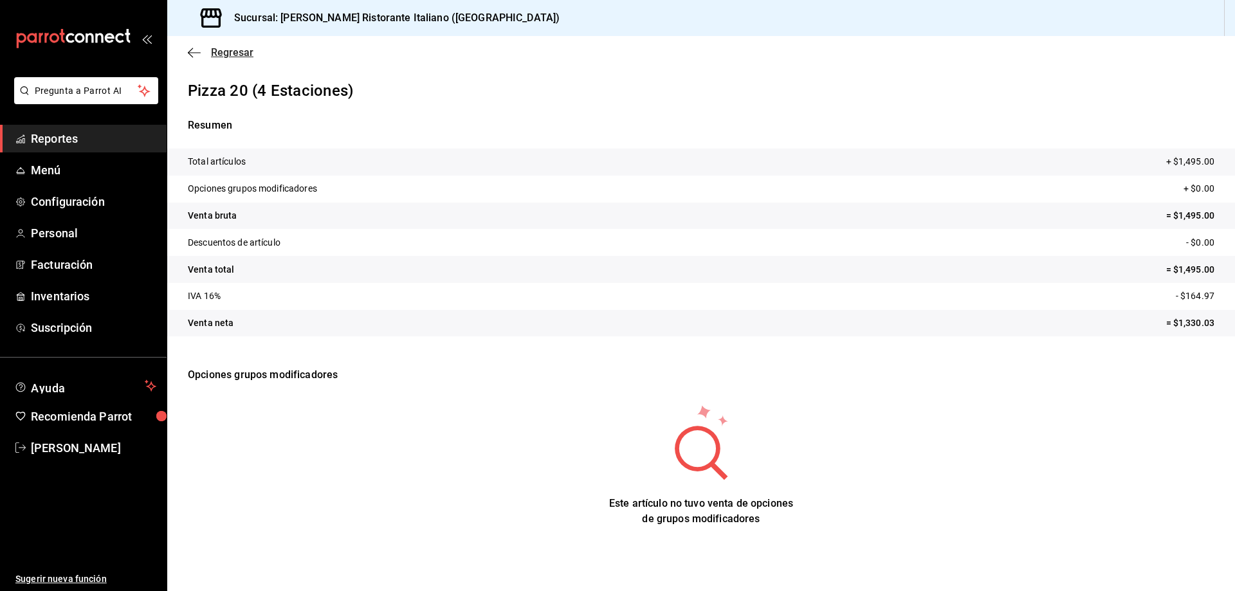
click at [212, 52] on span "Regresar" at bounding box center [232, 52] width 42 height 12
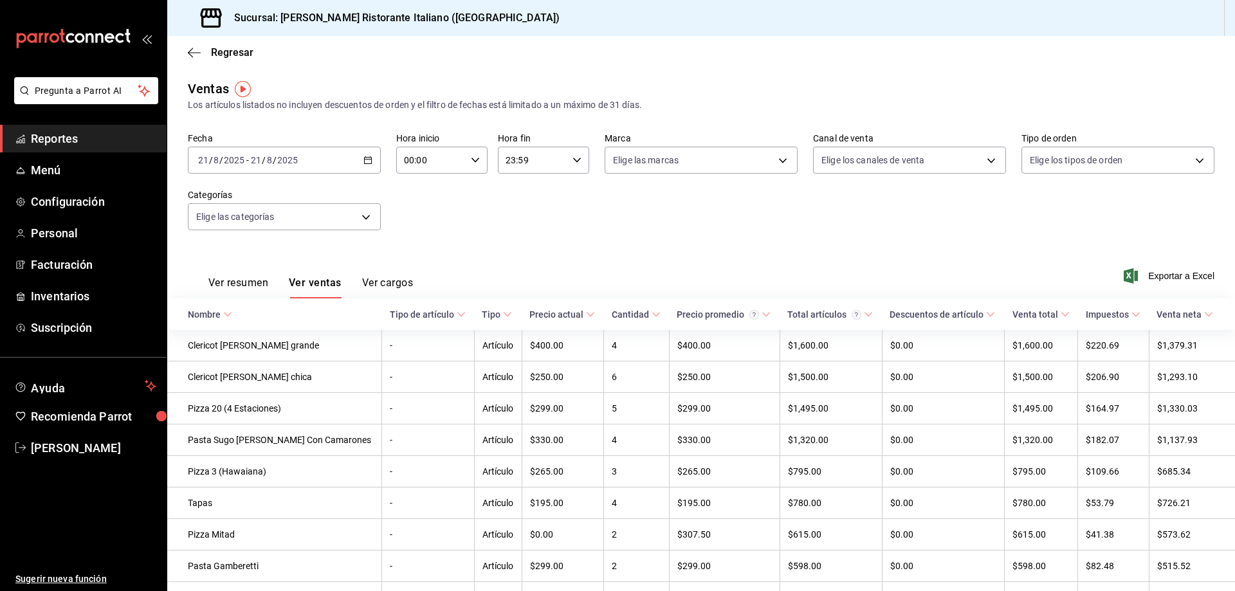
click at [212, 52] on span "Regresar" at bounding box center [232, 52] width 42 height 12
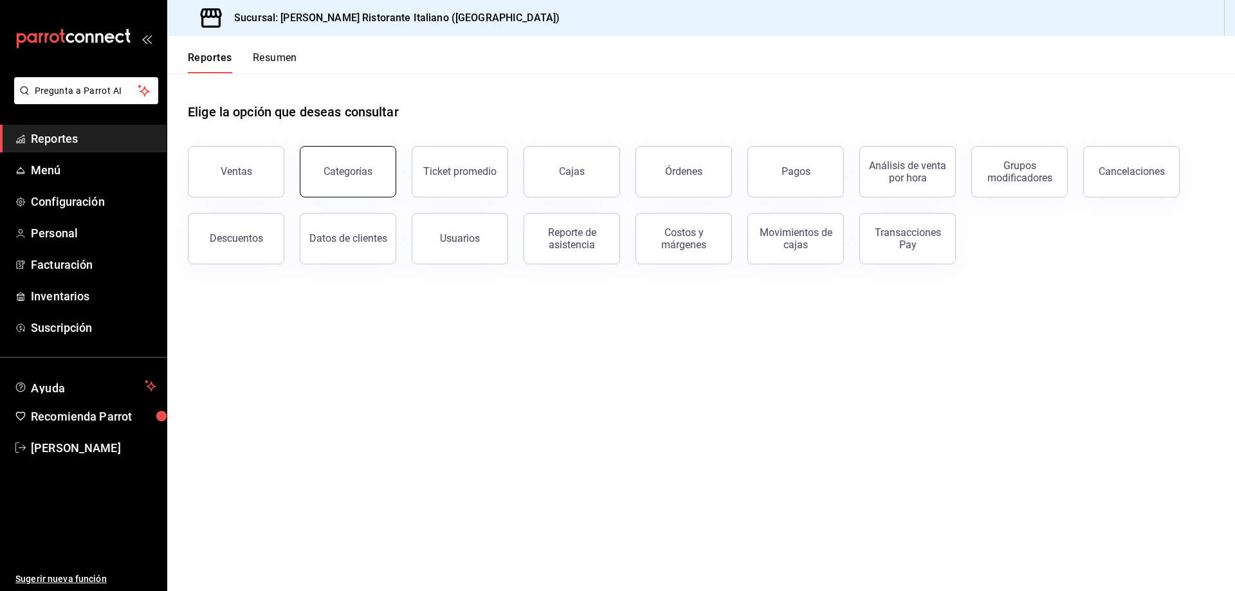
click at [330, 165] on button "Categorías" at bounding box center [348, 171] width 96 height 51
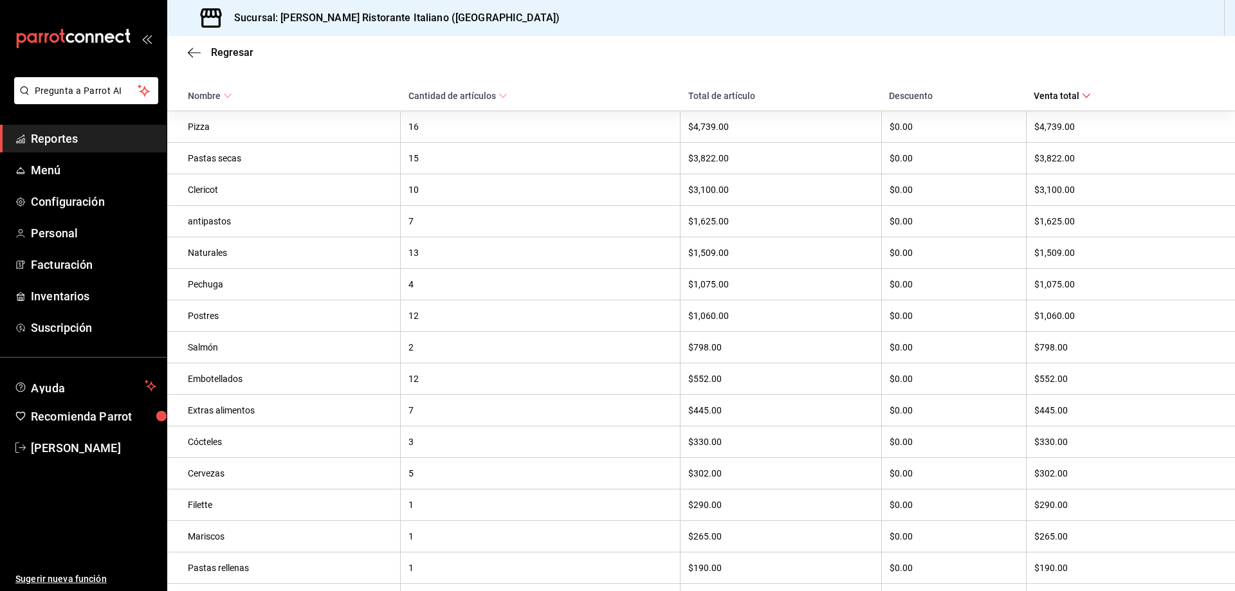
scroll to position [339, 0]
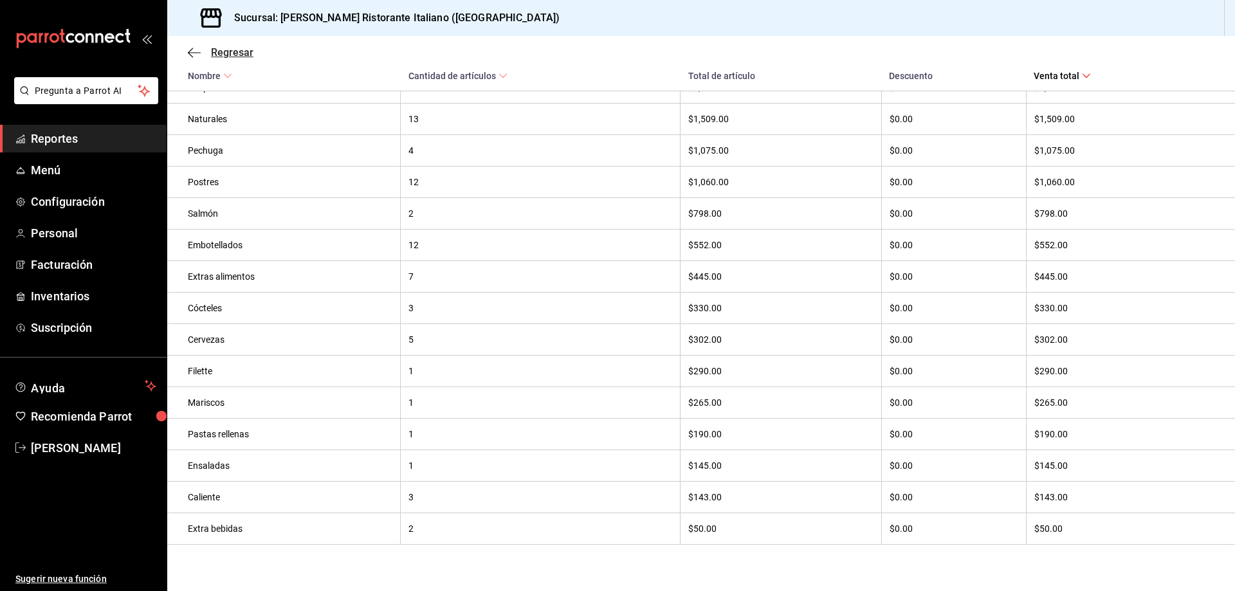
click at [229, 54] on span "Regresar" at bounding box center [232, 52] width 42 height 12
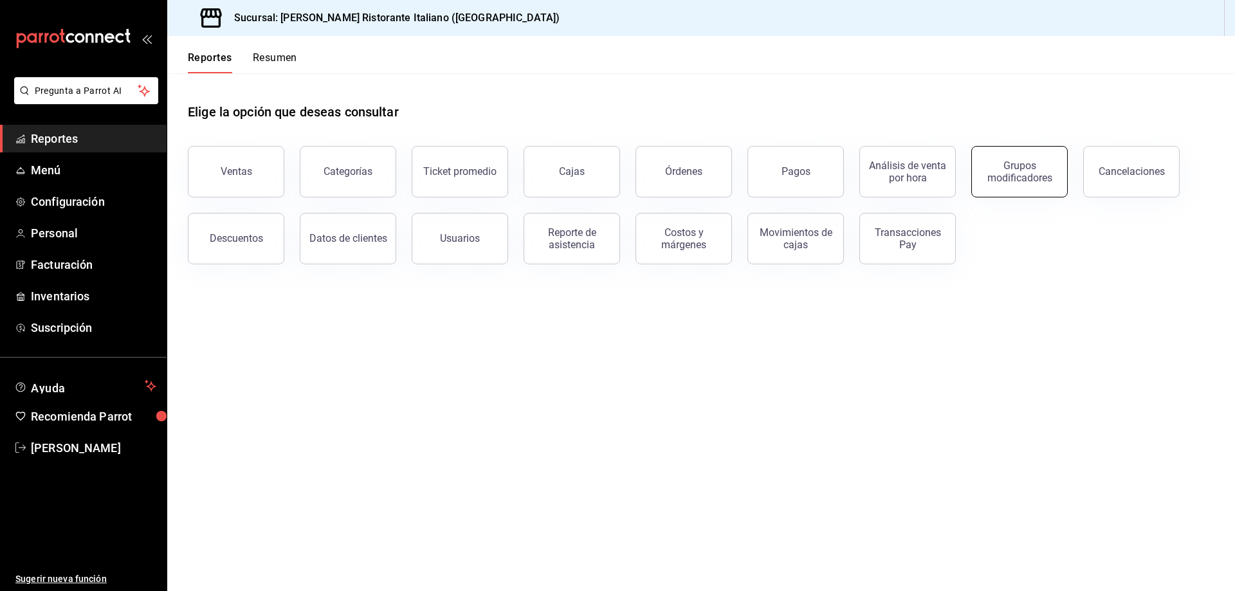
click at [1002, 178] on div "Grupos modificadores" at bounding box center [1019, 171] width 80 height 24
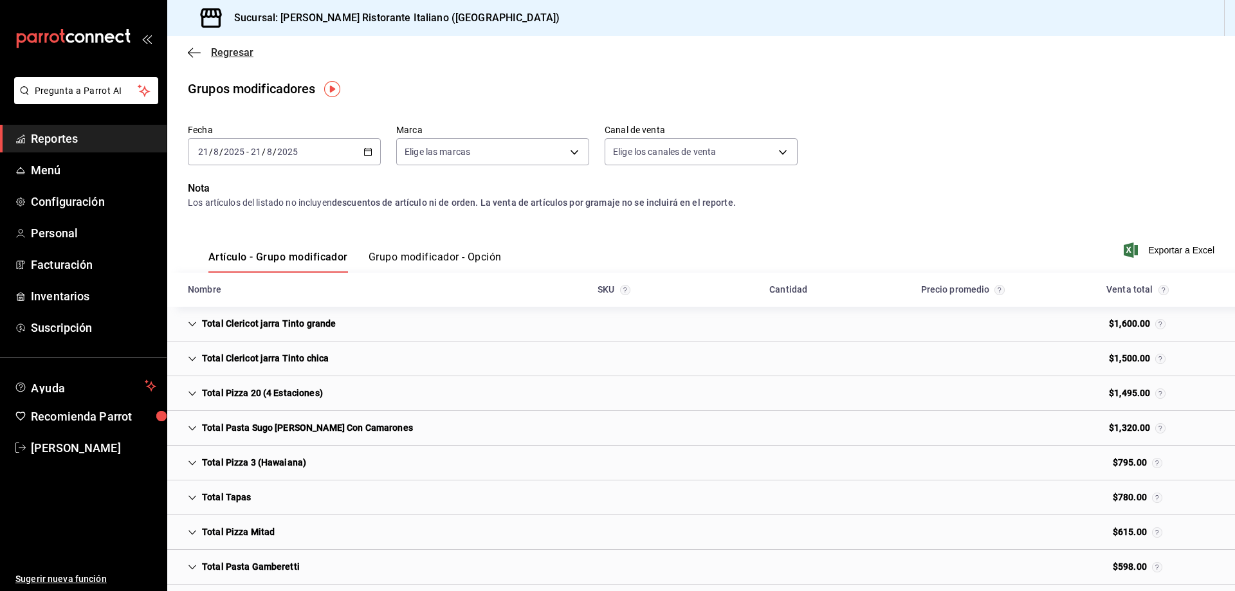
click at [208, 49] on span "Regresar" at bounding box center [221, 52] width 66 height 12
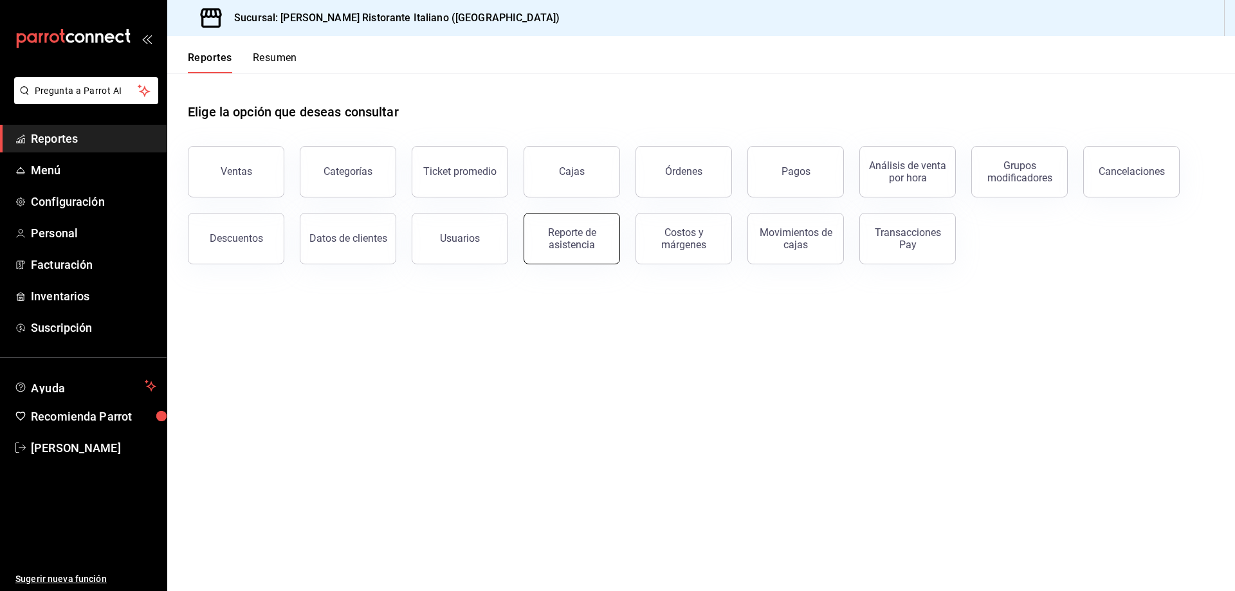
click at [577, 243] on div "Reporte de asistencia" at bounding box center [572, 238] width 80 height 24
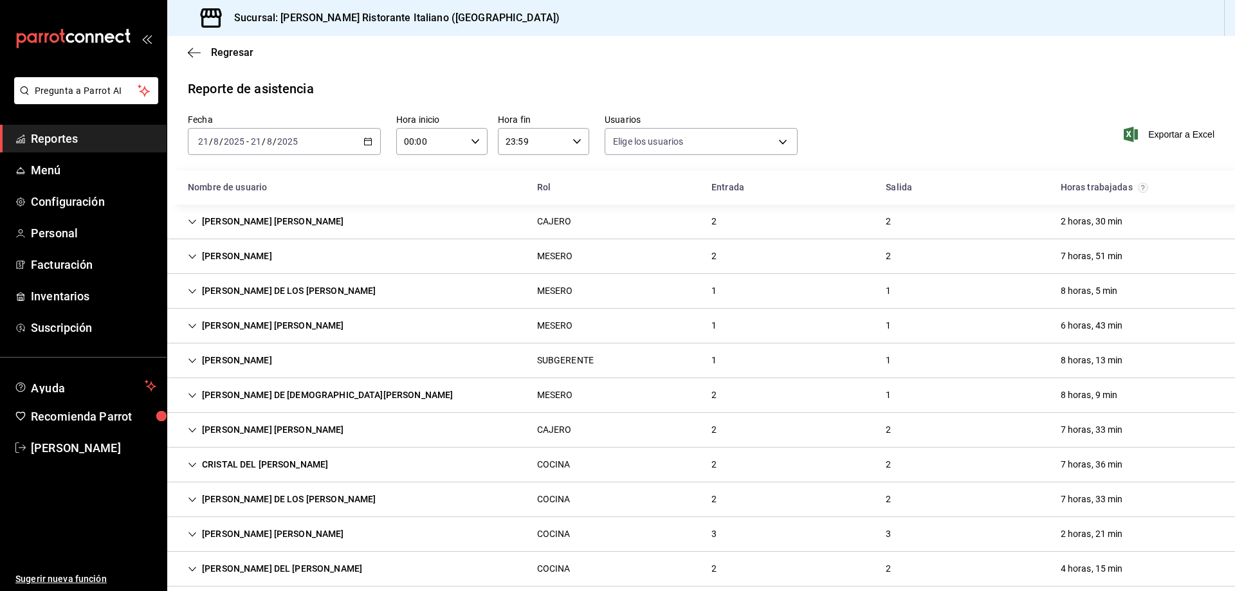
type input "fbaa1dcd-9b1b-42d3-8417-c392ee4ac69c,c847f7ff-4ec8-4711-b402-dbc889304ff0,82cd9…"
click at [228, 55] on span "Regresar" at bounding box center [232, 52] width 42 height 12
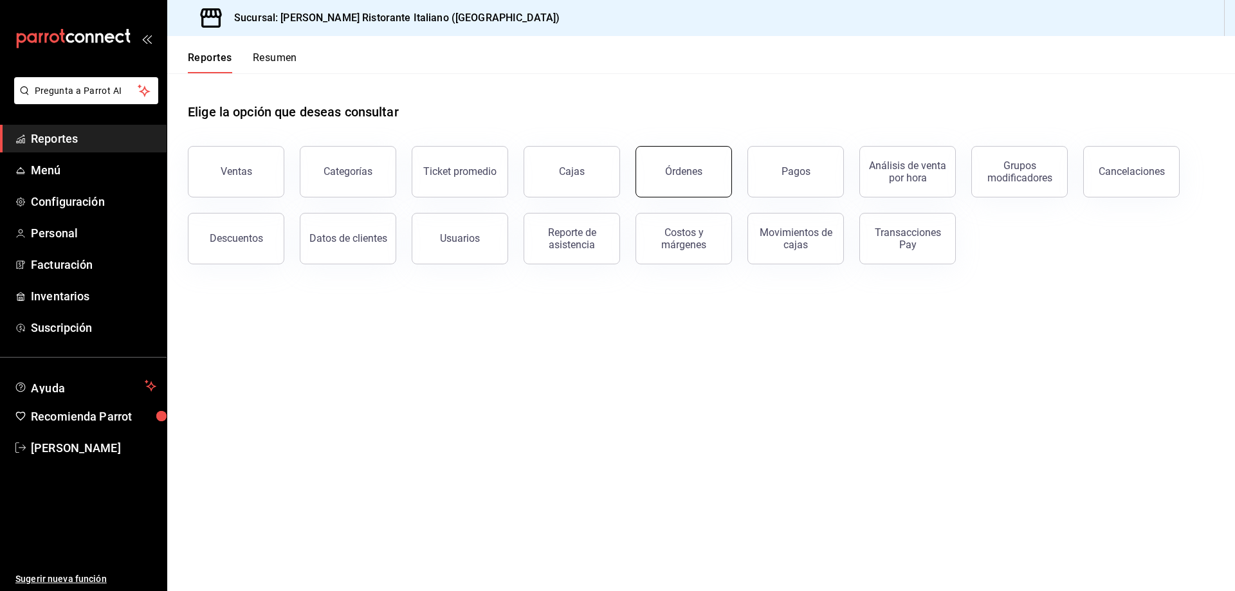
click at [674, 157] on button "Órdenes" at bounding box center [683, 171] width 96 height 51
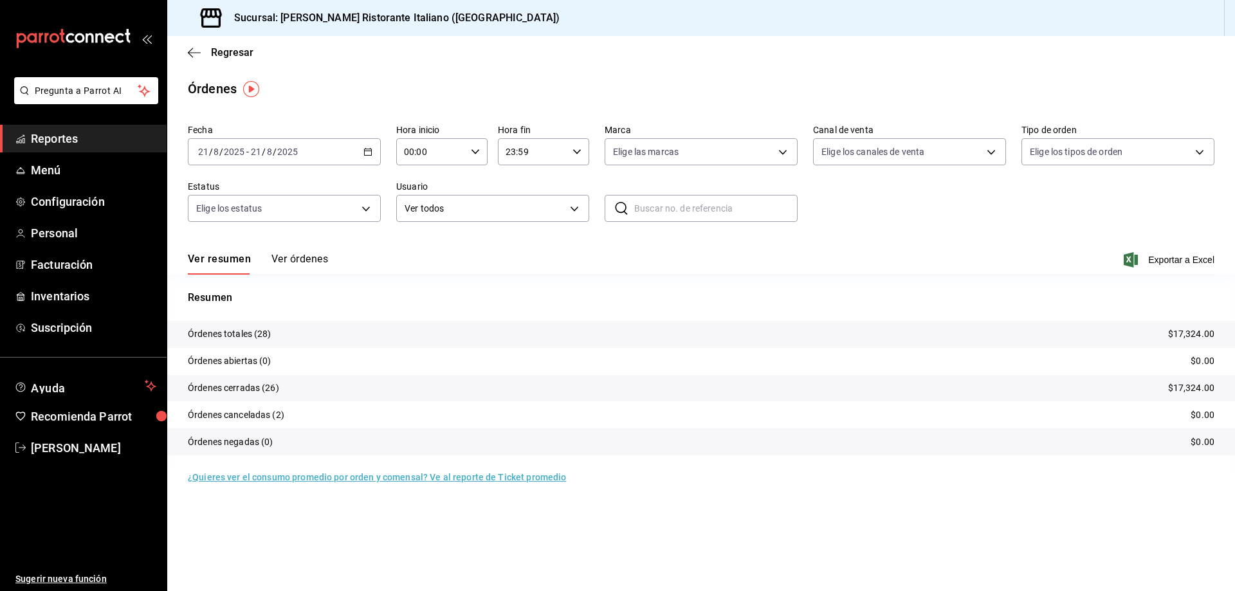
click at [307, 262] on button "Ver órdenes" at bounding box center [299, 264] width 57 height 22
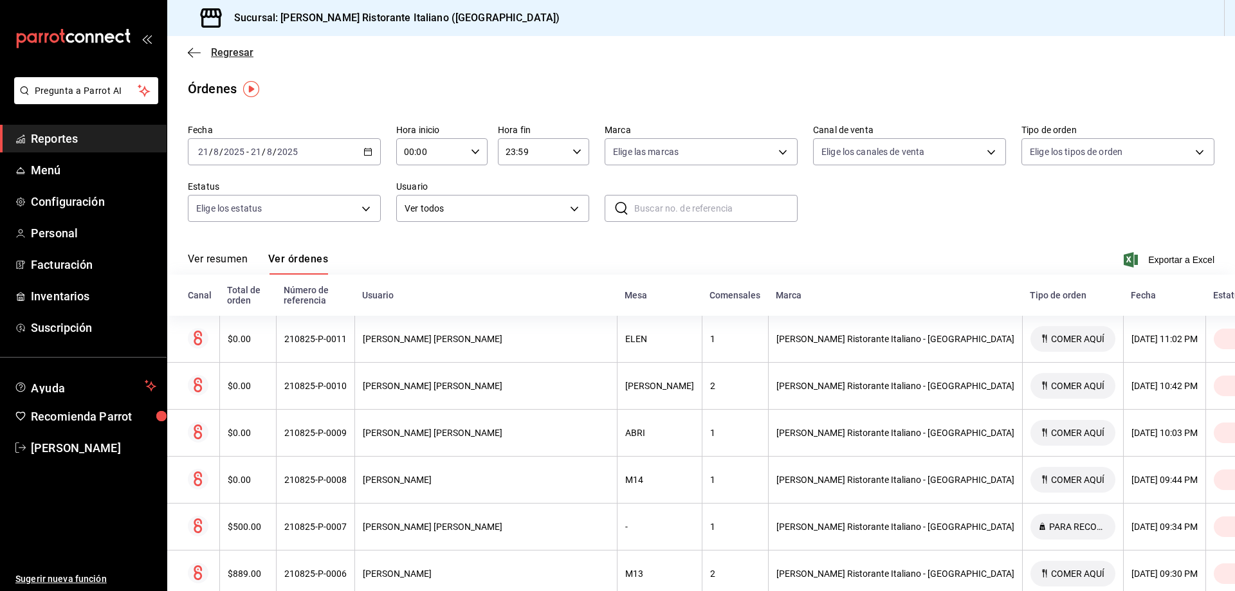
click at [216, 53] on span "Regresar" at bounding box center [232, 52] width 42 height 12
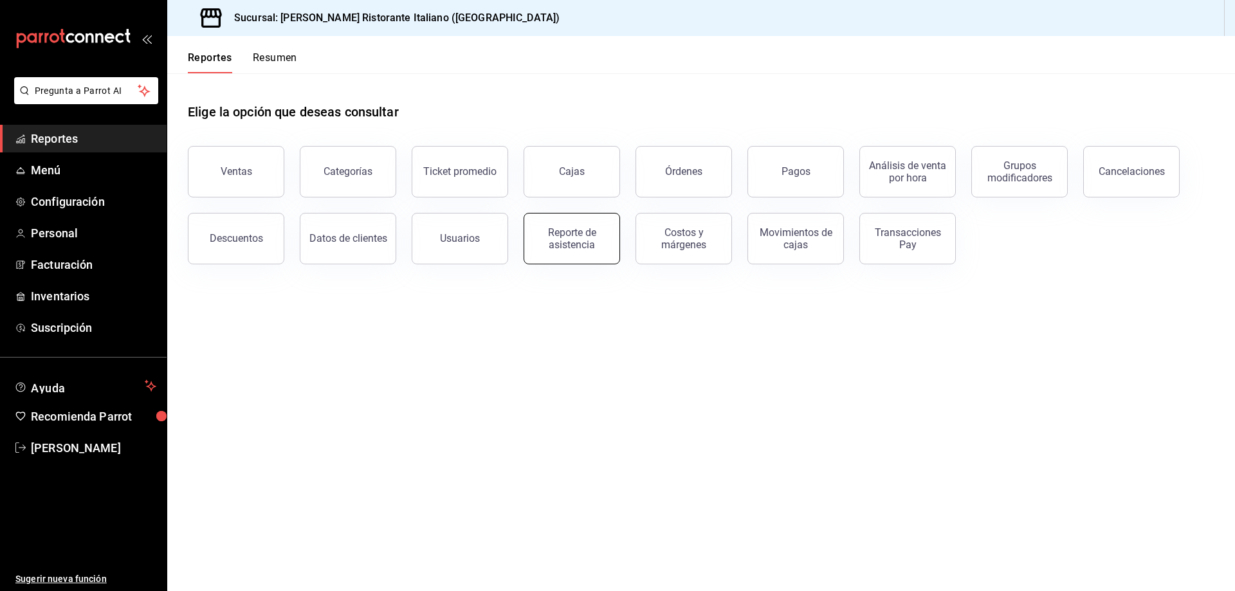
click at [561, 245] on div "Reporte de asistencia" at bounding box center [572, 238] width 80 height 24
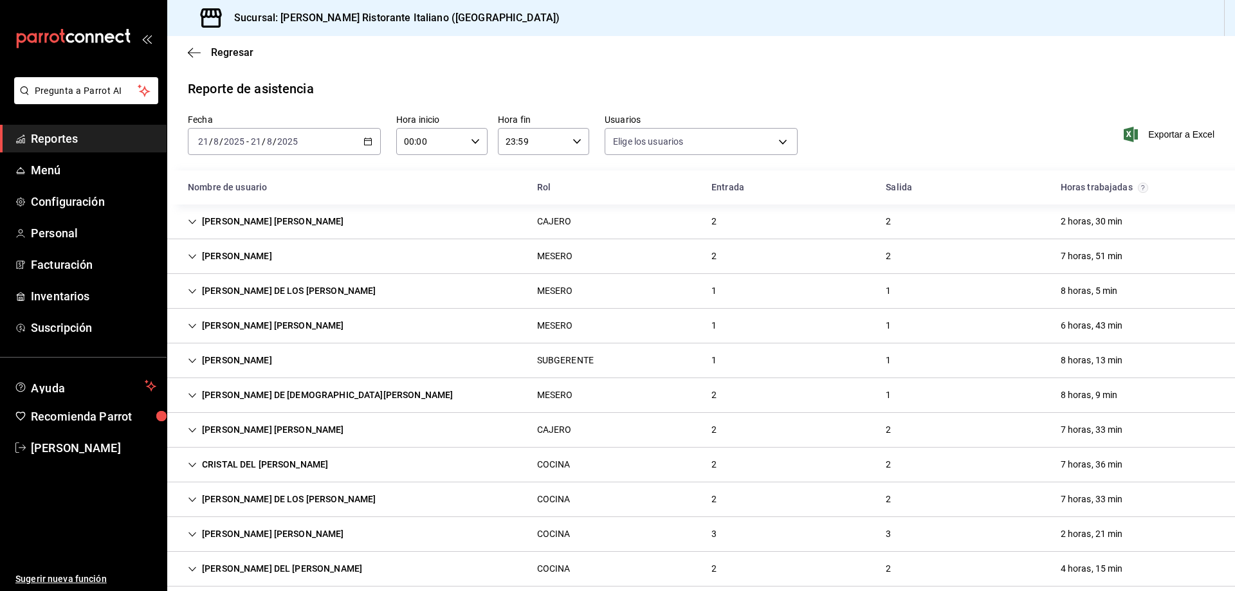
type input "fbaa1dcd-9b1b-42d3-8417-c392ee4ac69c,c847f7ff-4ec8-4711-b402-dbc889304ff0,82cd9…"
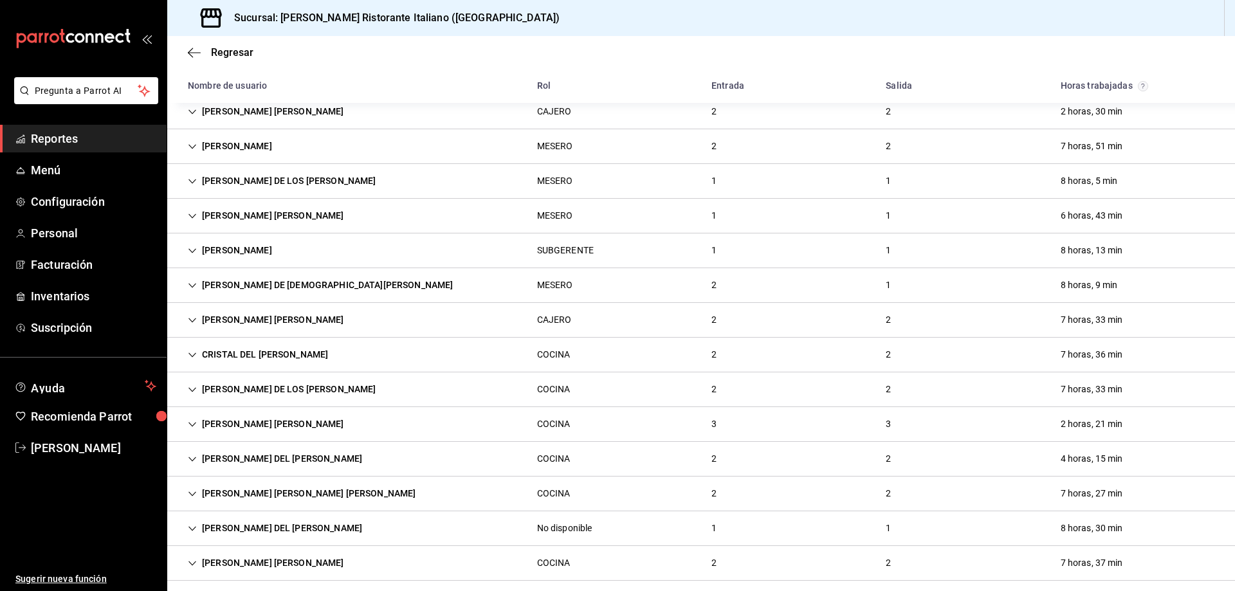
scroll to position [61, 0]
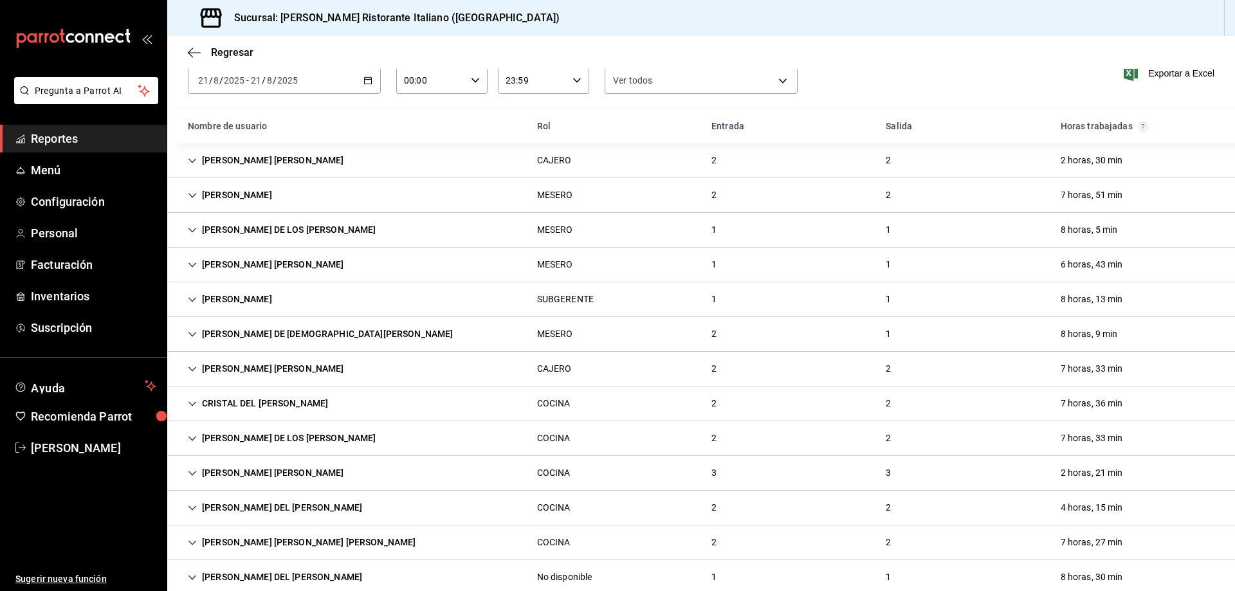
click at [357, 329] on div "[PERSON_NAME] DE [DEMOGRAPHIC_DATA][PERSON_NAME]" at bounding box center [319, 334] width 285 height 24
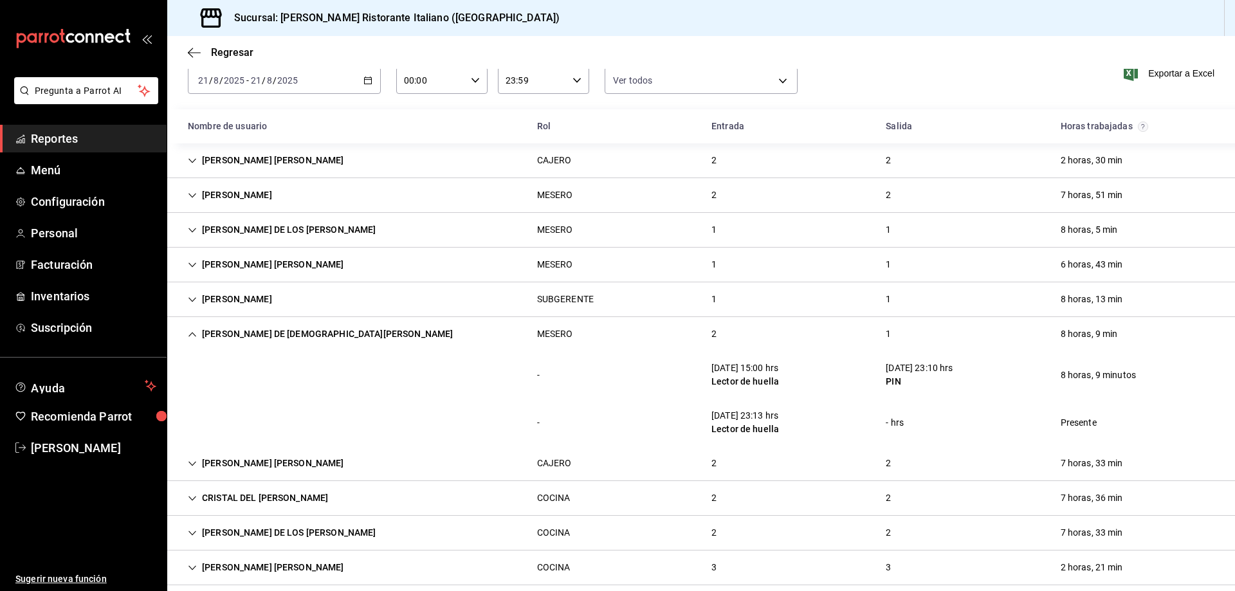
click at [192, 332] on icon "Cell" at bounding box center [192, 334] width 9 height 9
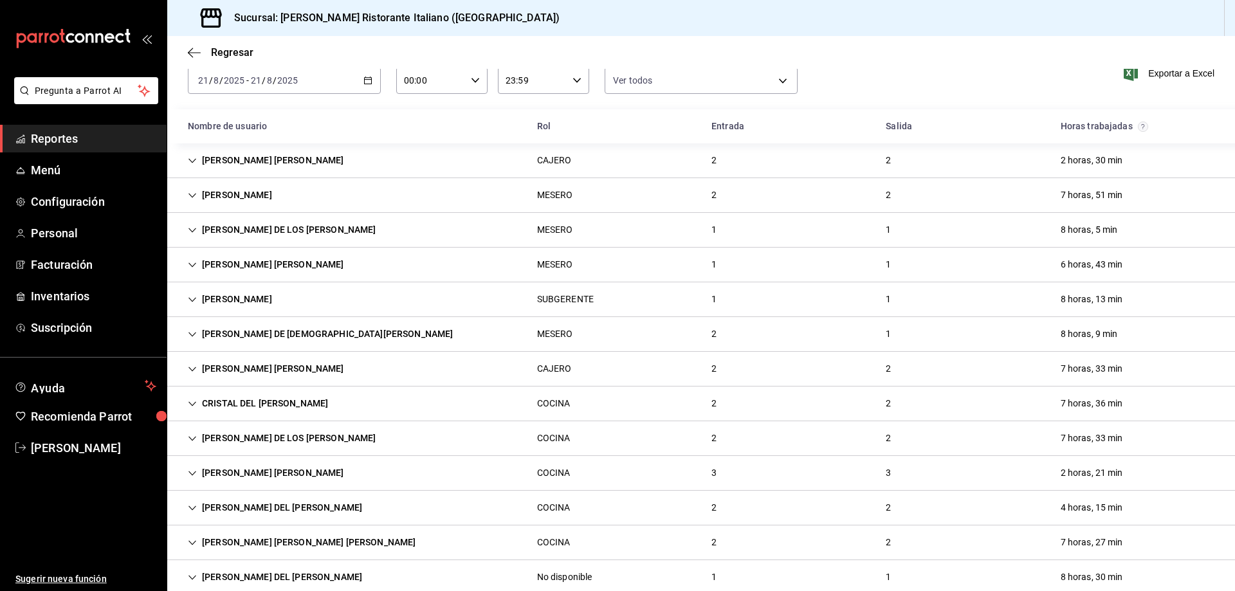
click at [538, 158] on div "CAJERO" at bounding box center [554, 161] width 35 height 14
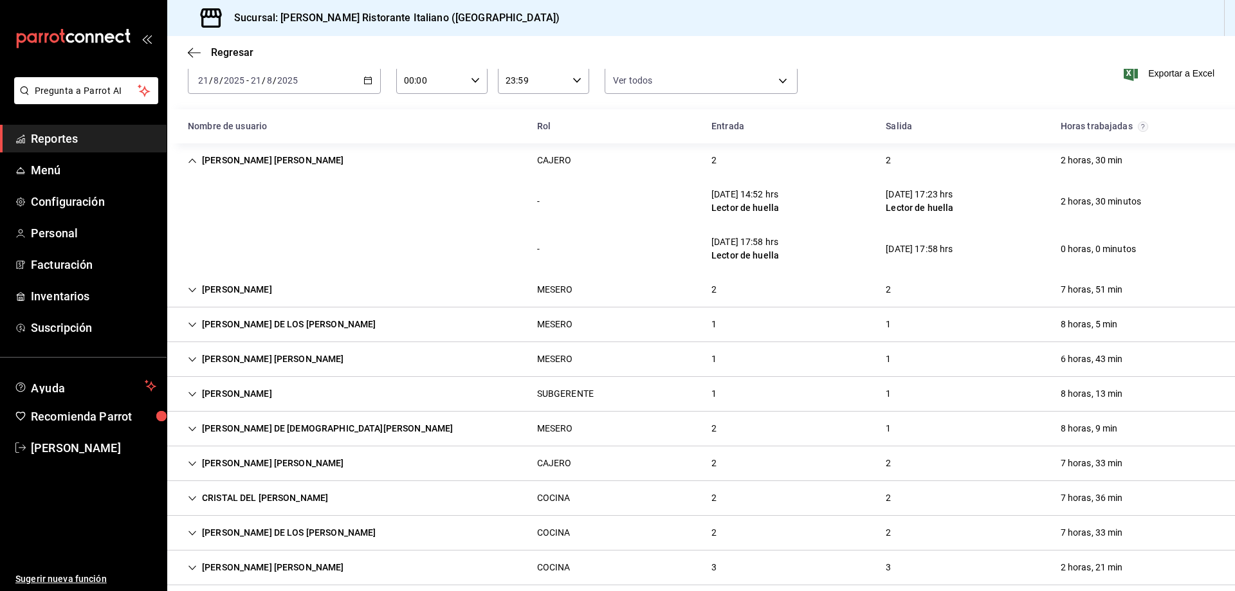
click at [538, 158] on div "CAJERO" at bounding box center [554, 161] width 35 height 14
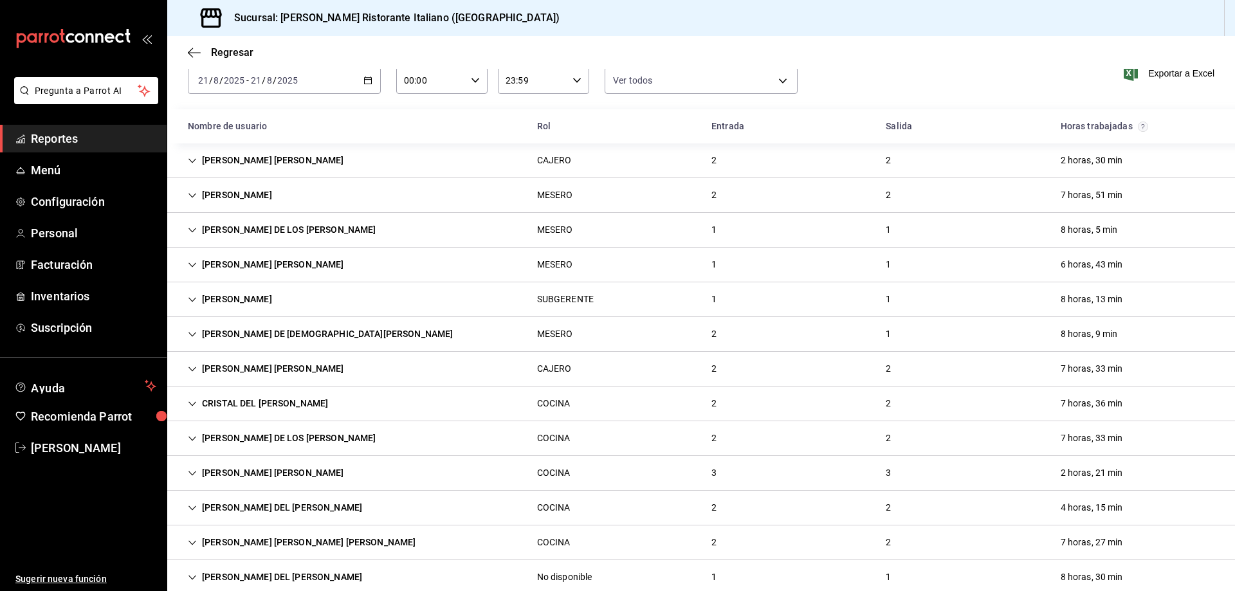
click at [359, 230] on div "[PERSON_NAME] DE LOS [PERSON_NAME]" at bounding box center [281, 230] width 208 height 24
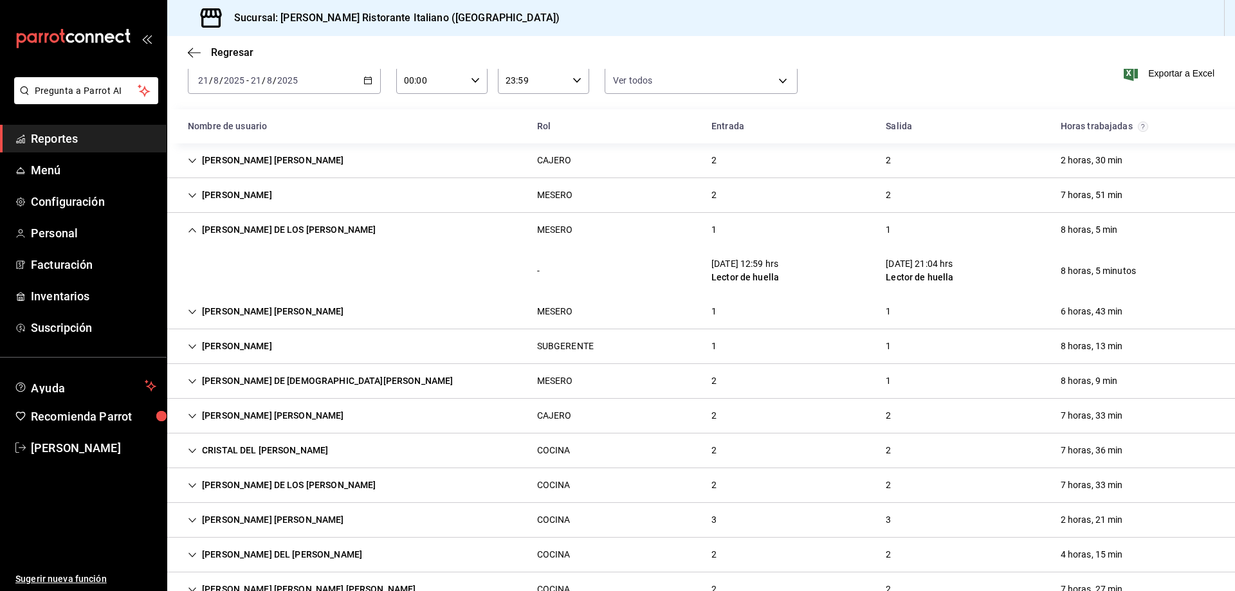
click at [359, 230] on div "[PERSON_NAME] DE LOS [PERSON_NAME]" at bounding box center [281, 230] width 208 height 24
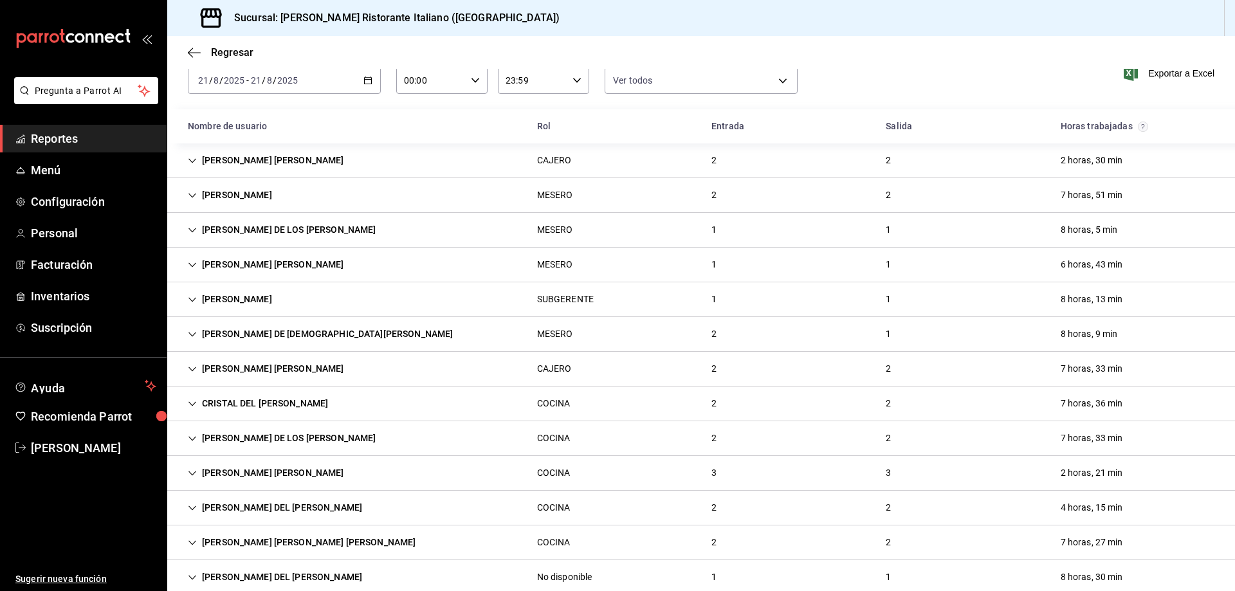
click at [277, 368] on div "[PERSON_NAME] [PERSON_NAME]" at bounding box center [265, 369] width 177 height 24
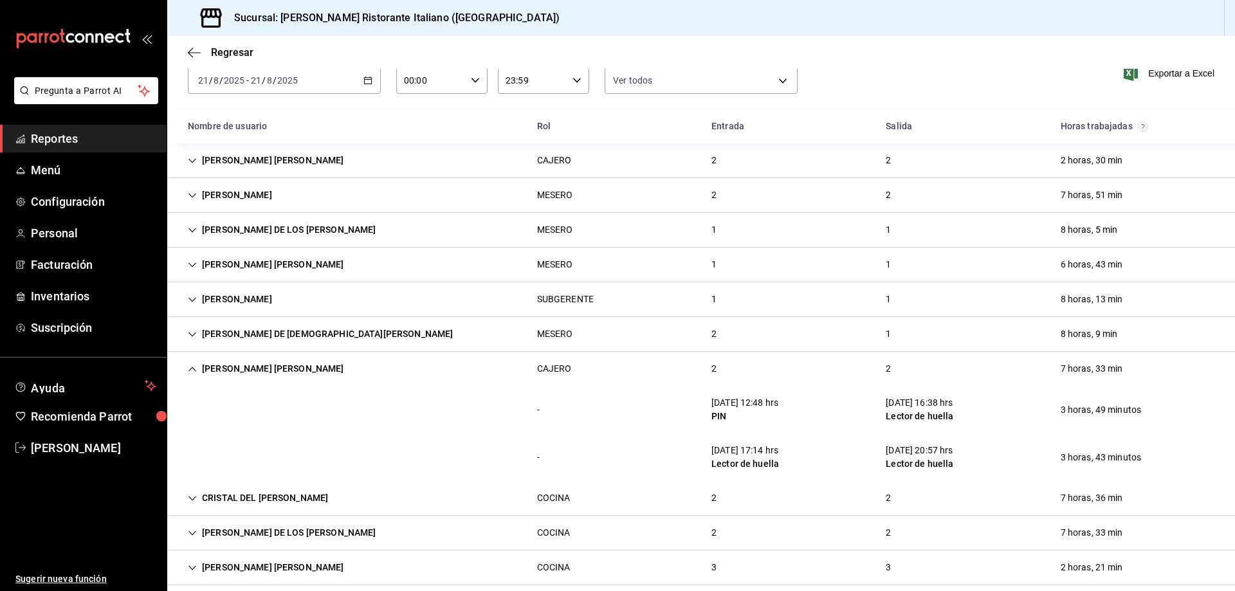
click at [277, 368] on div "[PERSON_NAME] [PERSON_NAME]" at bounding box center [265, 369] width 177 height 24
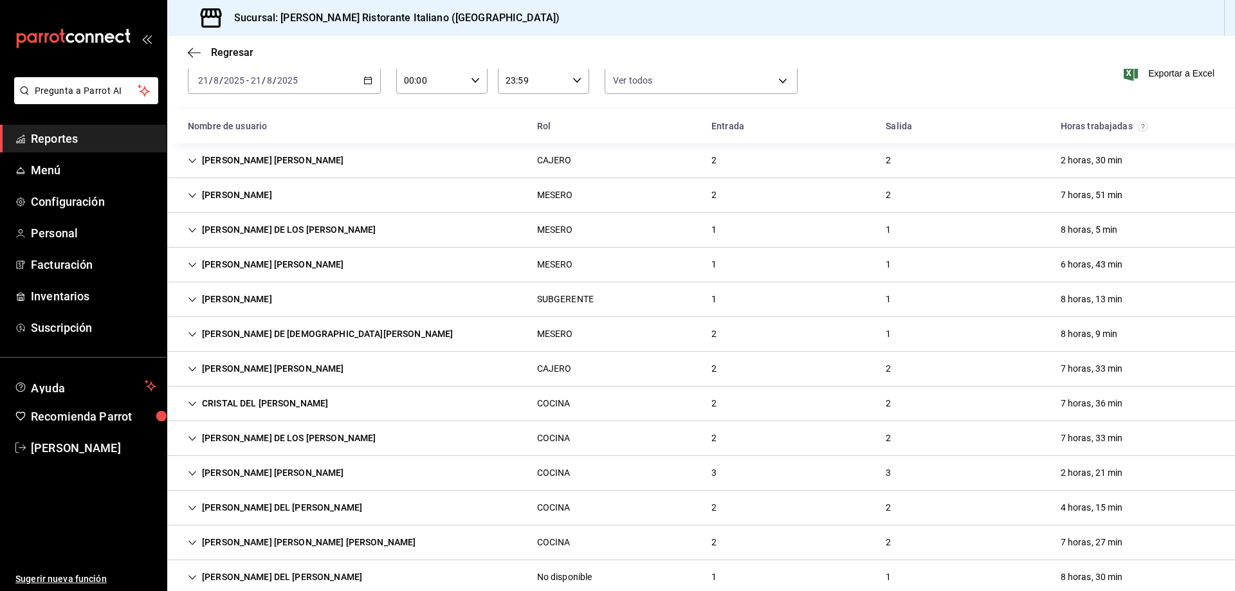
click at [277, 368] on div "[PERSON_NAME] [PERSON_NAME]" at bounding box center [265, 369] width 177 height 24
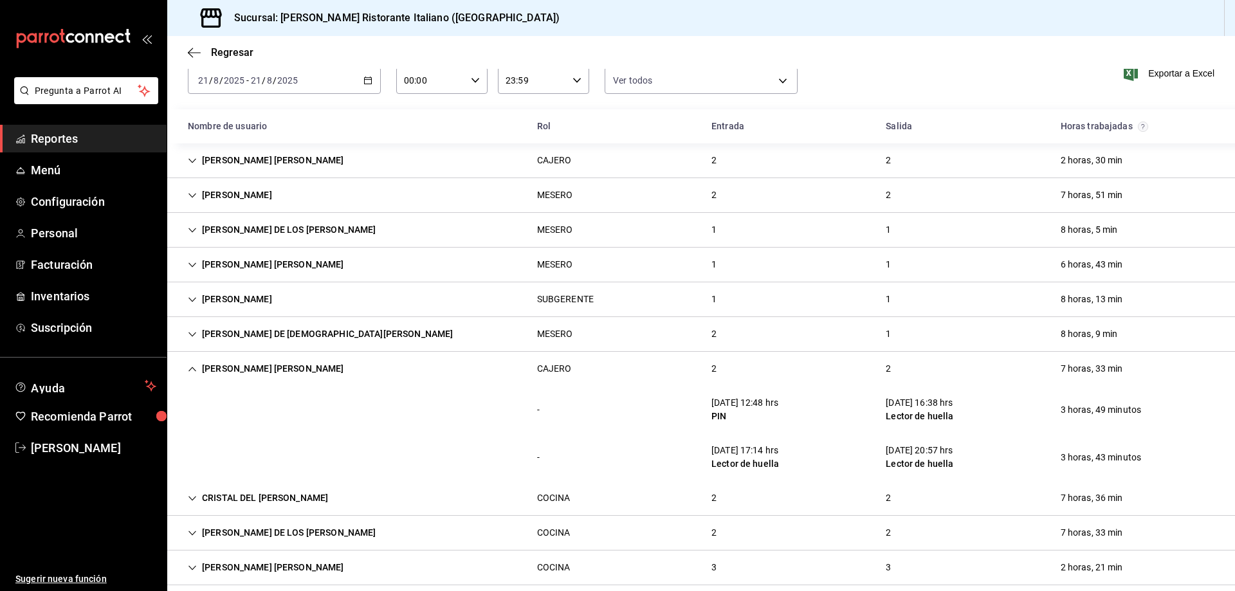
click at [277, 368] on div "[PERSON_NAME] [PERSON_NAME]" at bounding box center [265, 369] width 177 height 24
